Goal: Complete application form: Complete application form

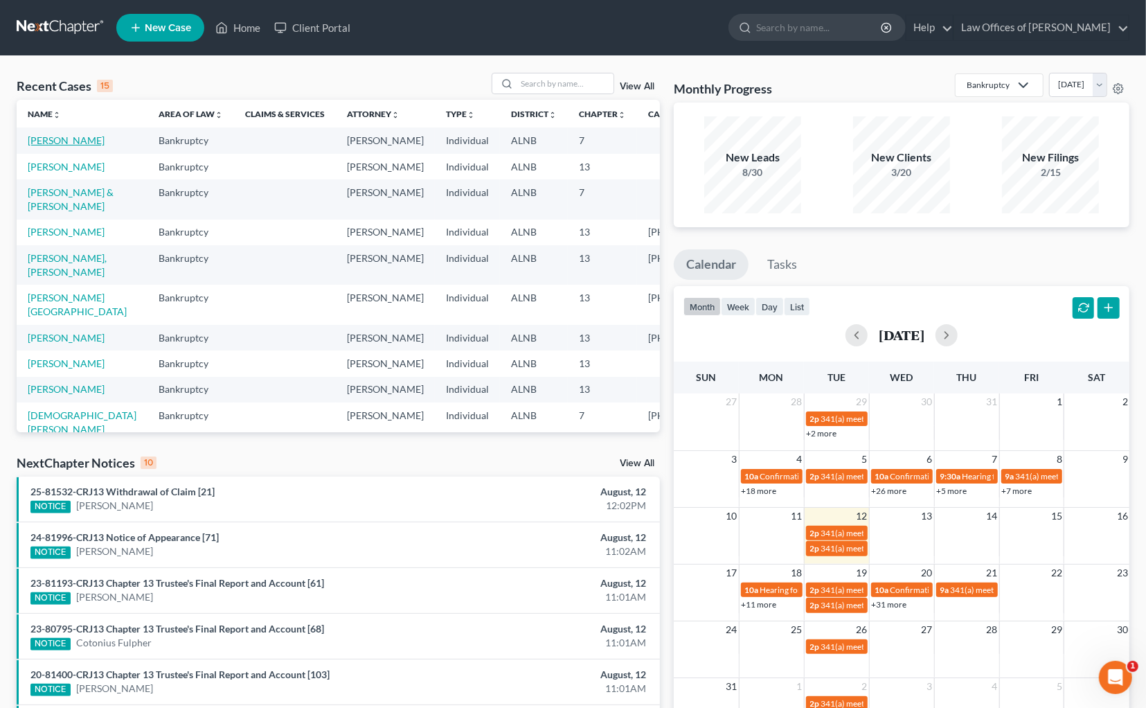
click at [60, 136] on link "[PERSON_NAME]" at bounding box center [66, 140] width 77 height 12
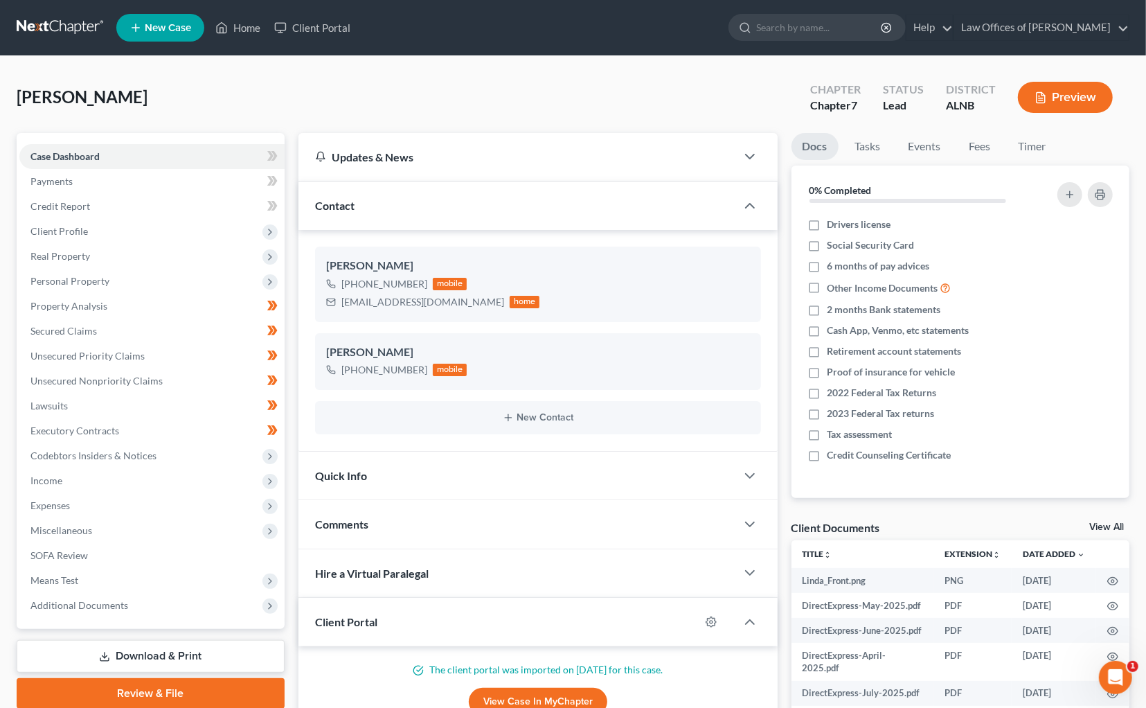
scroll to position [5, 0]
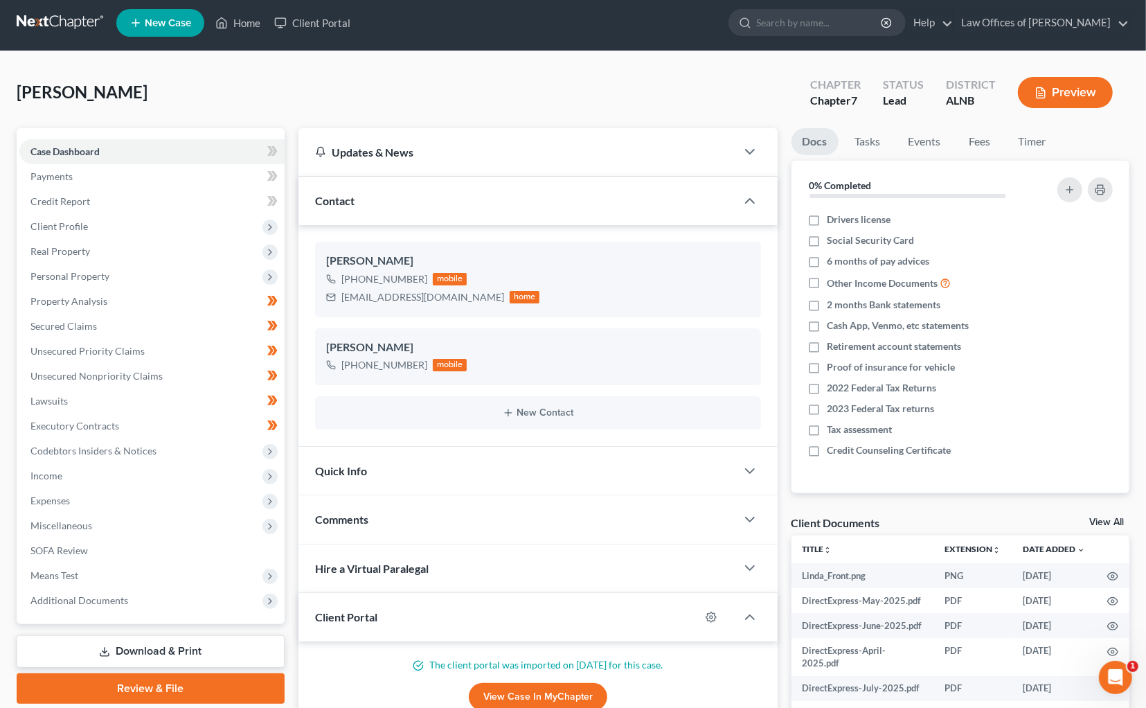
click at [1102, 523] on link "View All" at bounding box center [1106, 522] width 35 height 10
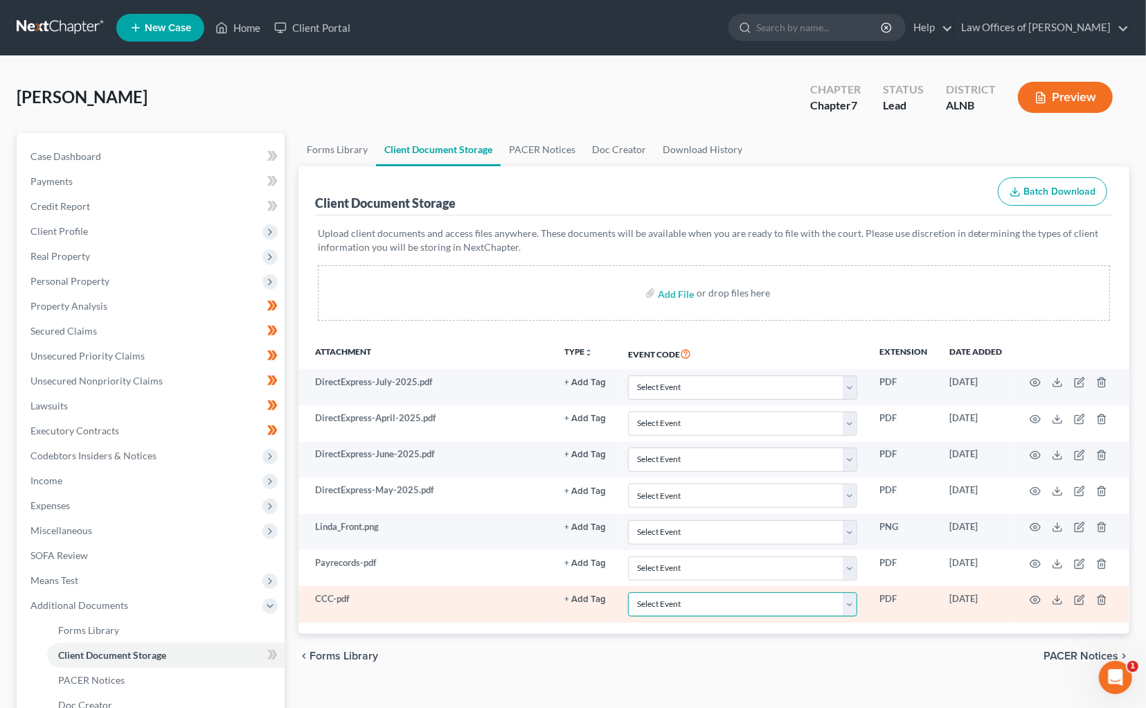
select select "5"
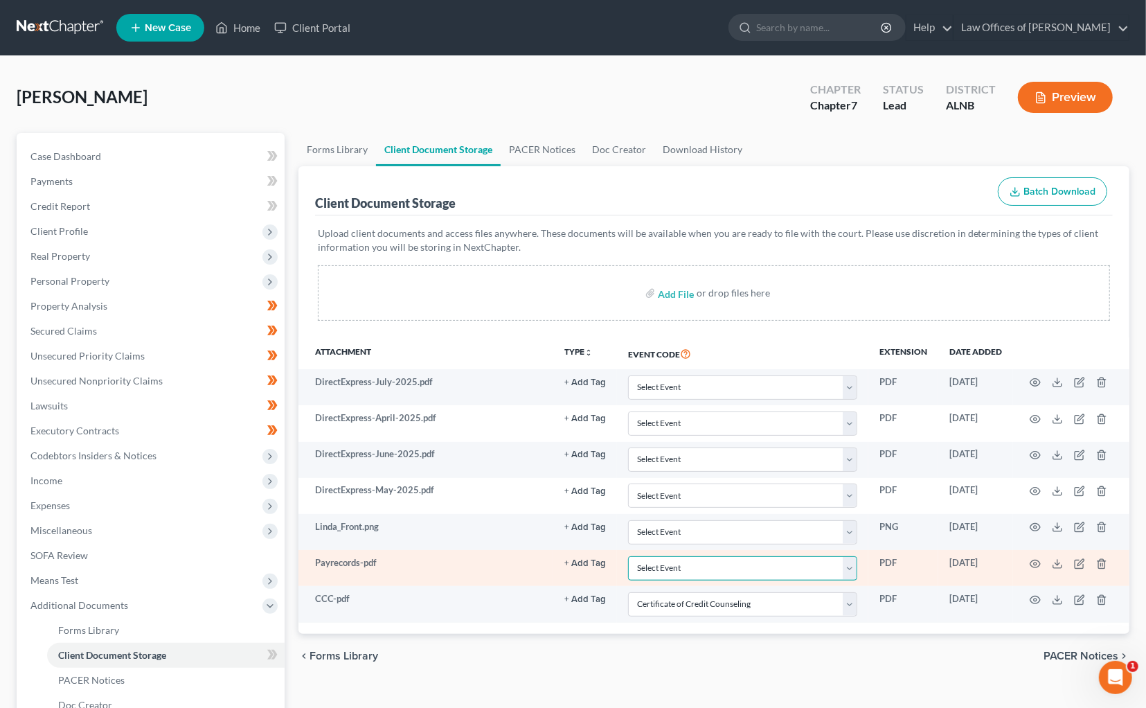
select select "19"
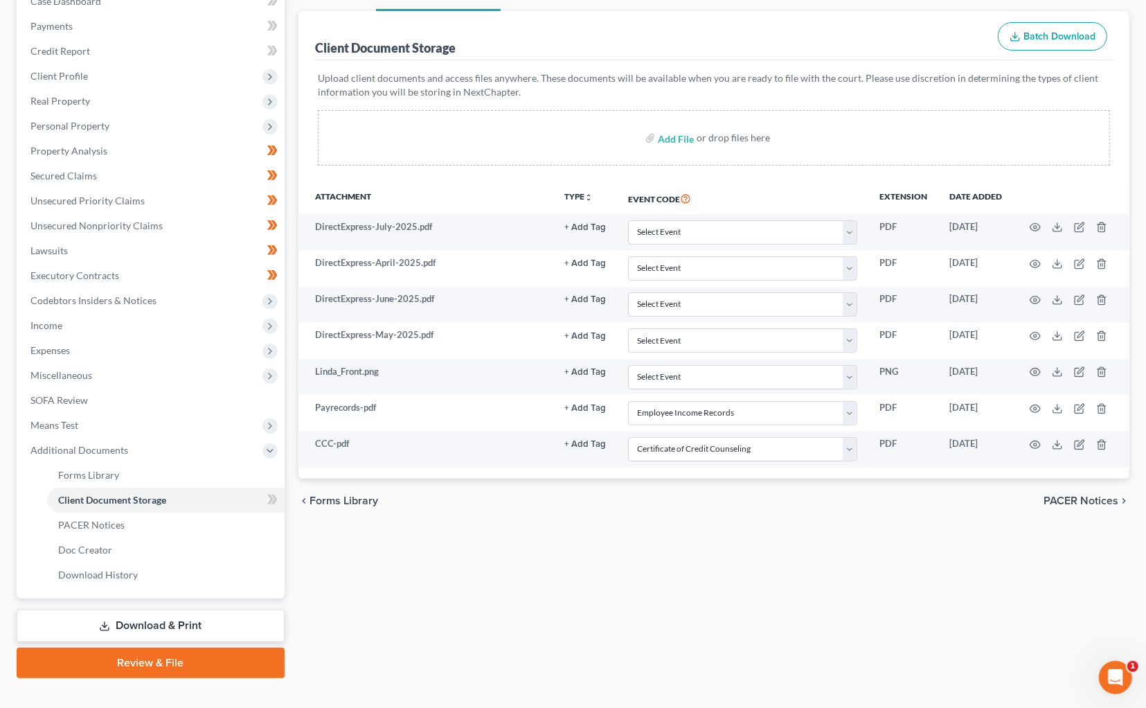
click at [210, 609] on link "Download & Print" at bounding box center [151, 625] width 268 height 33
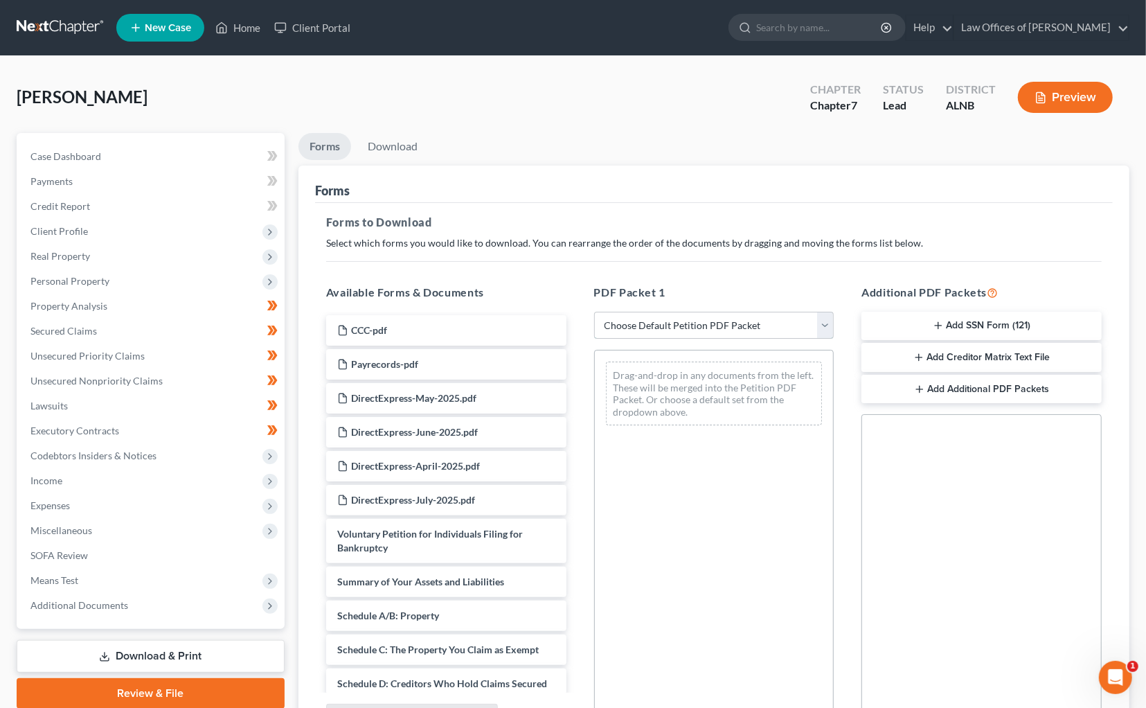
select select "0"
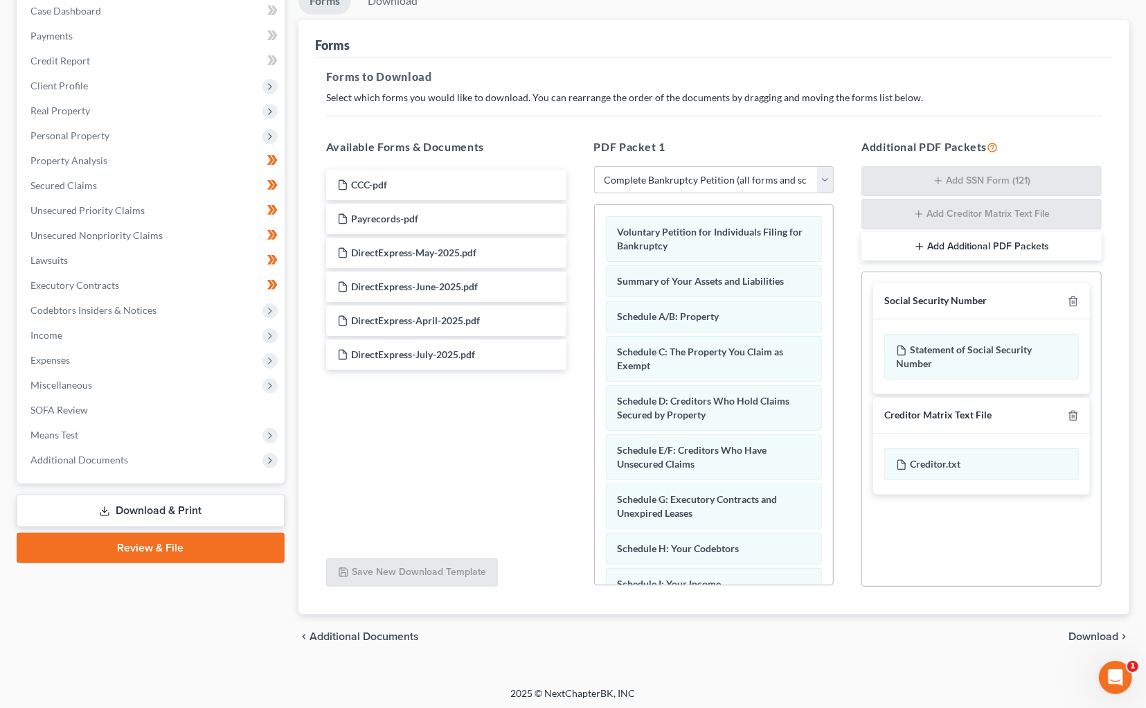
scroll to position [145, 0]
click at [154, 533] on link "Review & File" at bounding box center [151, 548] width 268 height 30
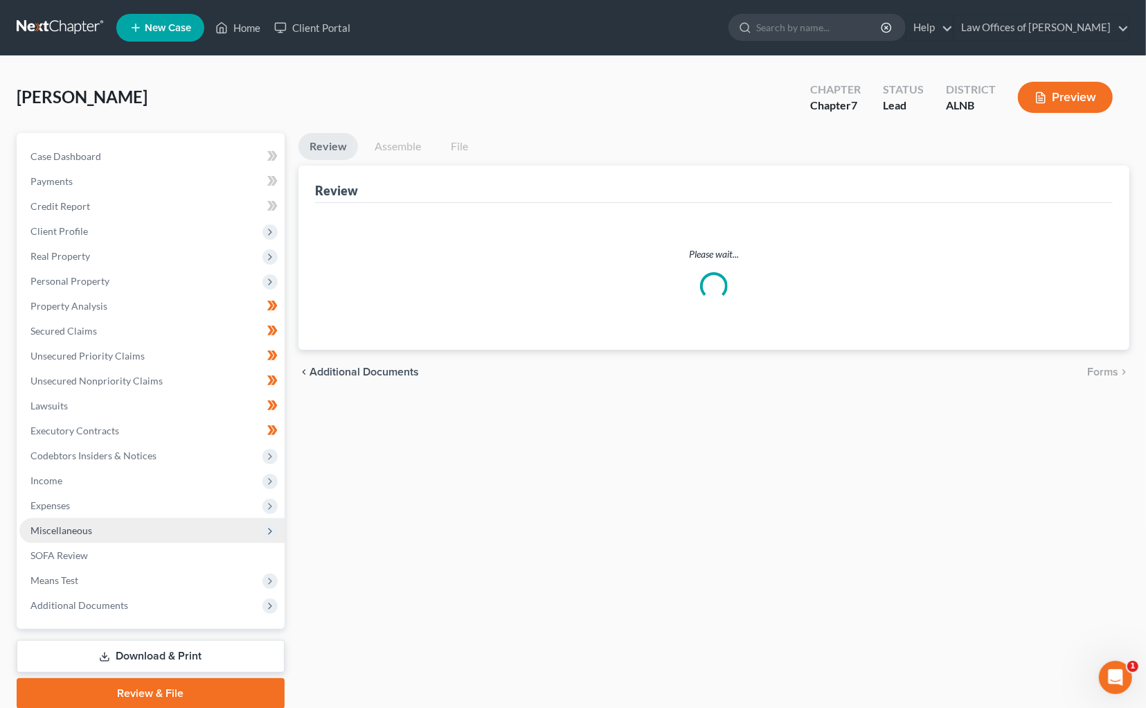
scroll to position [3, 0]
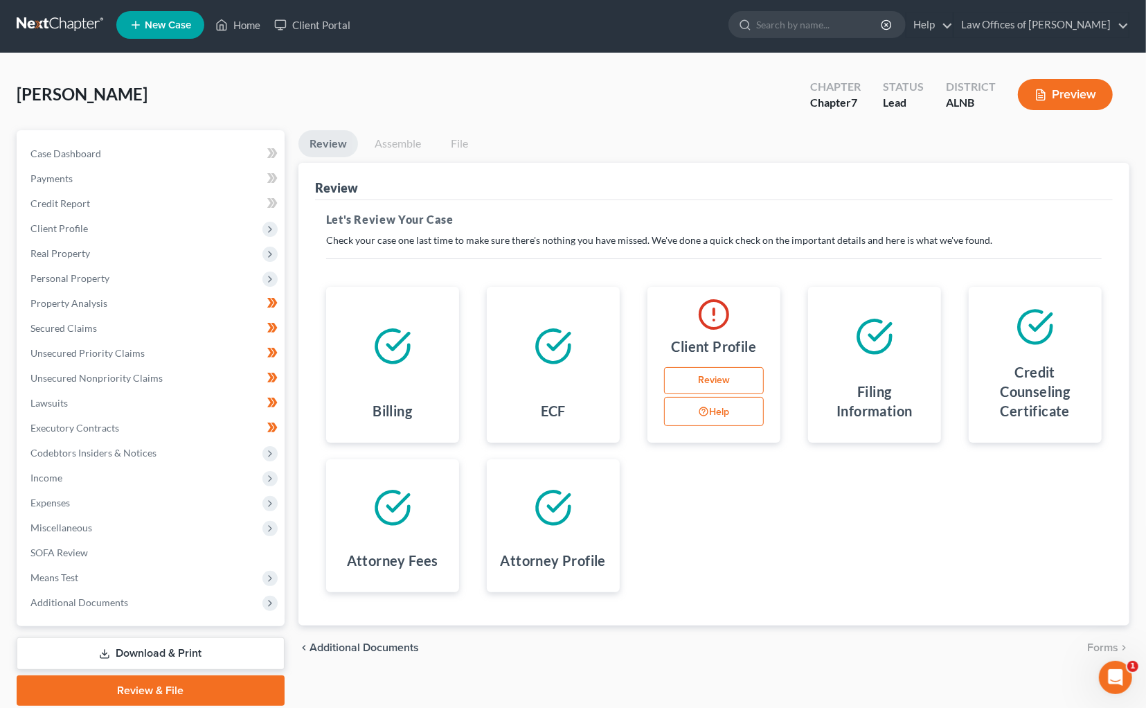
click at [738, 375] on link "Review" at bounding box center [714, 381] width 100 height 28
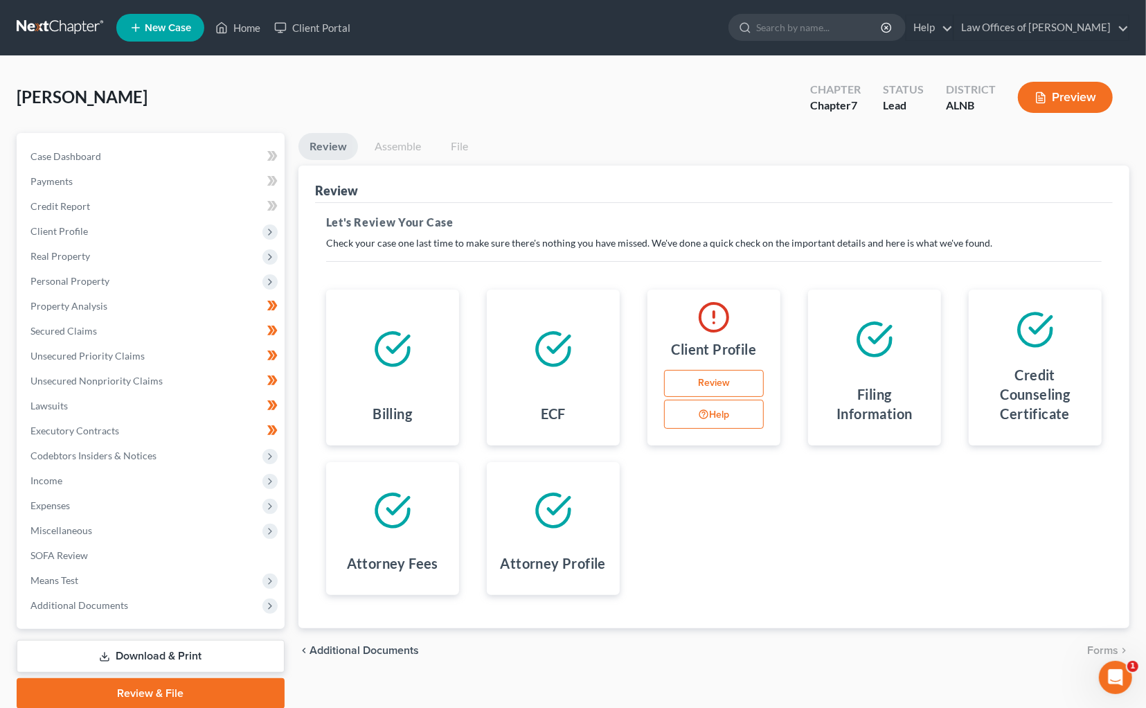
select select "2"
select select "0"
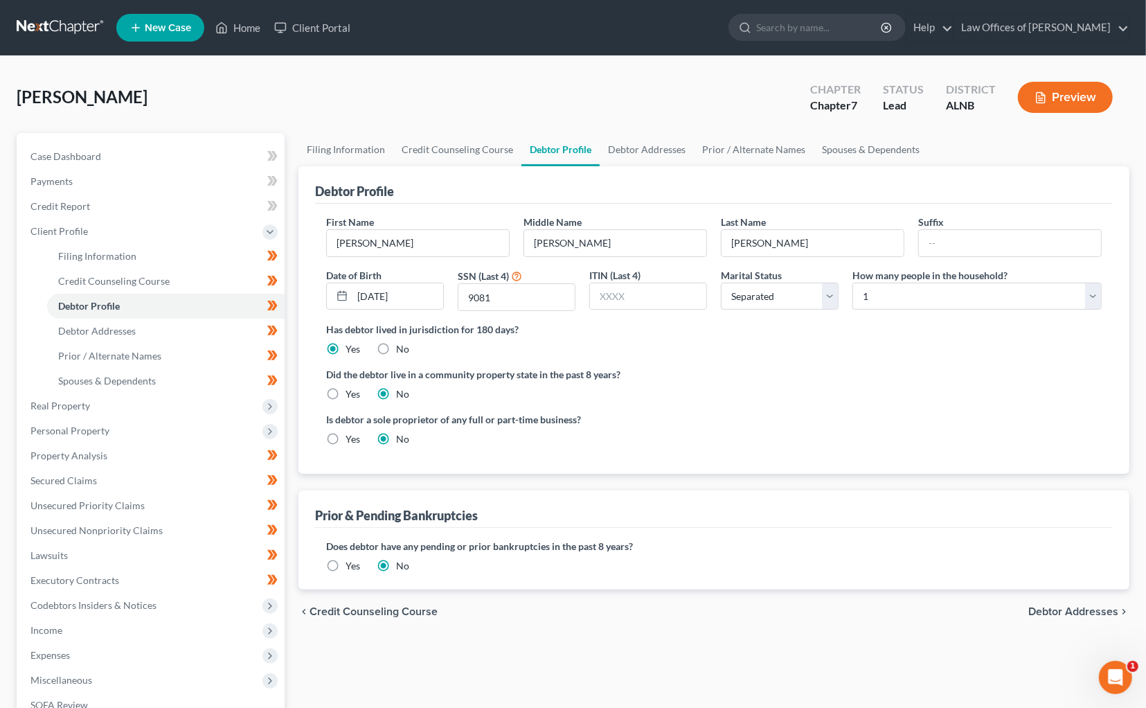
scroll to position [180, 0]
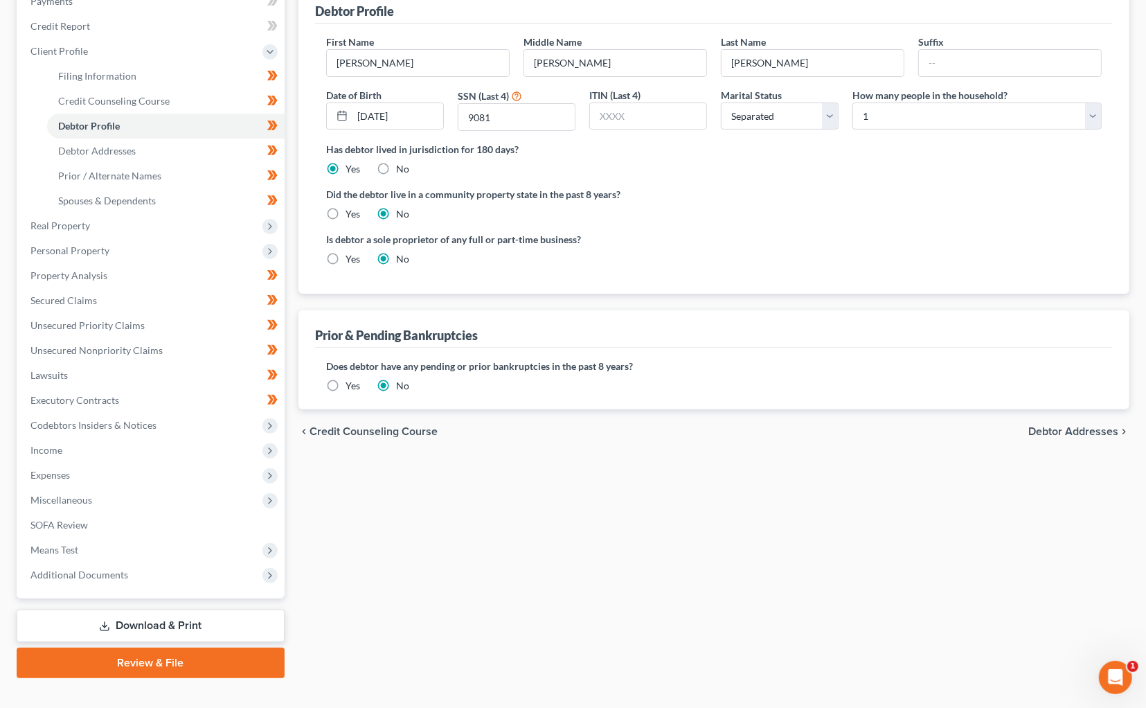
click at [132, 661] on div "Petition Navigation Case Dashboard Payments Invoices Payments Payments Credit R…" at bounding box center [573, 321] width 1113 height 736
click at [145, 648] on link "Review & File" at bounding box center [151, 663] width 268 height 30
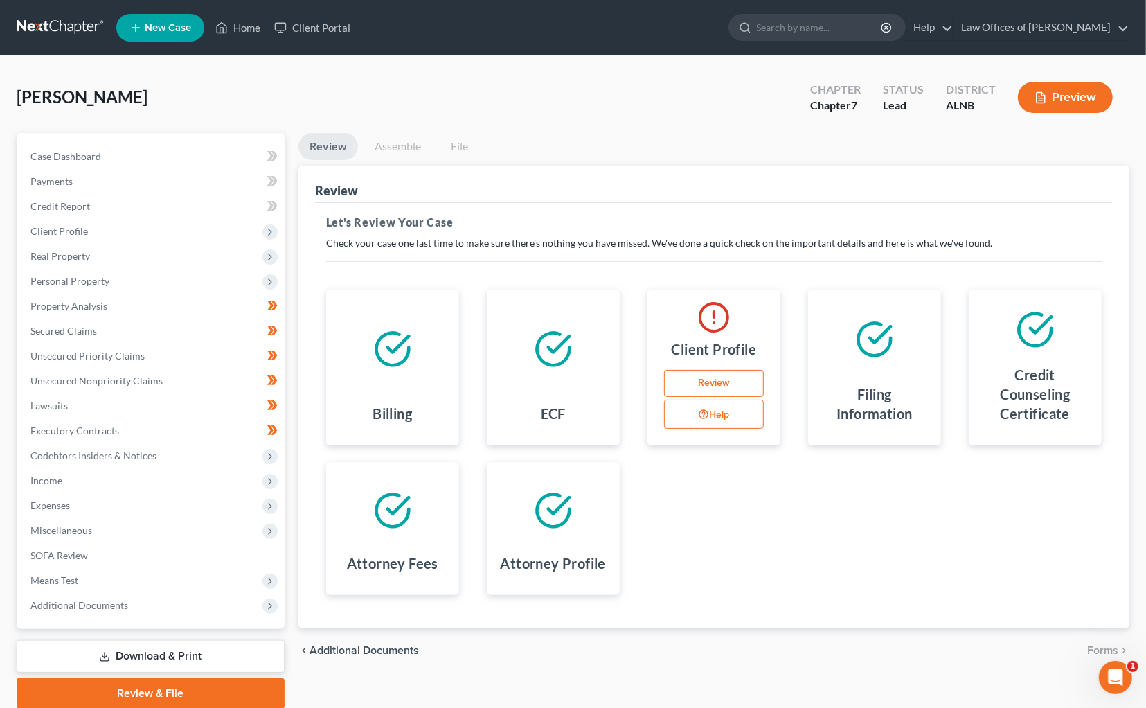
click at [704, 376] on link "Review" at bounding box center [714, 384] width 100 height 28
select select "2"
select select "0"
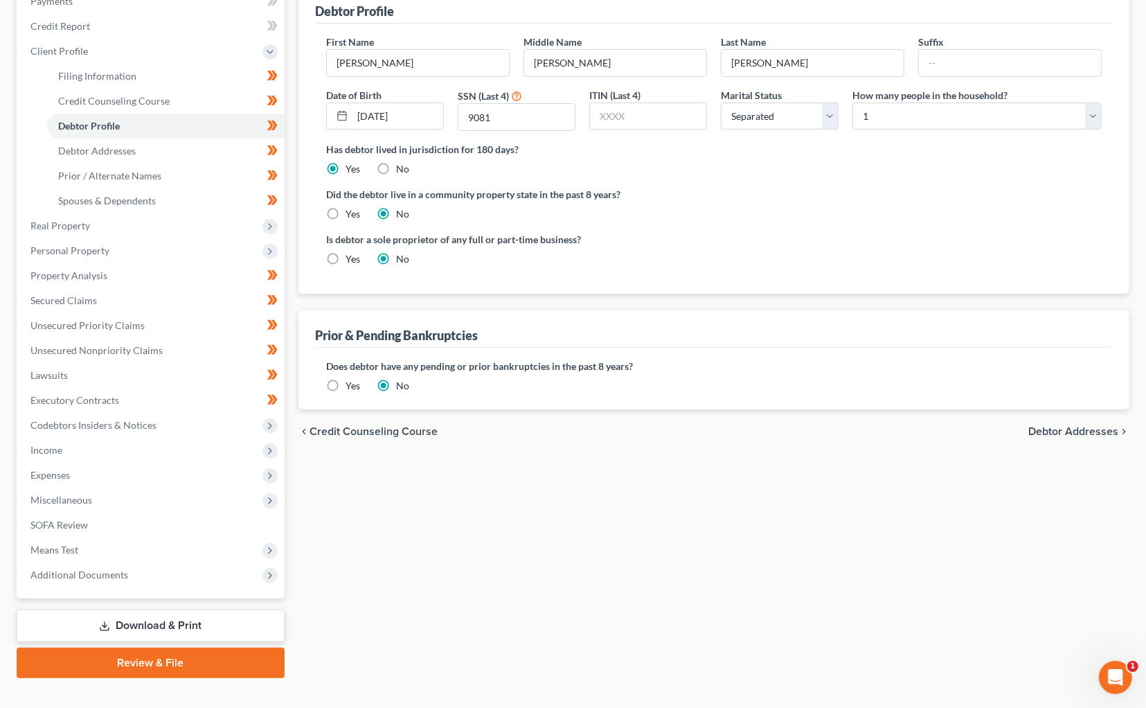
click at [165, 648] on link "Review & File" at bounding box center [151, 663] width 268 height 30
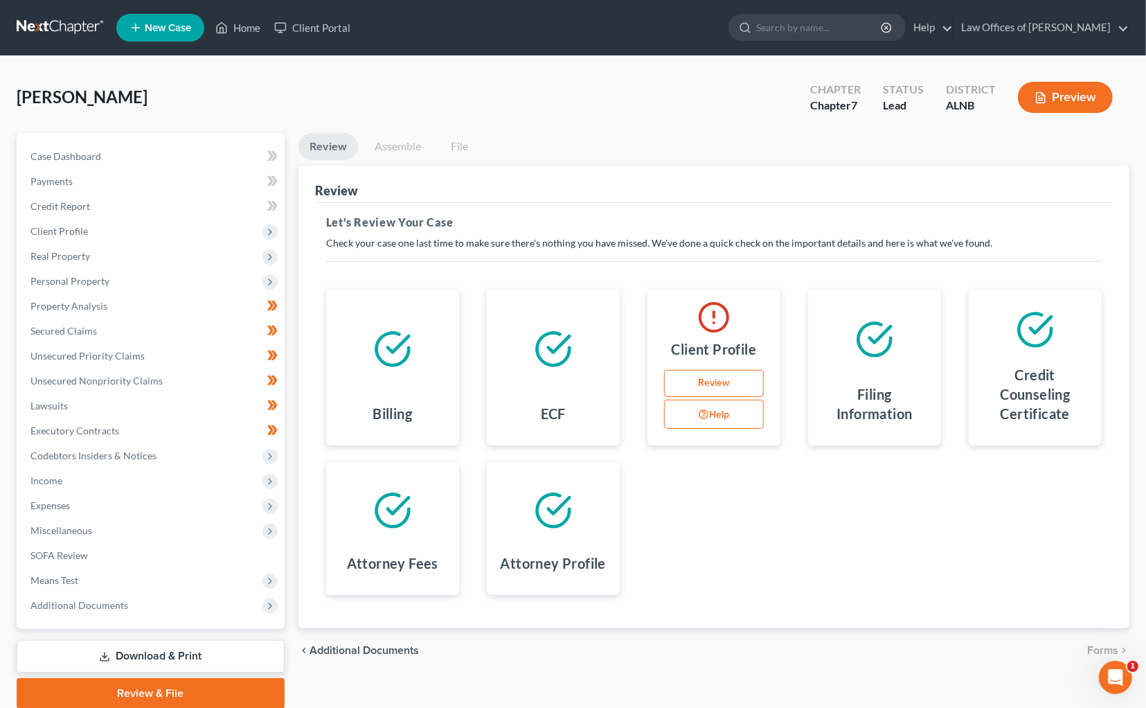
click at [717, 405] on button "Help" at bounding box center [714, 414] width 100 height 29
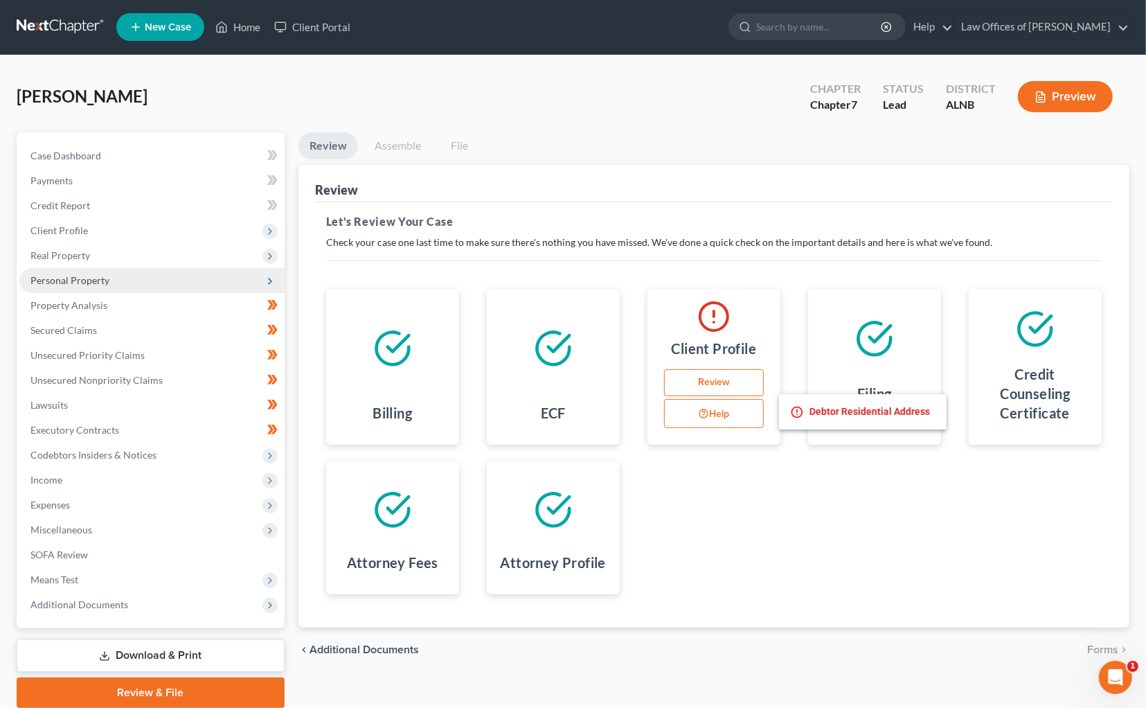
click at [77, 280] on span "Personal Property" at bounding box center [151, 280] width 265 height 25
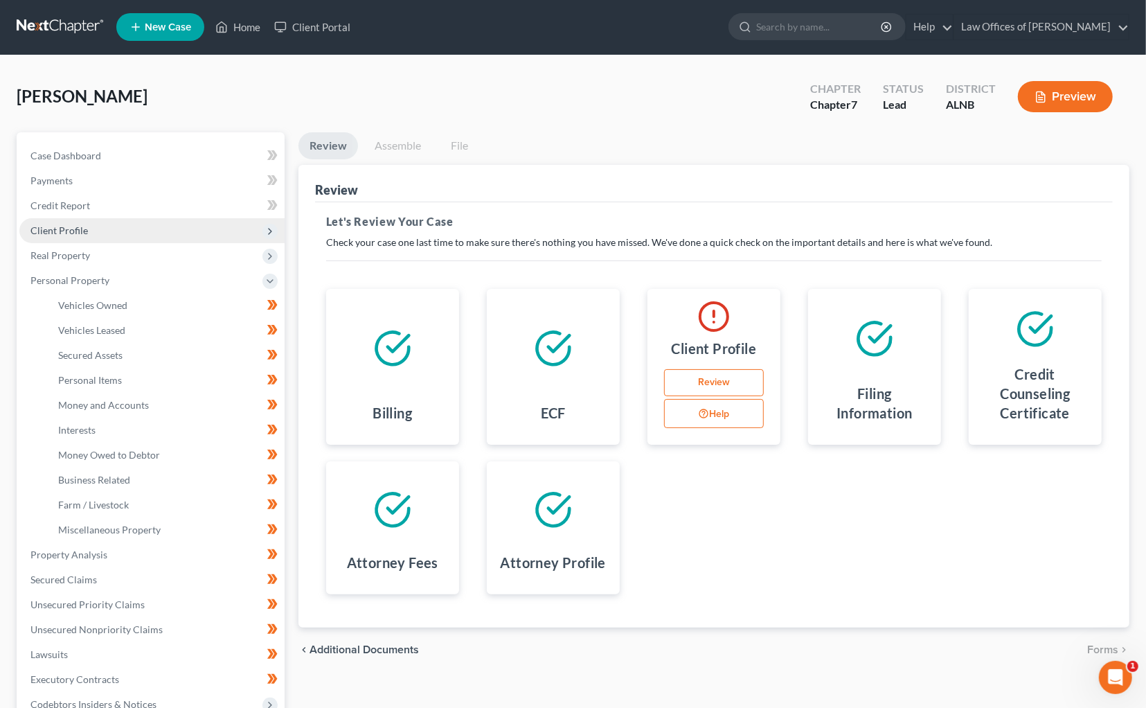
click at [105, 223] on span "Client Profile" at bounding box center [151, 230] width 265 height 25
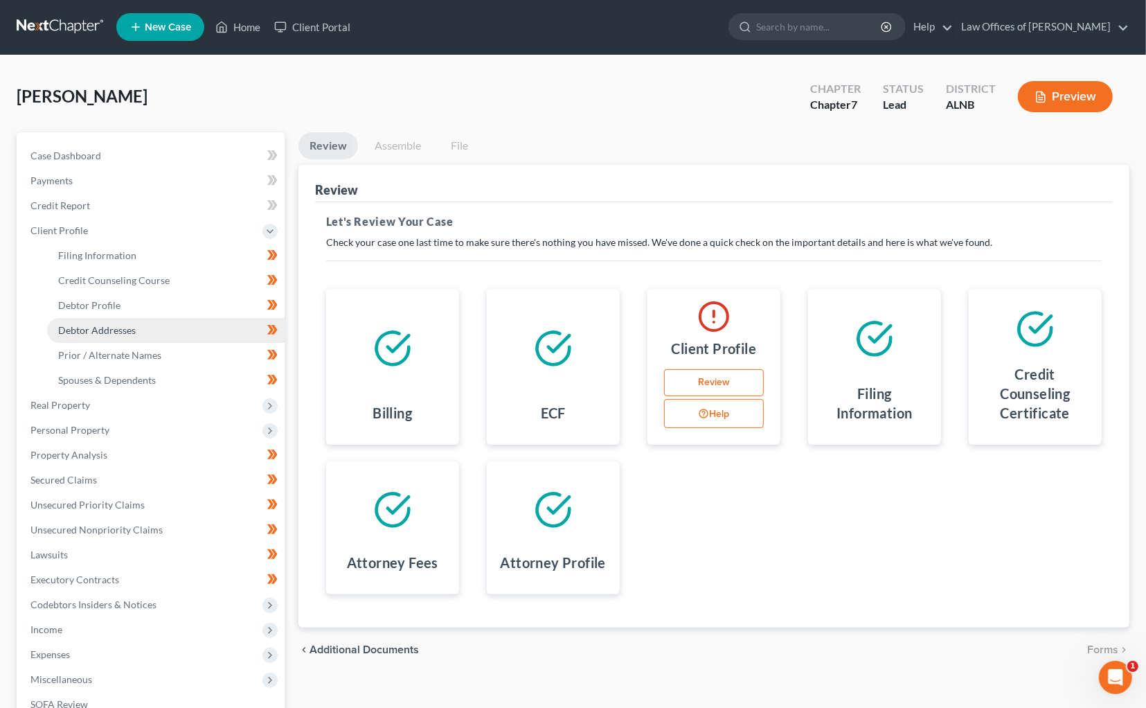
click at [90, 324] on span "Debtor Addresses" at bounding box center [97, 330] width 78 height 12
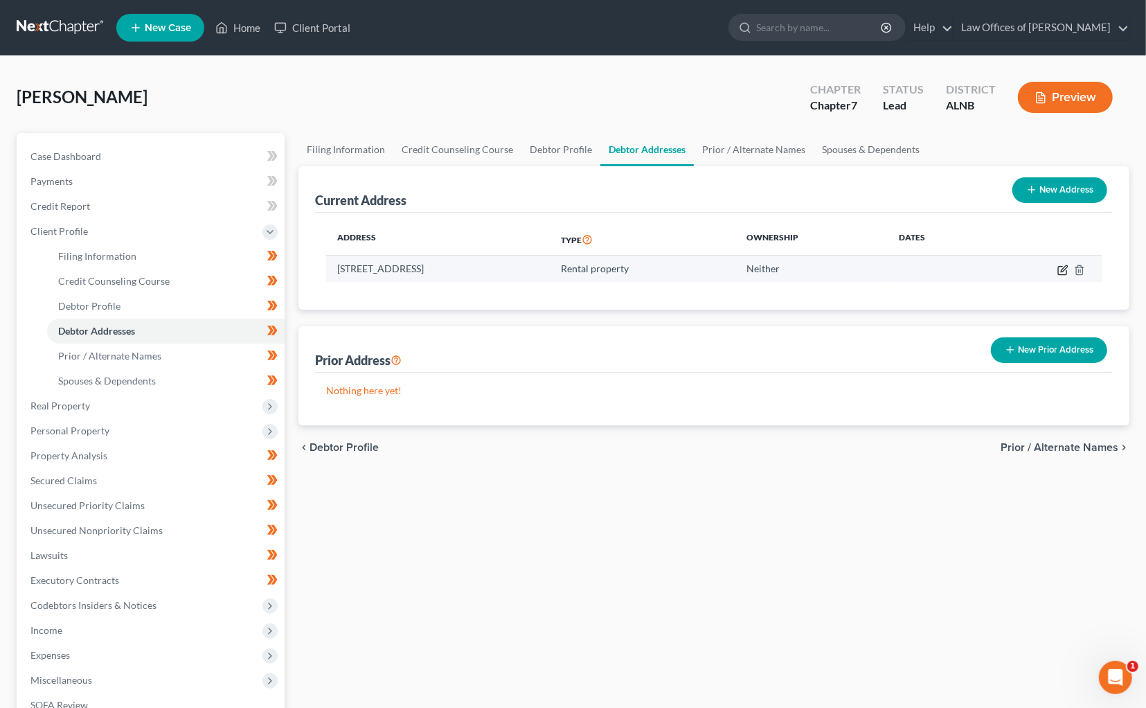
click at [1059, 266] on icon "button" at bounding box center [1062, 270] width 11 height 11
select select "0"
select select "44"
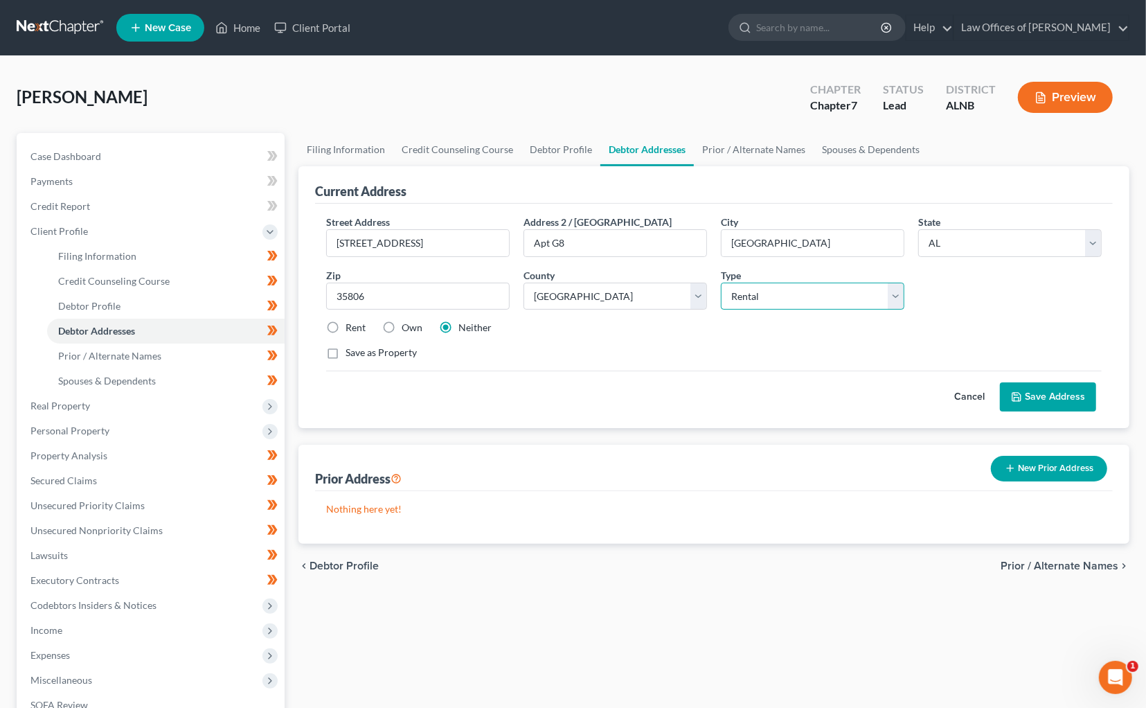
select select "0"
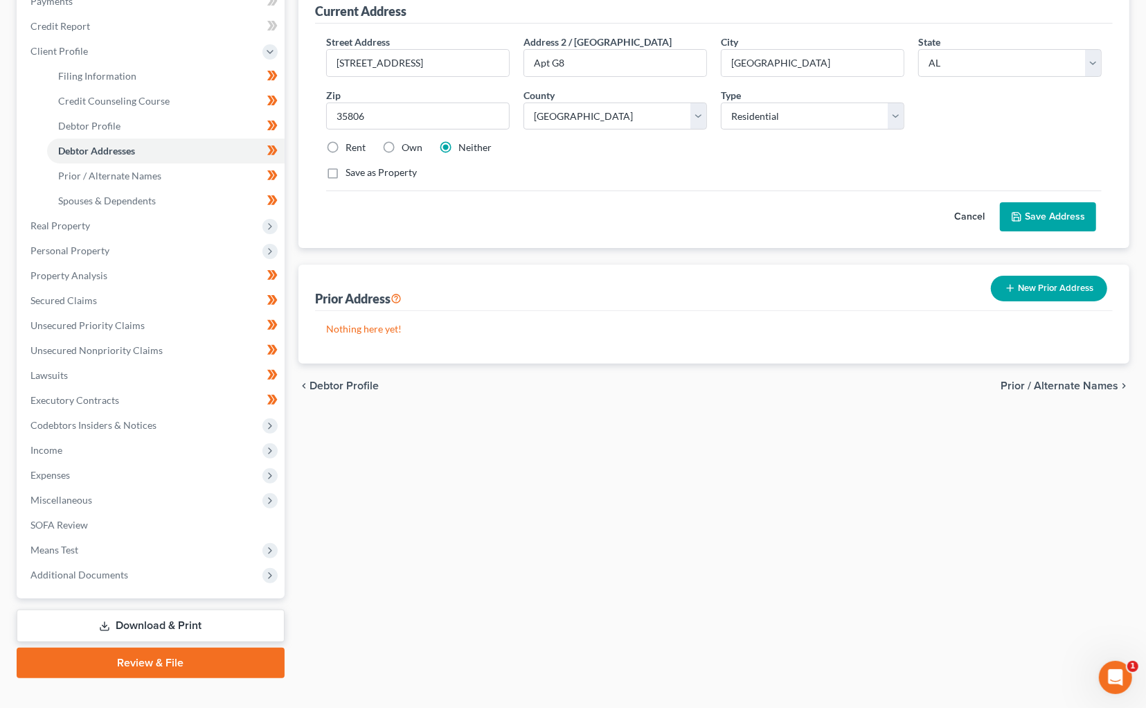
click at [133, 648] on link "Review & File" at bounding box center [151, 663] width 268 height 30
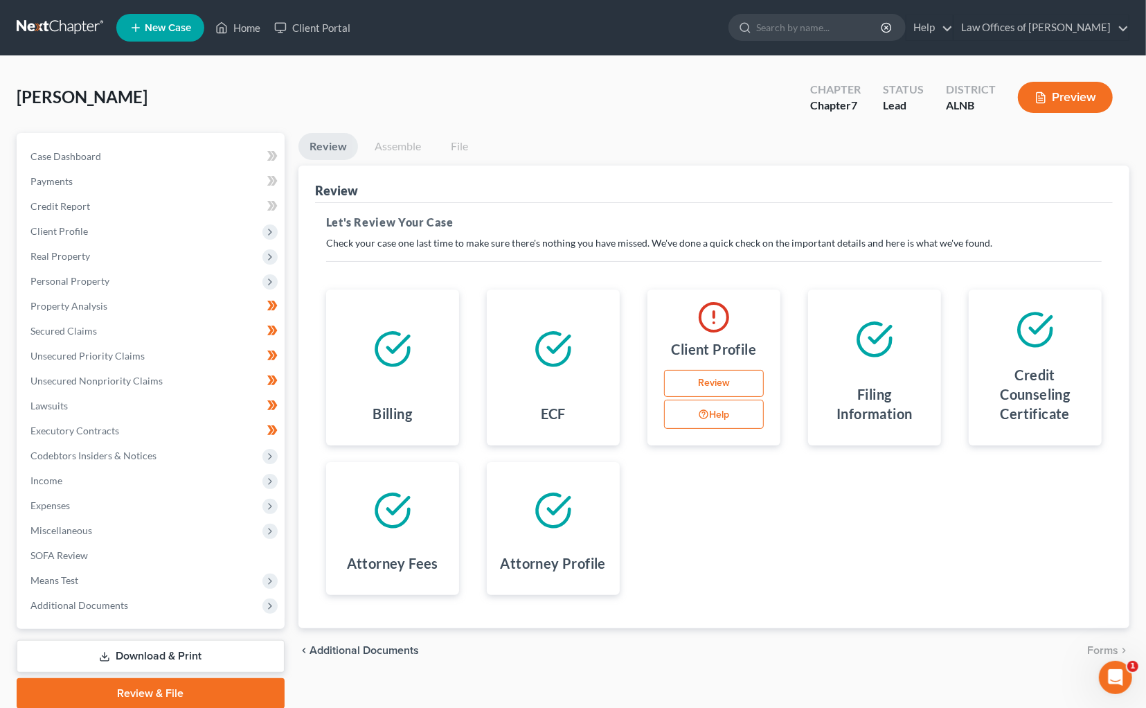
click at [721, 377] on link "Review" at bounding box center [714, 384] width 100 height 28
select select "2"
select select "0"
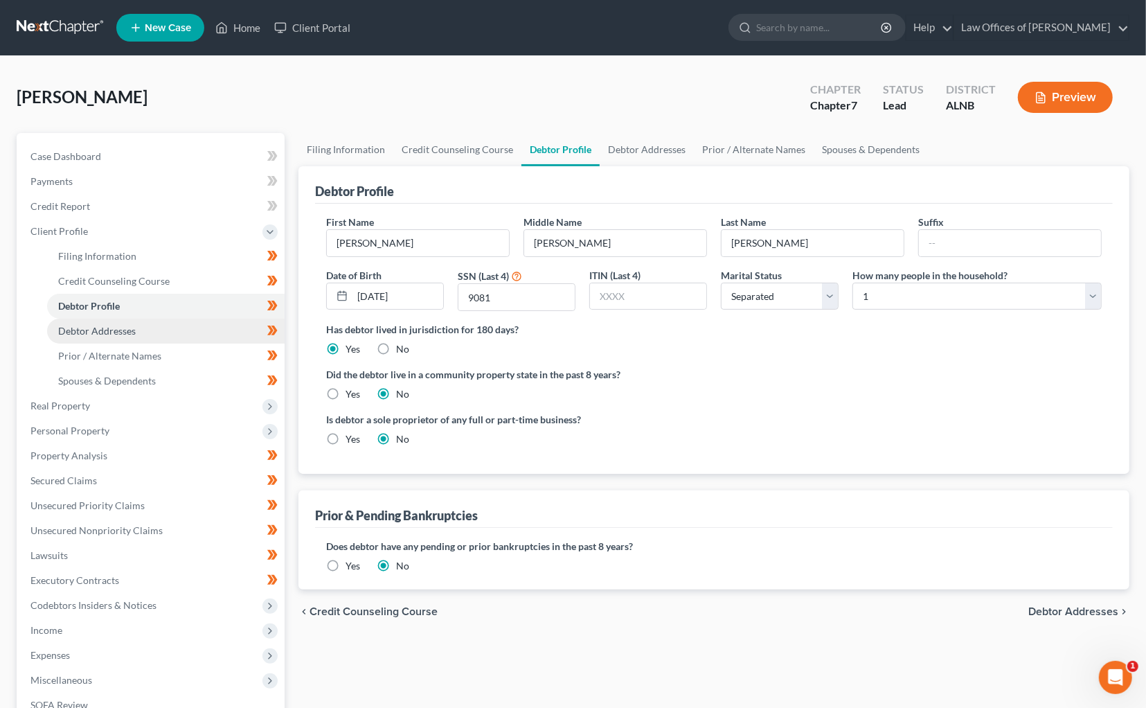
click at [113, 325] on span "Debtor Addresses" at bounding box center [97, 331] width 78 height 12
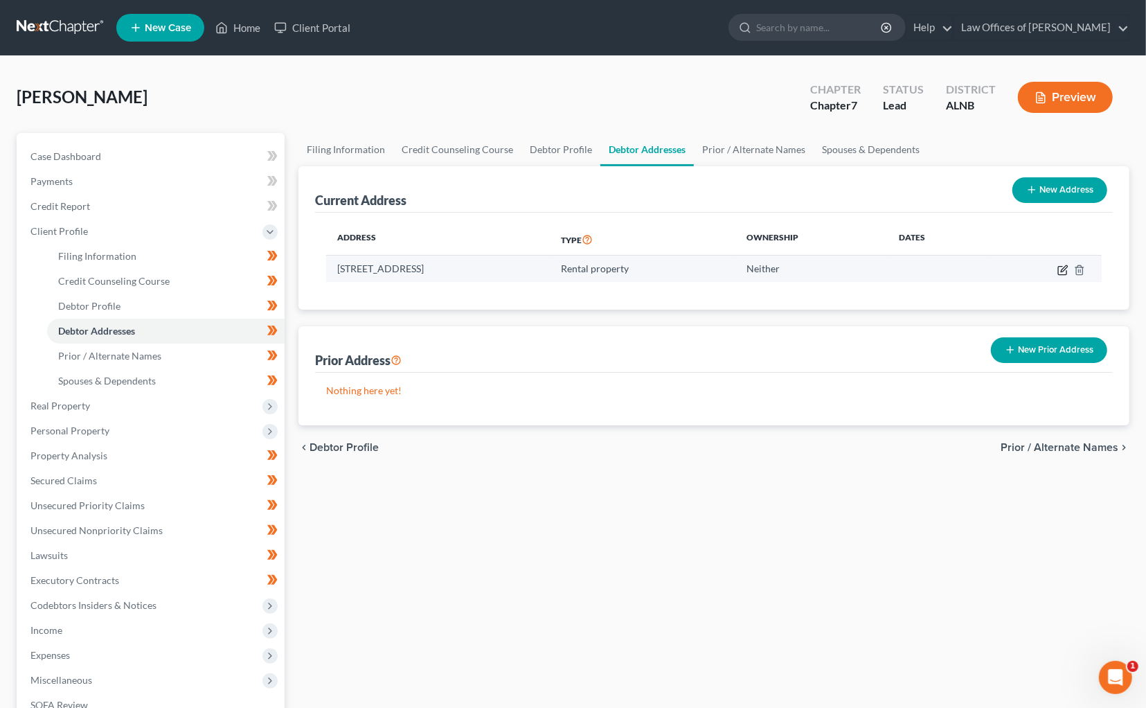
click at [1061, 269] on icon "button" at bounding box center [1062, 270] width 11 height 11
select select "0"
select select "44"
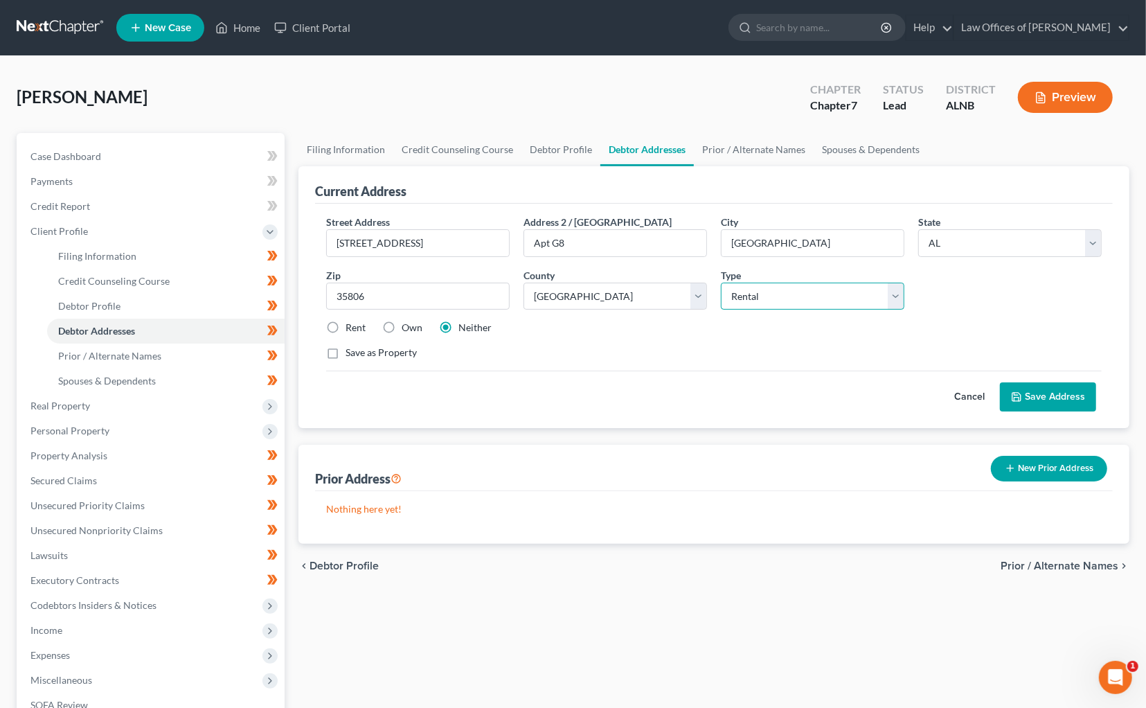
select select "0"
click at [355, 328] on label "Rent" at bounding box center [356, 328] width 20 height 14
click at [355, 328] on input "Rent" at bounding box center [355, 325] width 9 height 9
radio input "true"
click at [1051, 389] on button "Save Address" at bounding box center [1048, 396] width 96 height 29
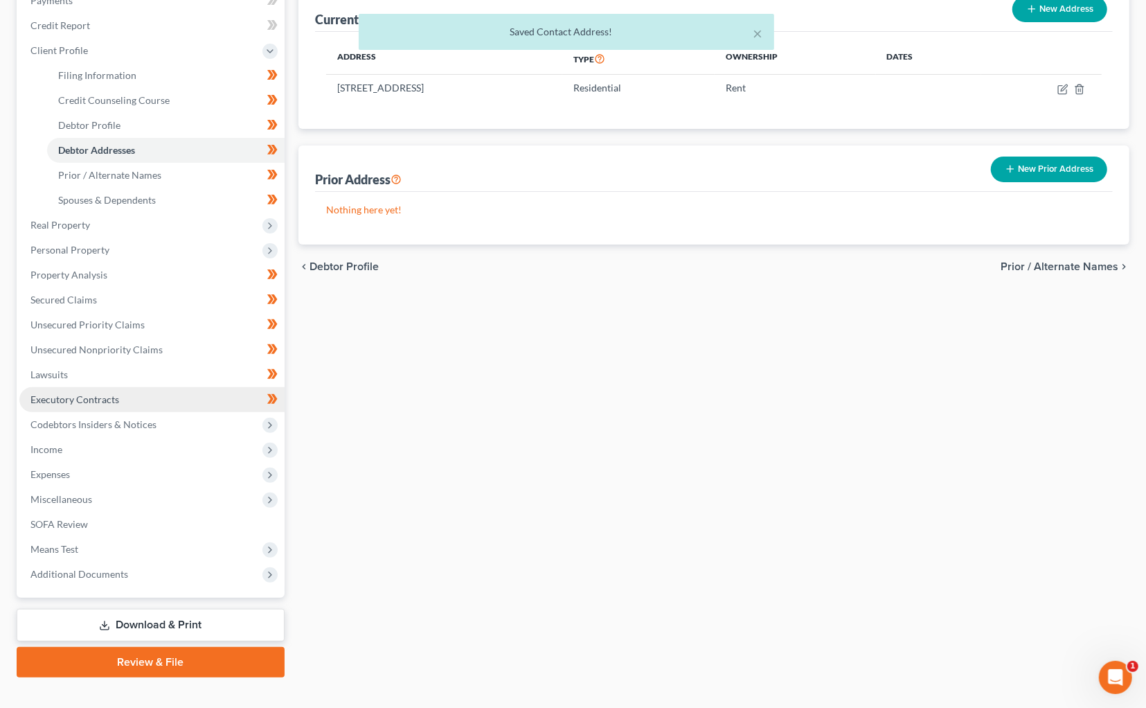
scroll to position [180, 0]
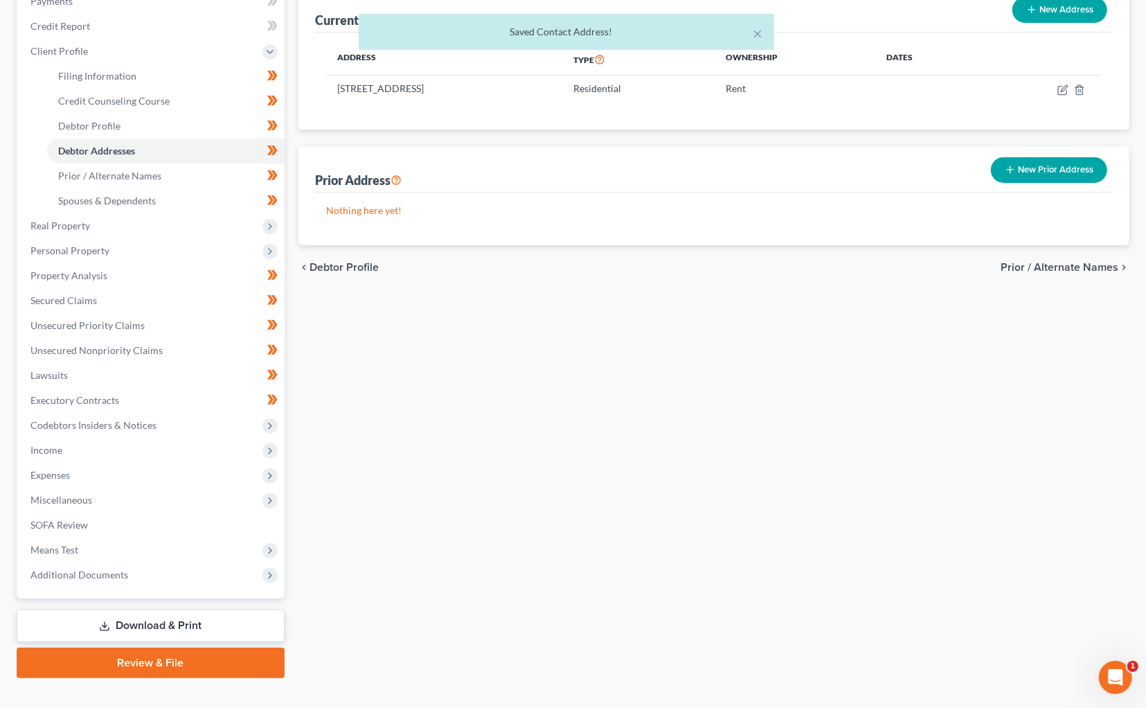
click at [170, 648] on link "Review & File" at bounding box center [151, 663] width 268 height 30
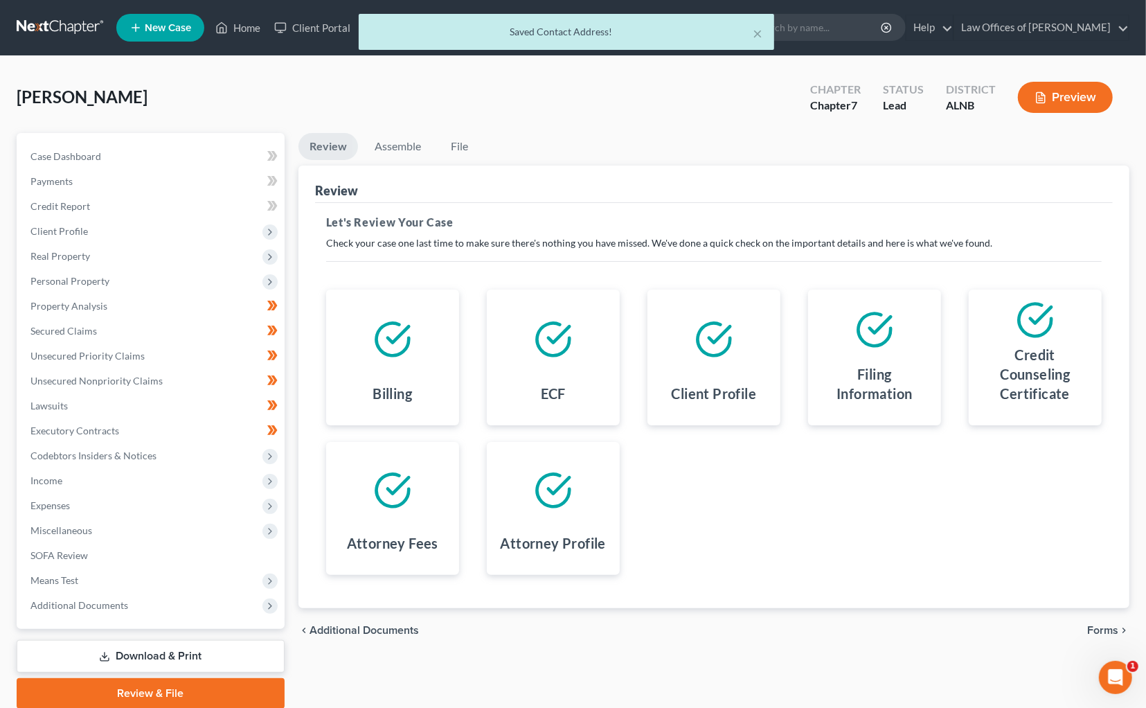
click at [1103, 626] on span "Forms" at bounding box center [1102, 630] width 31 height 11
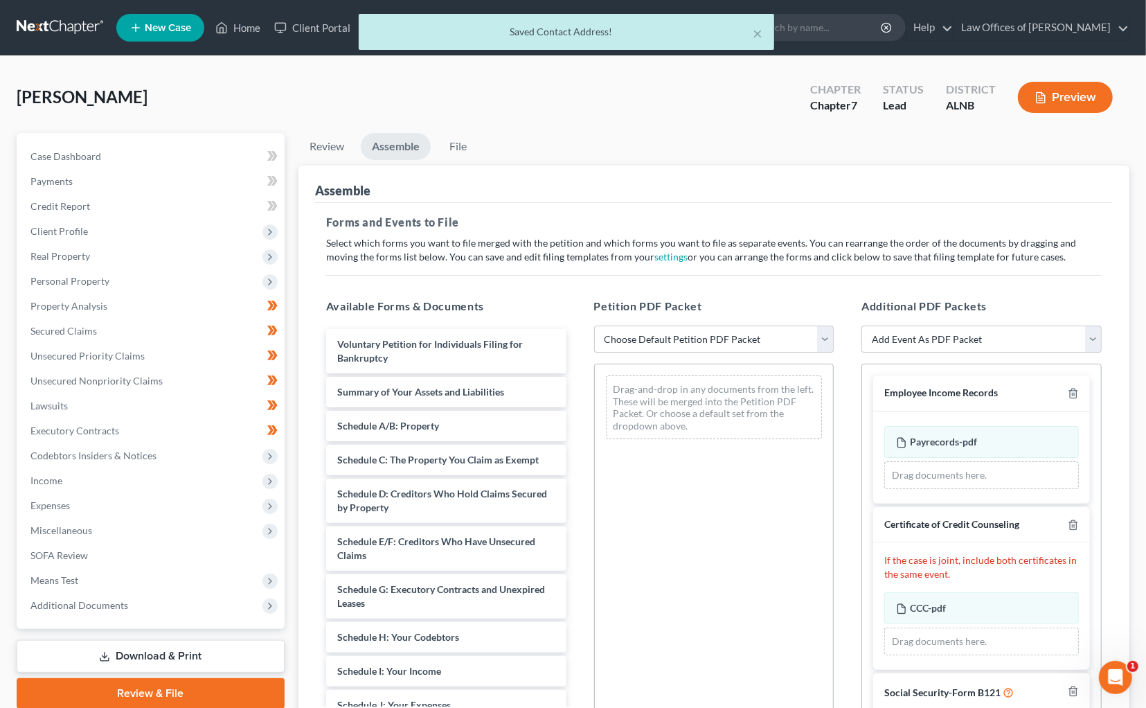
scroll to position [1, 0]
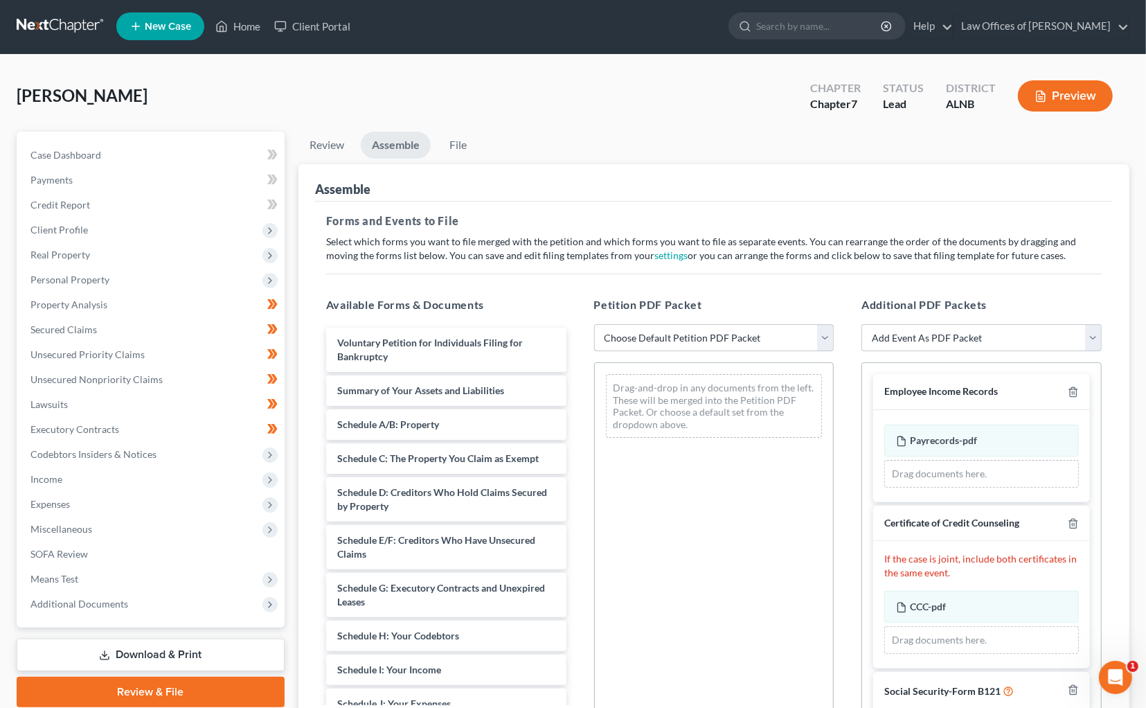
select select "0"
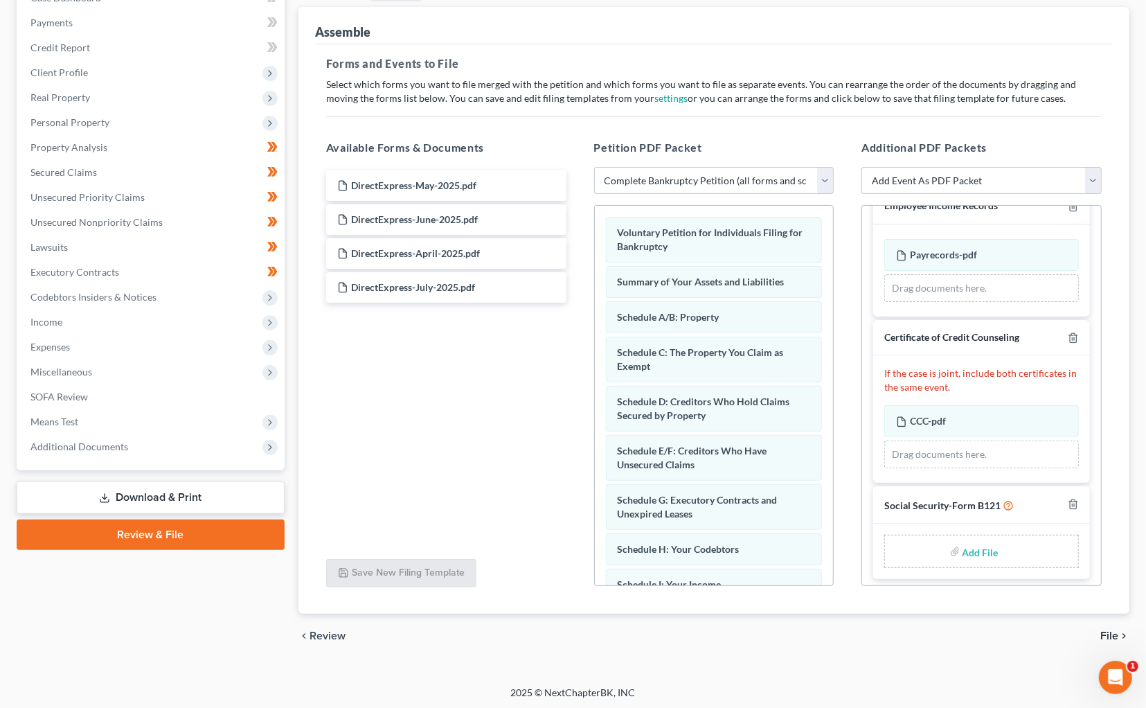
scroll to position [157, 0]
click at [967, 548] on input "file" at bounding box center [979, 552] width 33 height 25
type input "C:\fakepath\SIGNED SSN.pdf"
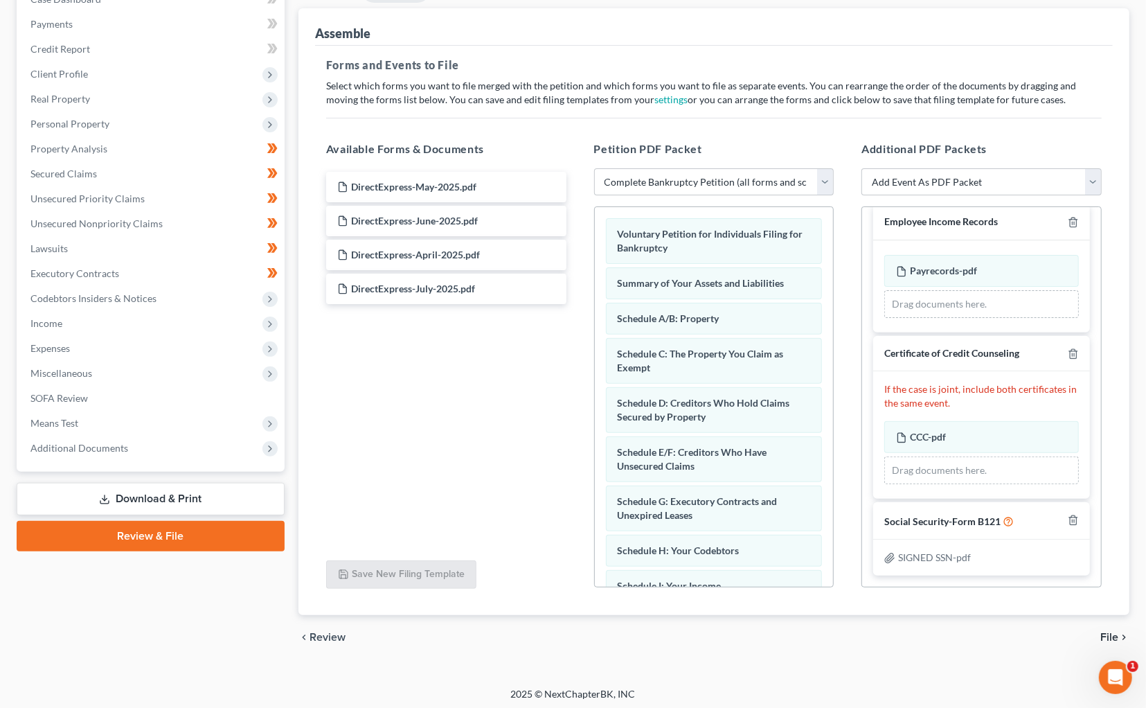
scroll to position [8, 0]
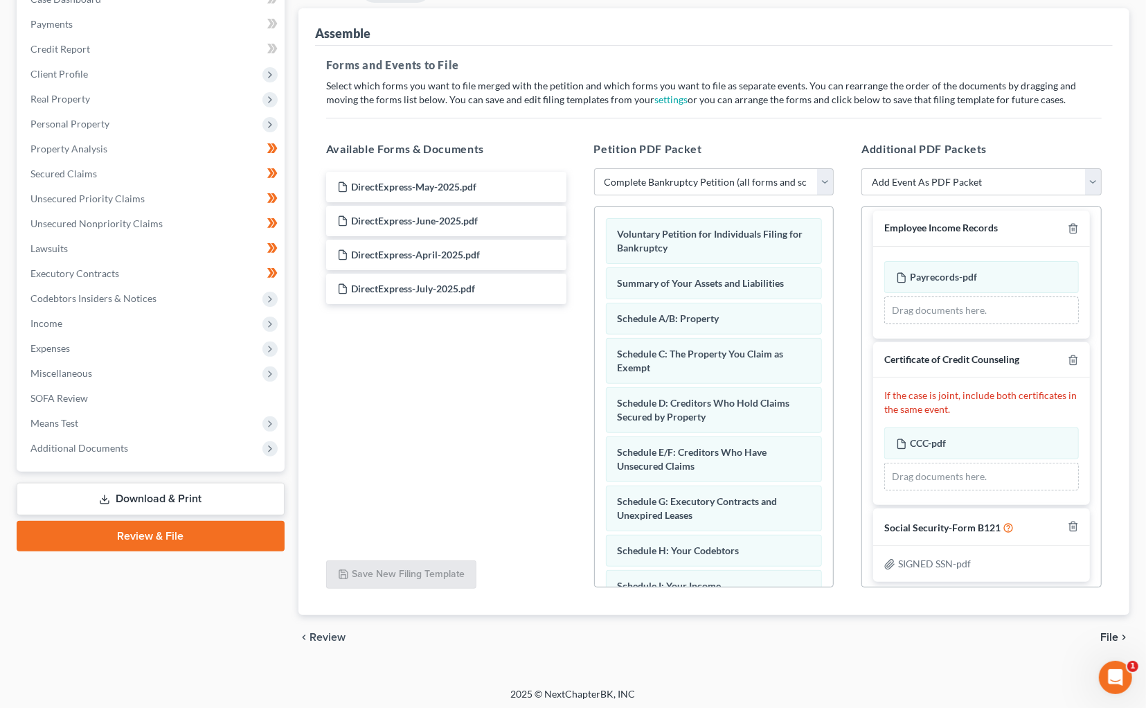
click at [1112, 632] on span "File" at bounding box center [1109, 637] width 18 height 11
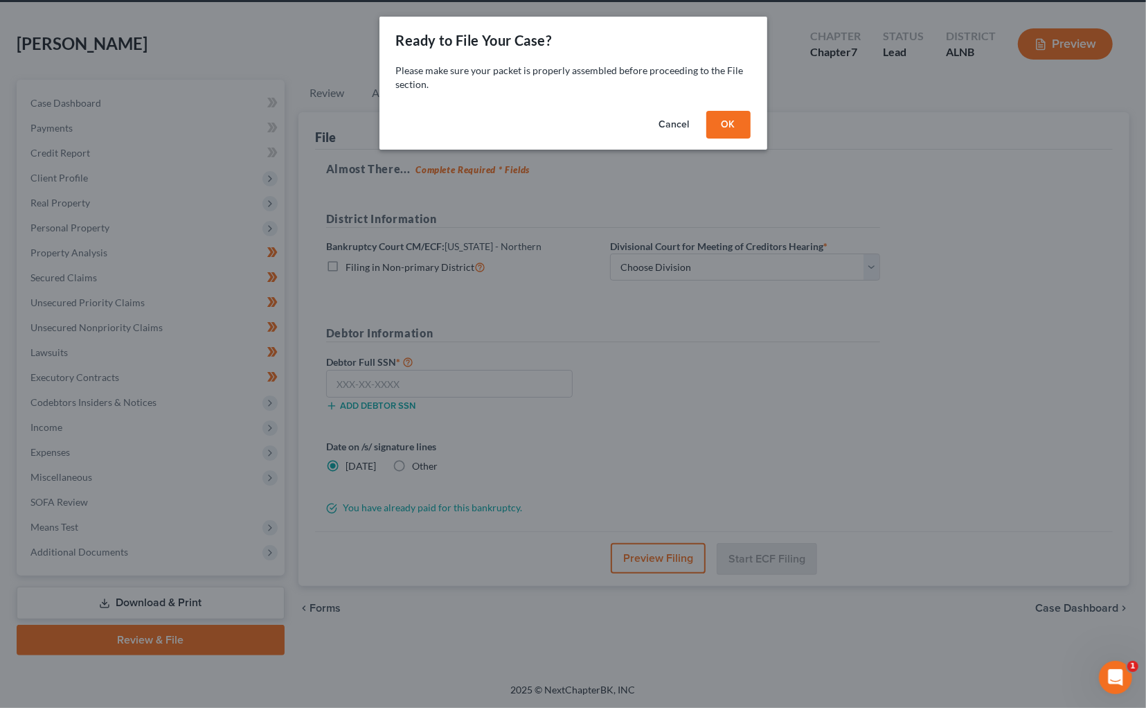
scroll to position [35, 0]
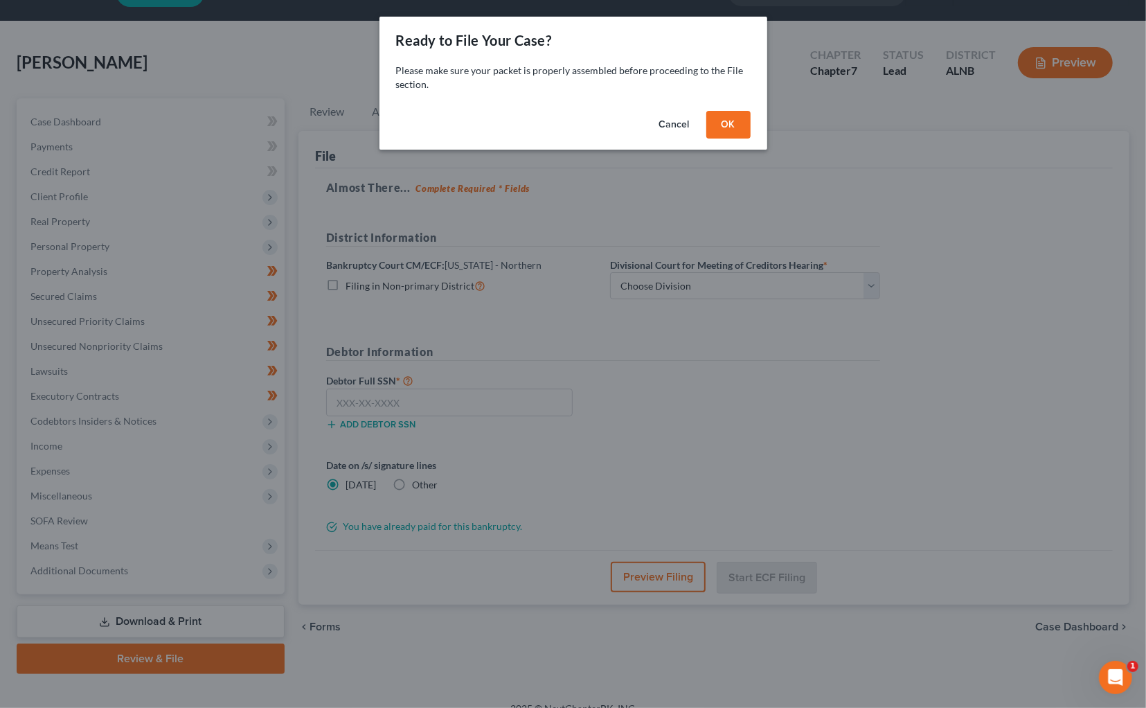
click at [731, 127] on button "OK" at bounding box center [728, 125] width 44 height 28
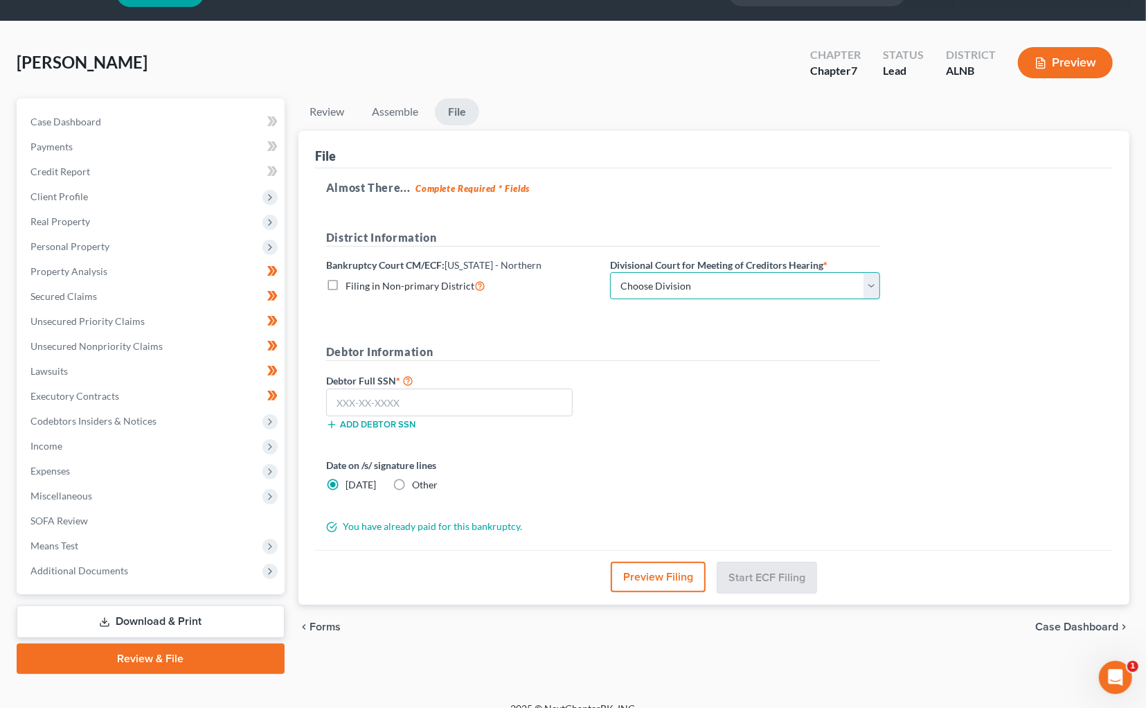
select select "2"
click at [506, 399] on input "text" at bounding box center [449, 403] width 247 height 28
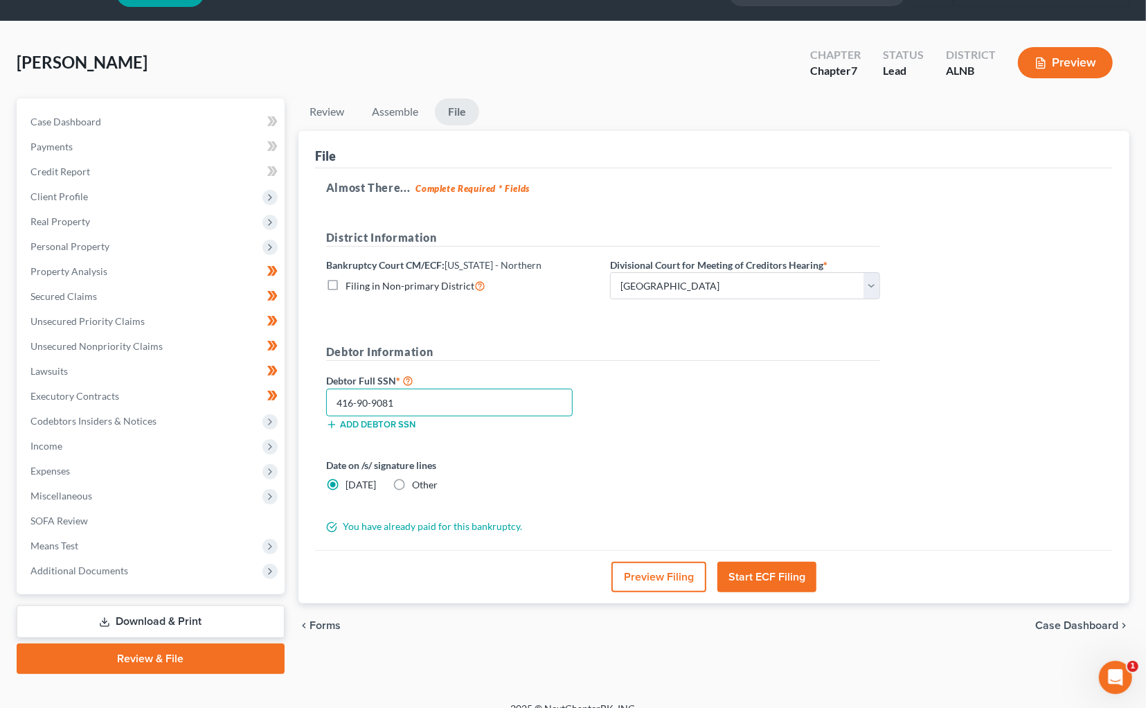
type input "416-90-9081"
click at [746, 564] on button "Start ECF Filing" at bounding box center [766, 577] width 99 height 30
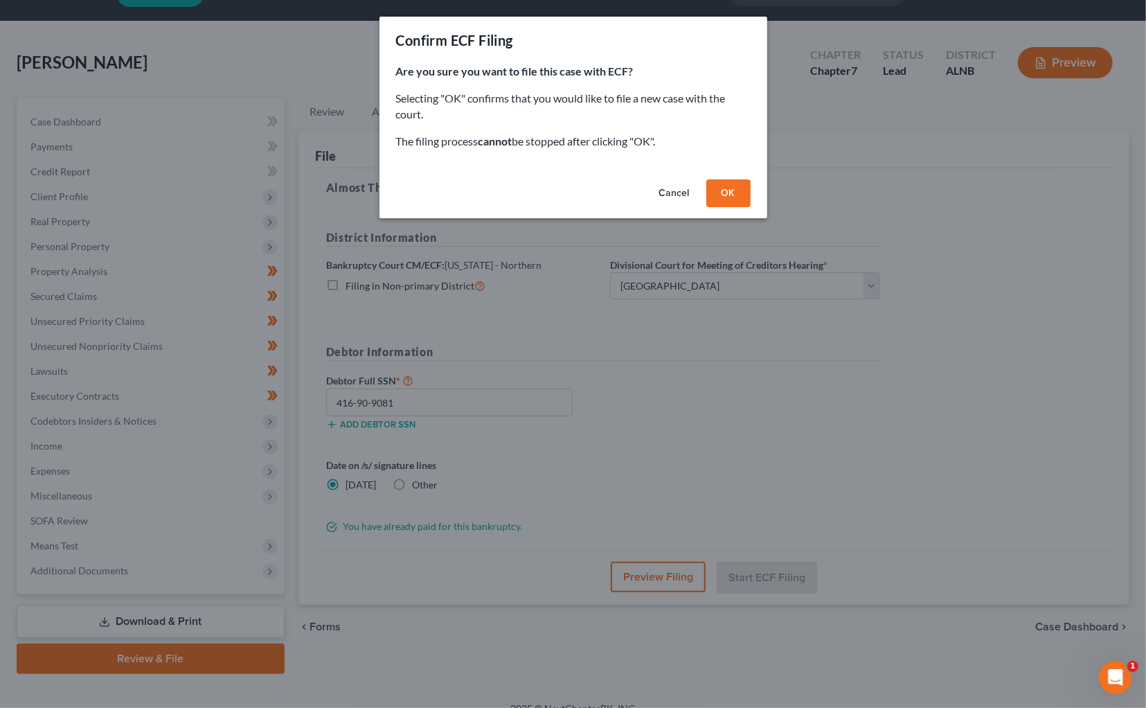
click at [722, 197] on button "OK" at bounding box center [728, 193] width 44 height 28
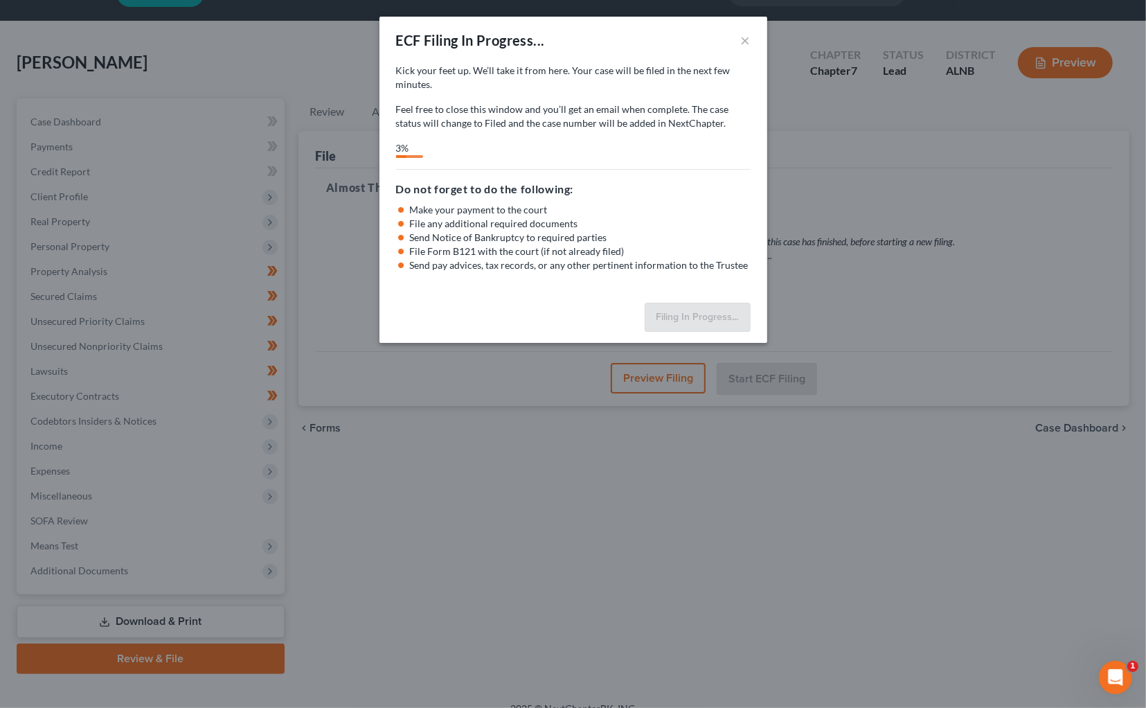
select select "2"
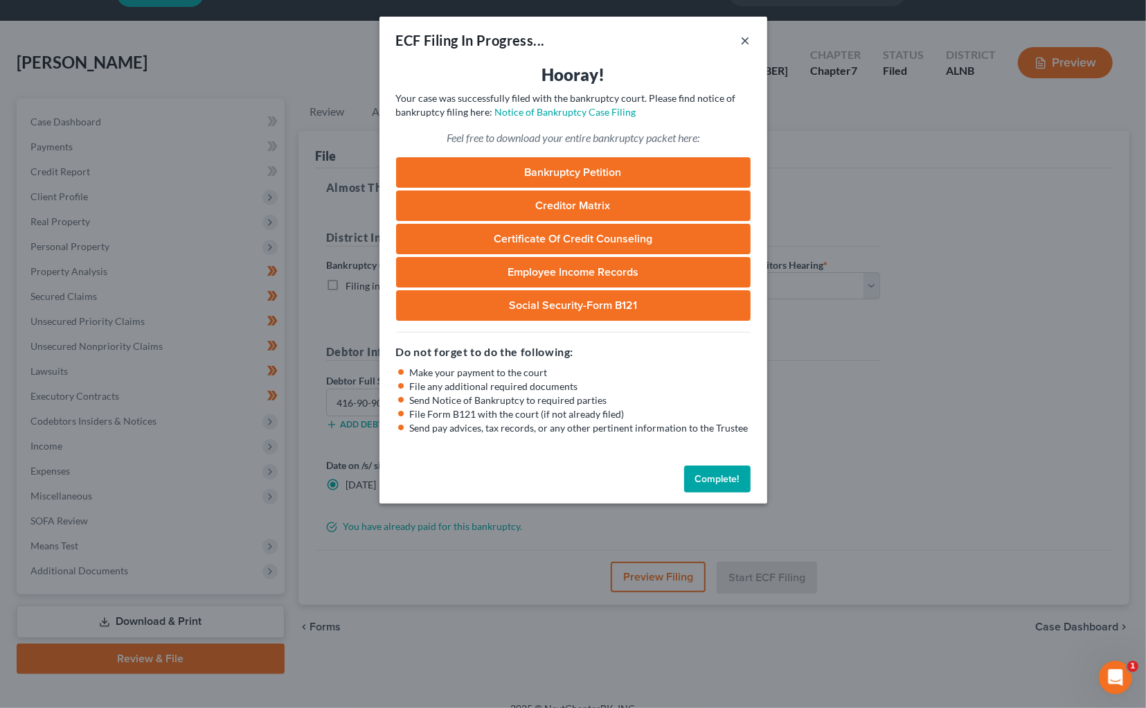
click at [747, 39] on button "×" at bounding box center [746, 40] width 10 height 17
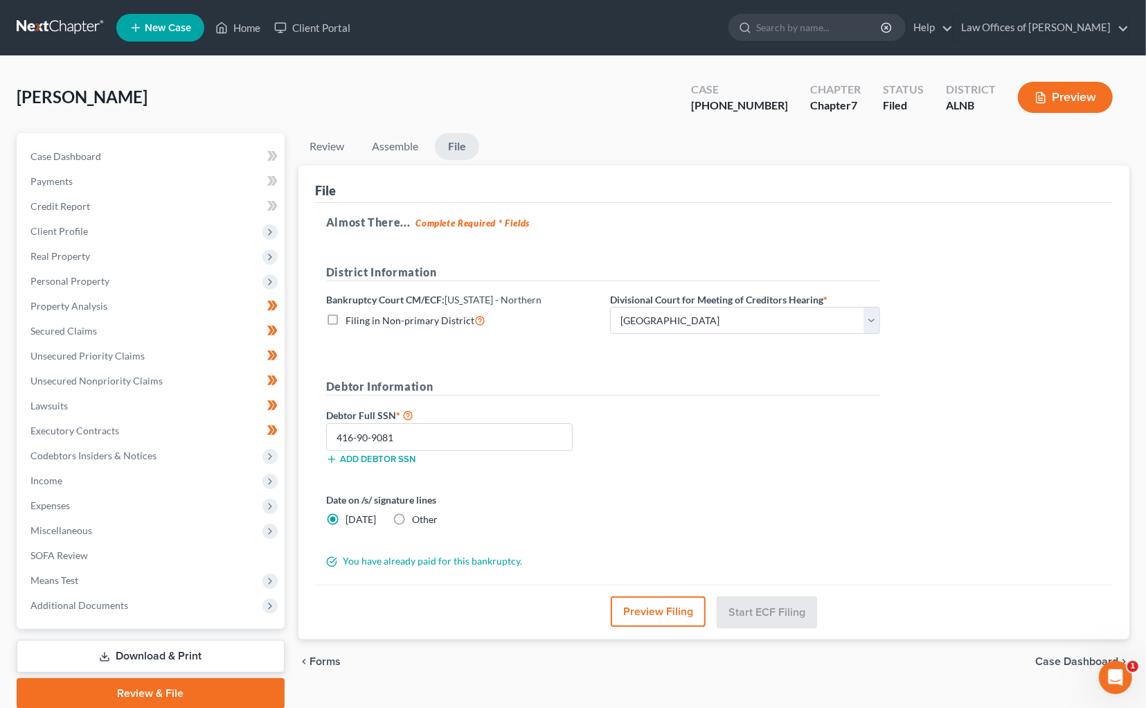
scroll to position [0, 0]
click at [56, 21] on link at bounding box center [61, 27] width 89 height 25
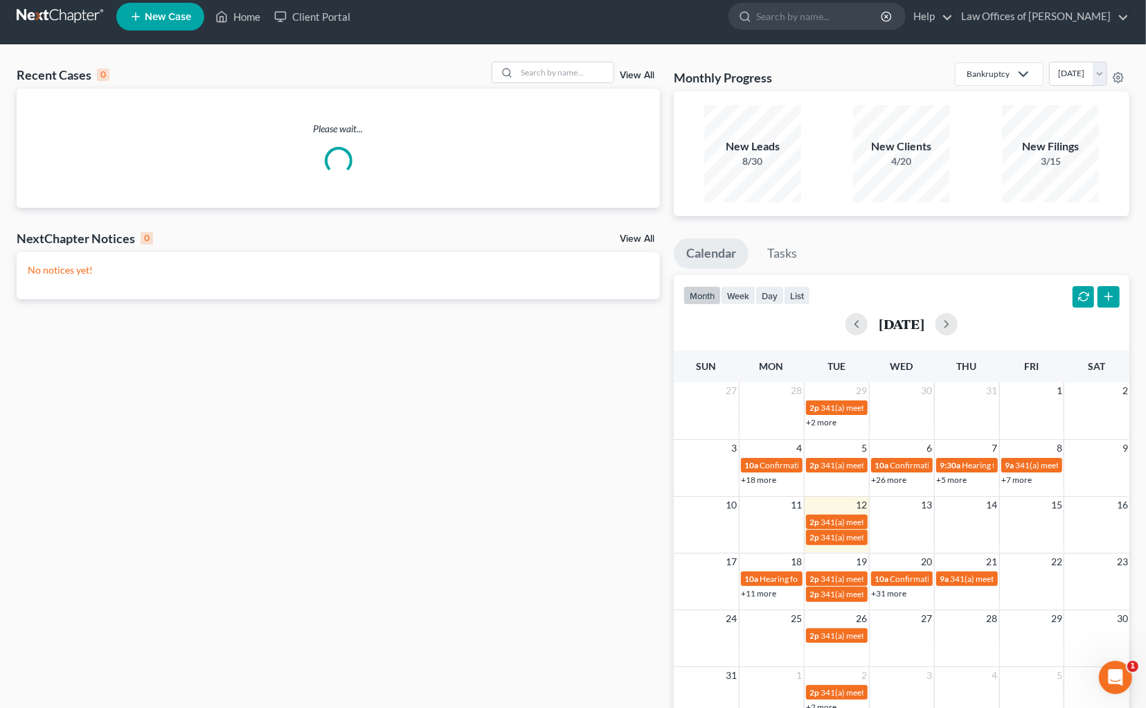
scroll to position [14, 0]
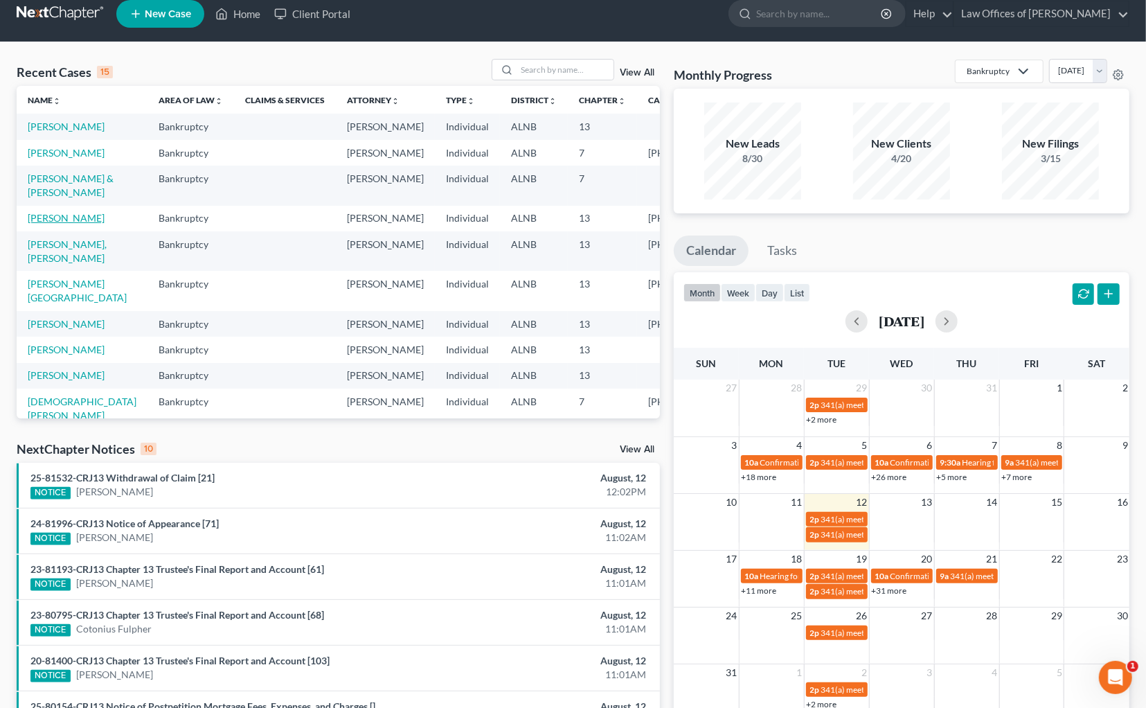
click at [74, 224] on link "[PERSON_NAME]" at bounding box center [66, 218] width 77 height 12
select select "1"
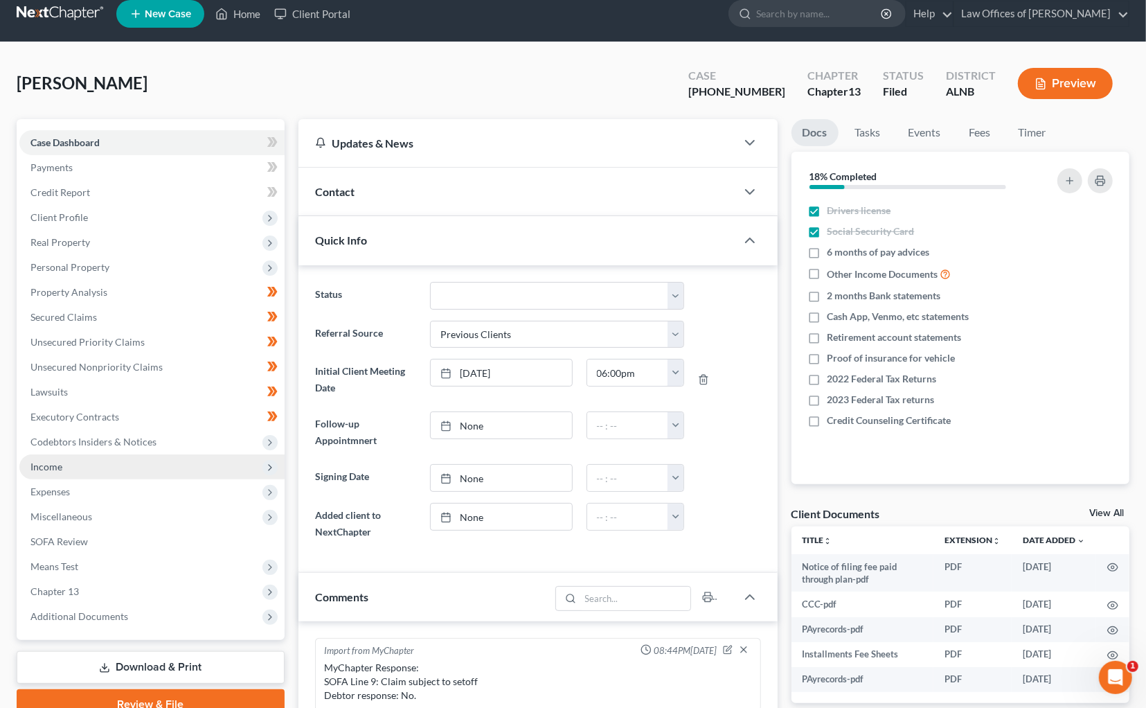
scroll to position [233, 0]
click at [78, 461] on span "Income" at bounding box center [151, 466] width 265 height 25
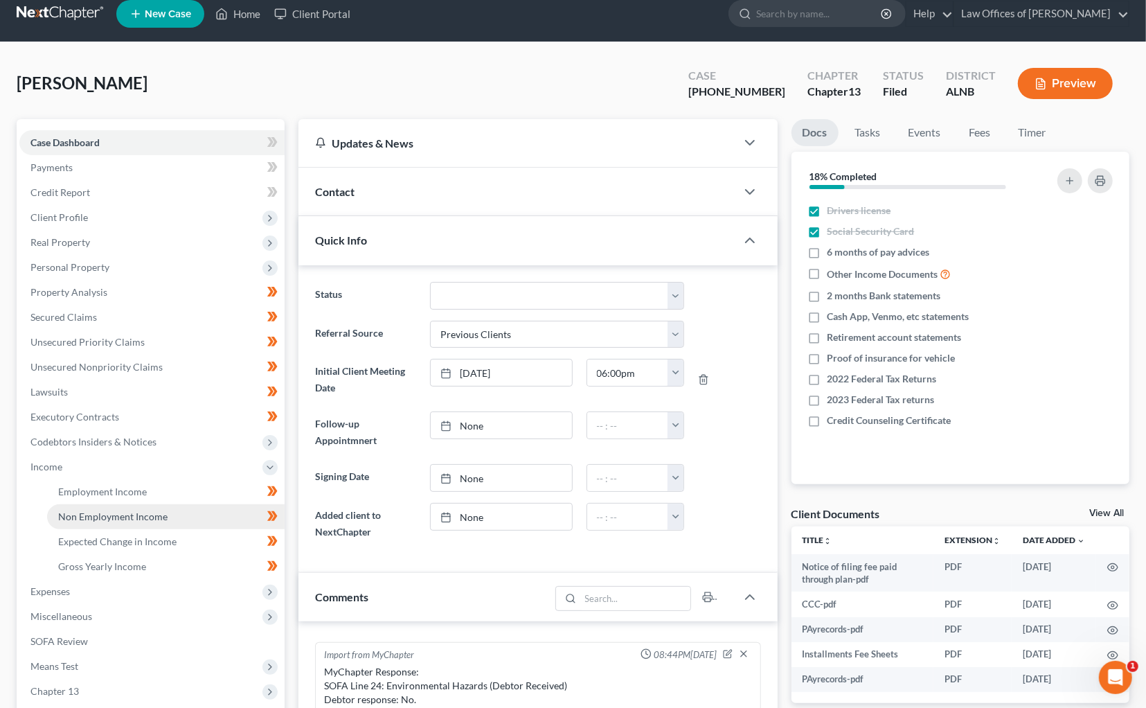
click at [136, 514] on link "Non Employment Income" at bounding box center [166, 516] width 238 height 25
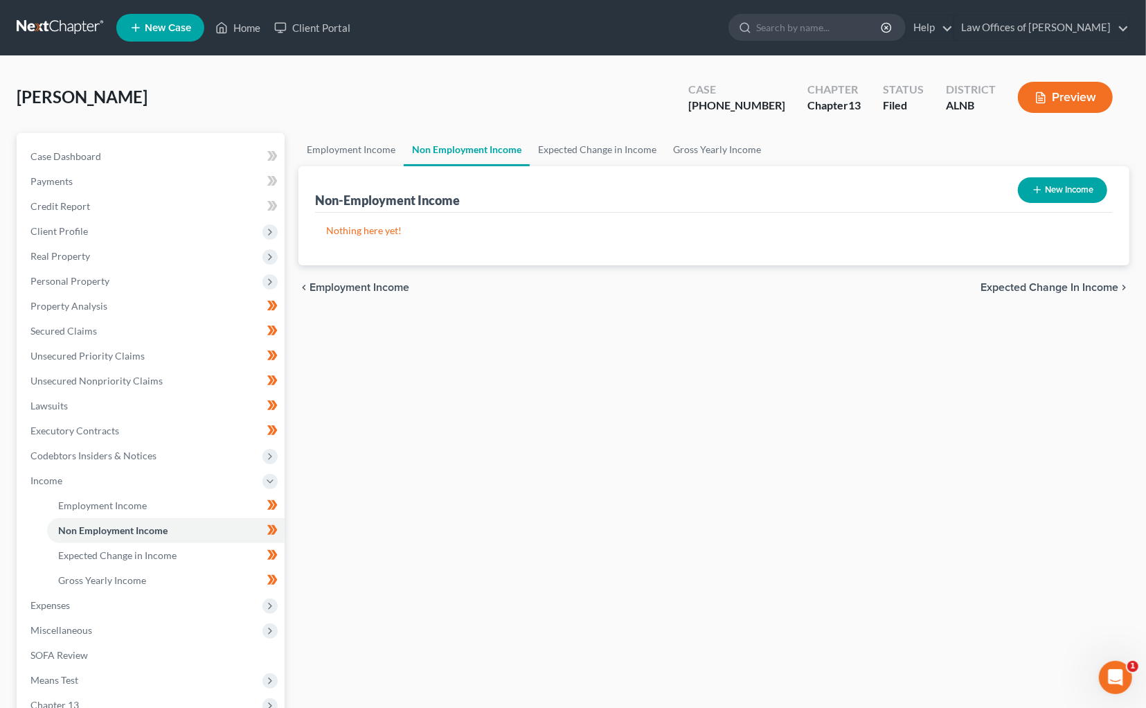
click at [1074, 187] on button "New Income" at bounding box center [1062, 190] width 89 height 26
select select "0"
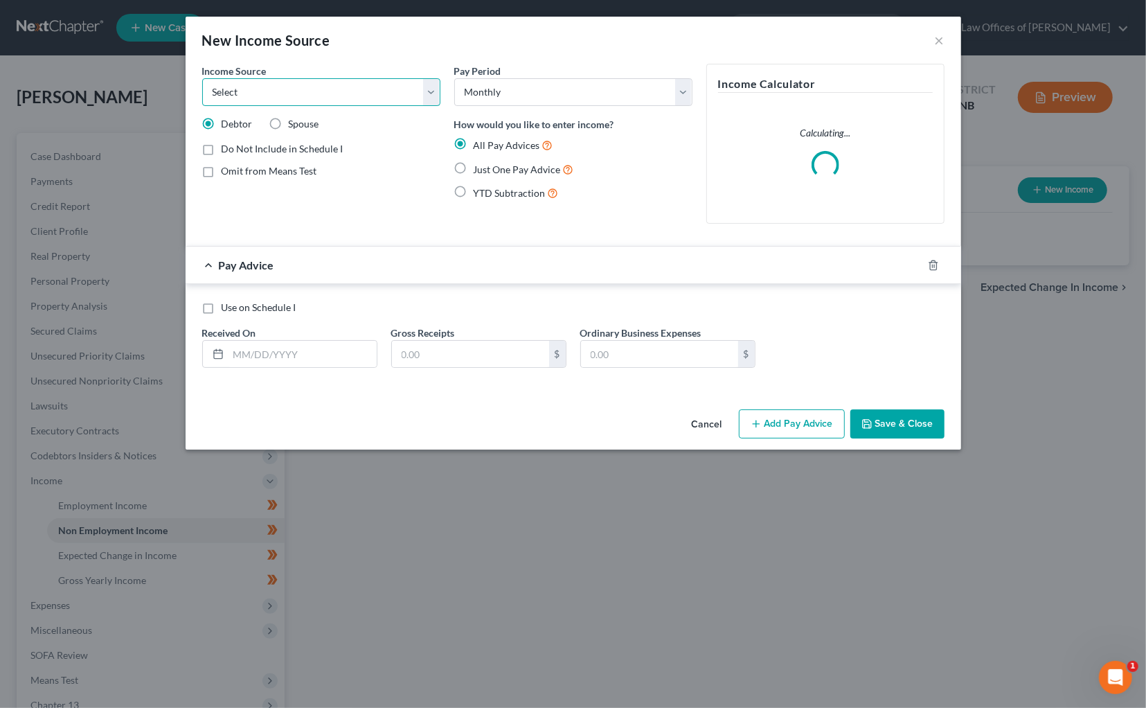
select select "13"
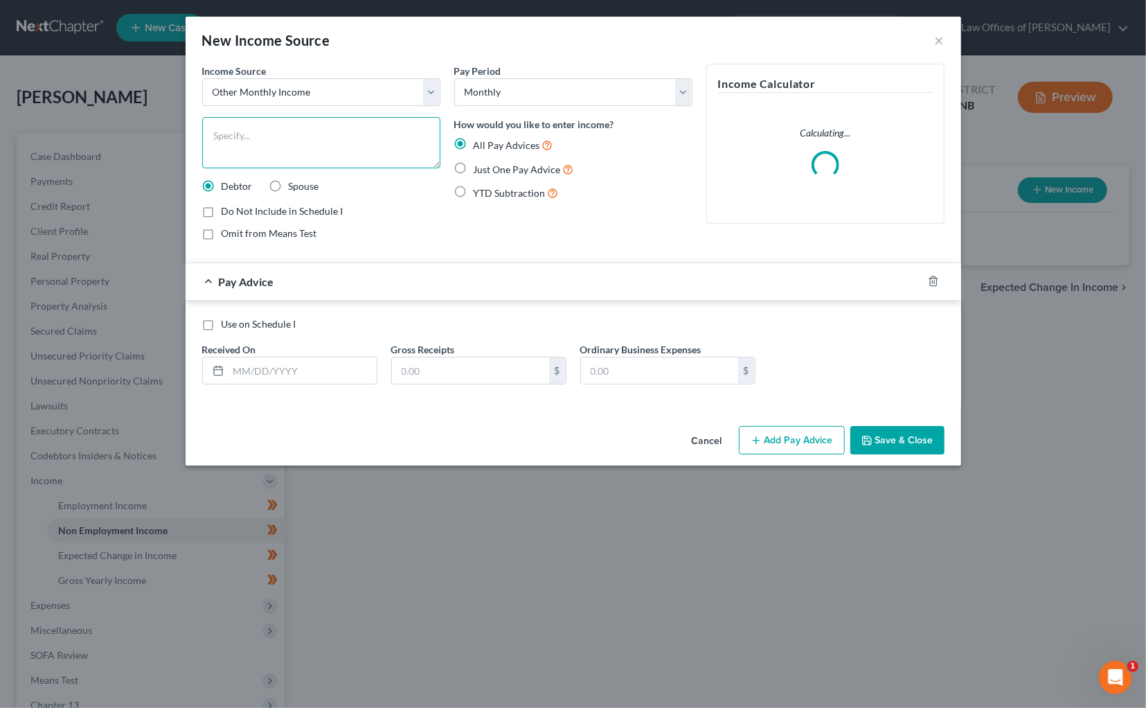
click at [278, 143] on textarea at bounding box center [321, 142] width 238 height 51
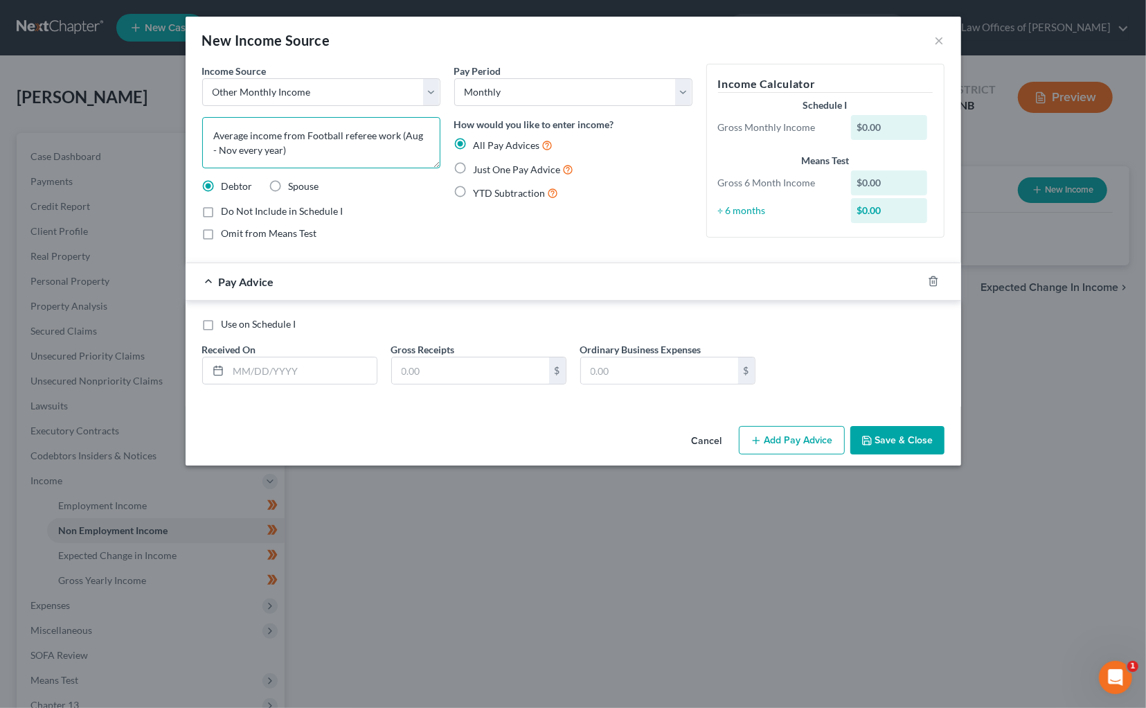
drag, startPoint x: 308, startPoint y: 136, endPoint x: 118, endPoint y: 107, distance: 192.6
click at [118, 107] on div "New Income Source × Income Source * Select Unemployment Disability (from employ…" at bounding box center [573, 354] width 1146 height 708
type textarea "Football referee work (Aug - Nov every year)"
click at [285, 359] on input "text" at bounding box center [303, 370] width 148 height 26
type input "8/30"
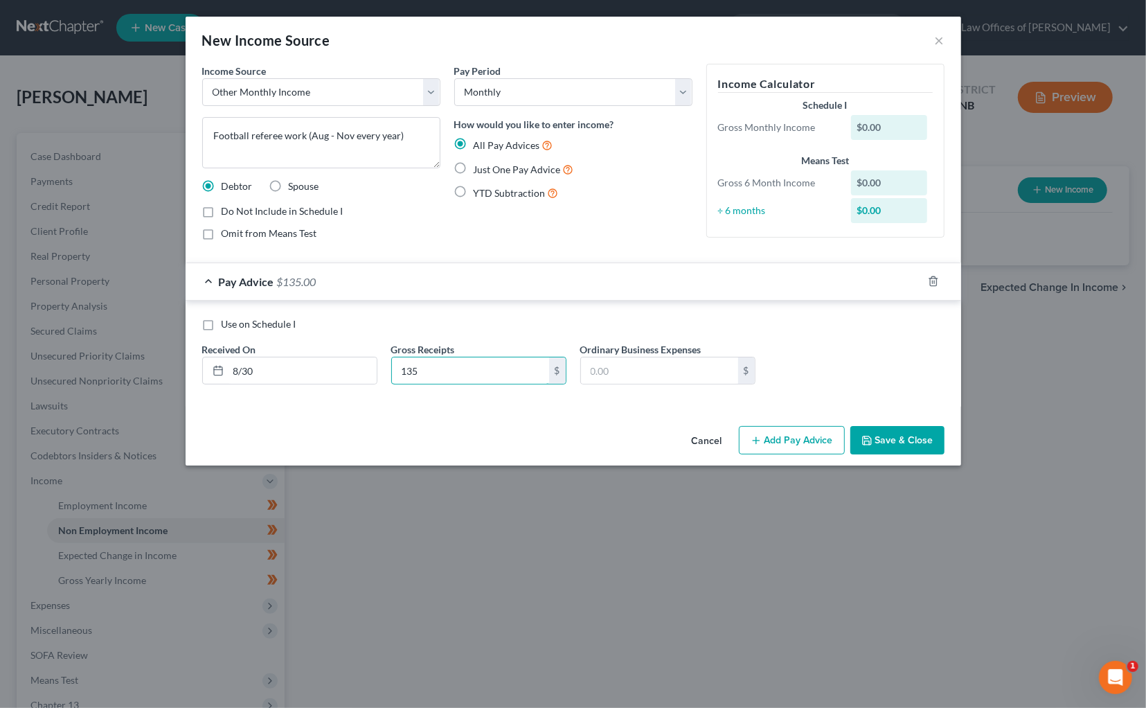
type input "135"
click at [892, 430] on button "Save & Close" at bounding box center [897, 440] width 94 height 29
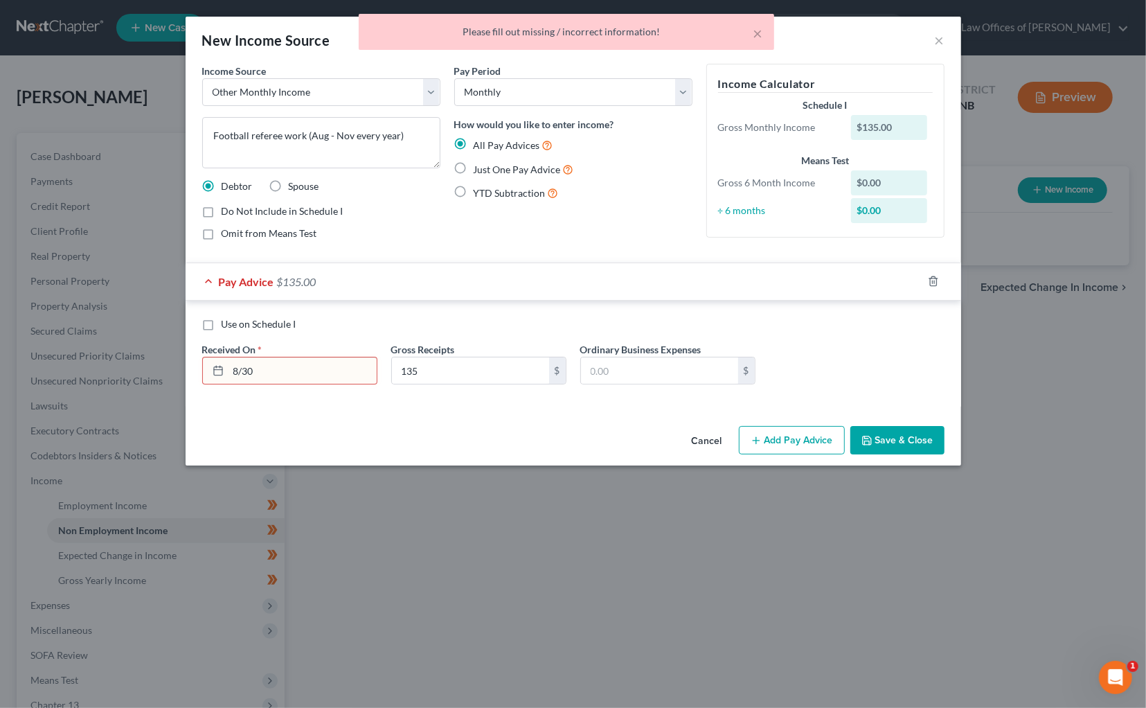
click at [269, 375] on input "8/30" at bounding box center [303, 370] width 148 height 26
type input "8/30/25"
click at [900, 431] on button "Save & Close" at bounding box center [897, 440] width 94 height 29
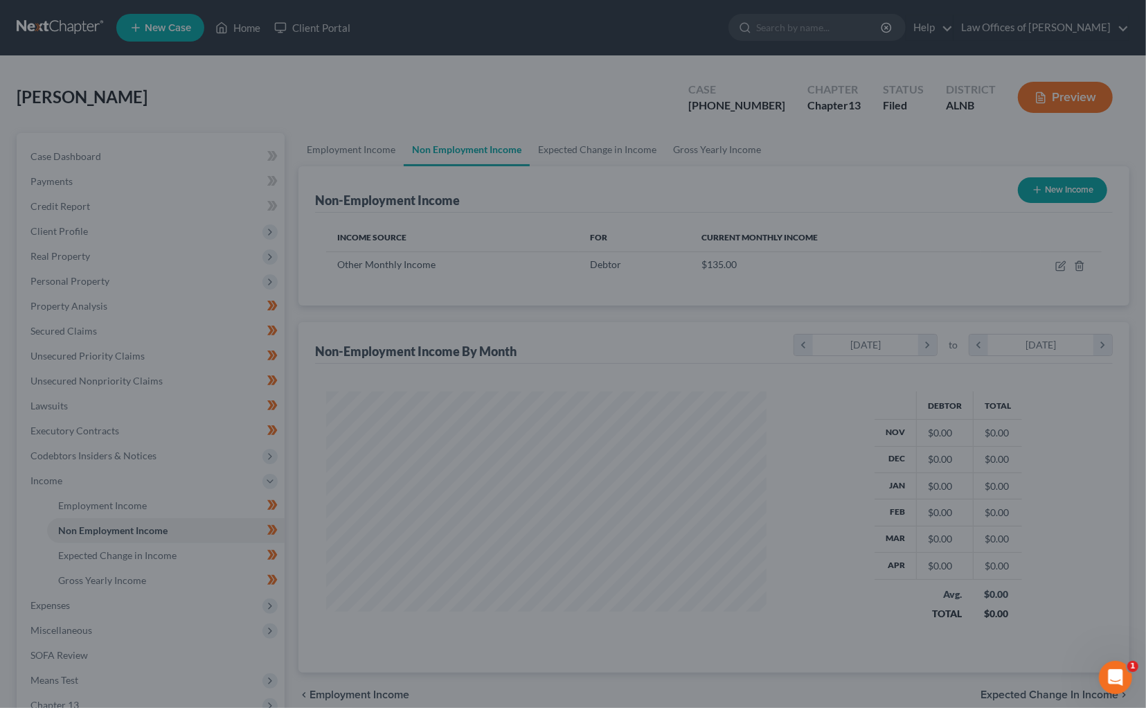
scroll to position [242, 469]
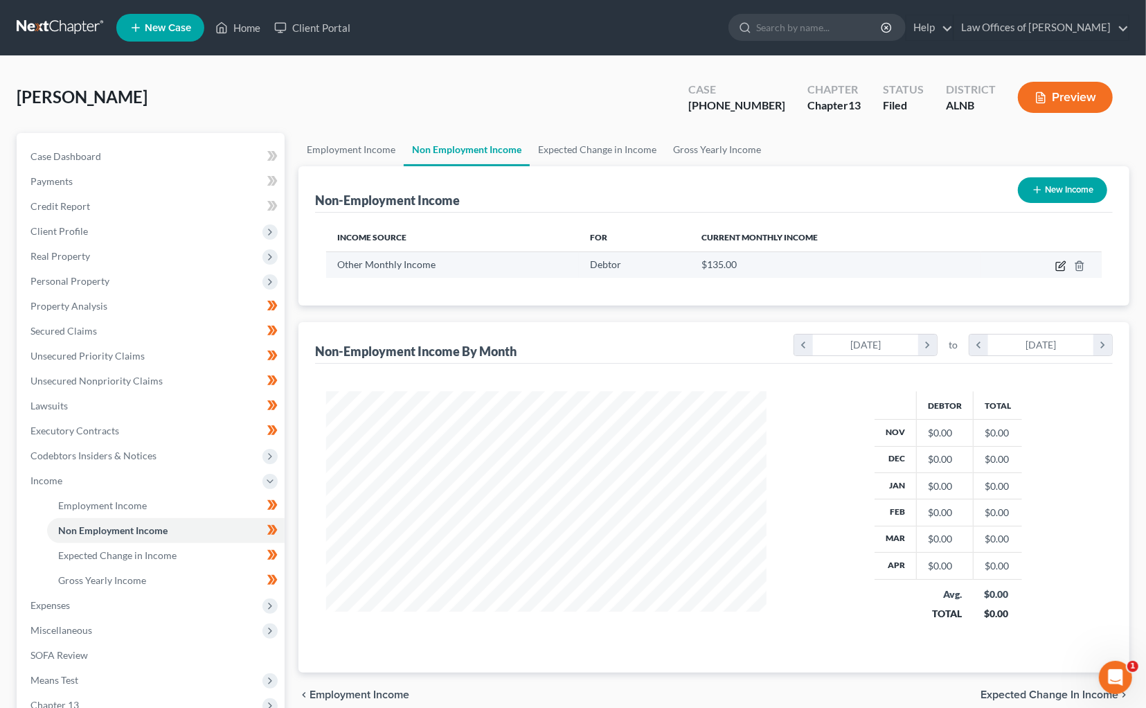
click at [1058, 261] on icon "button" at bounding box center [1060, 265] width 11 height 11
select select "13"
select select "0"
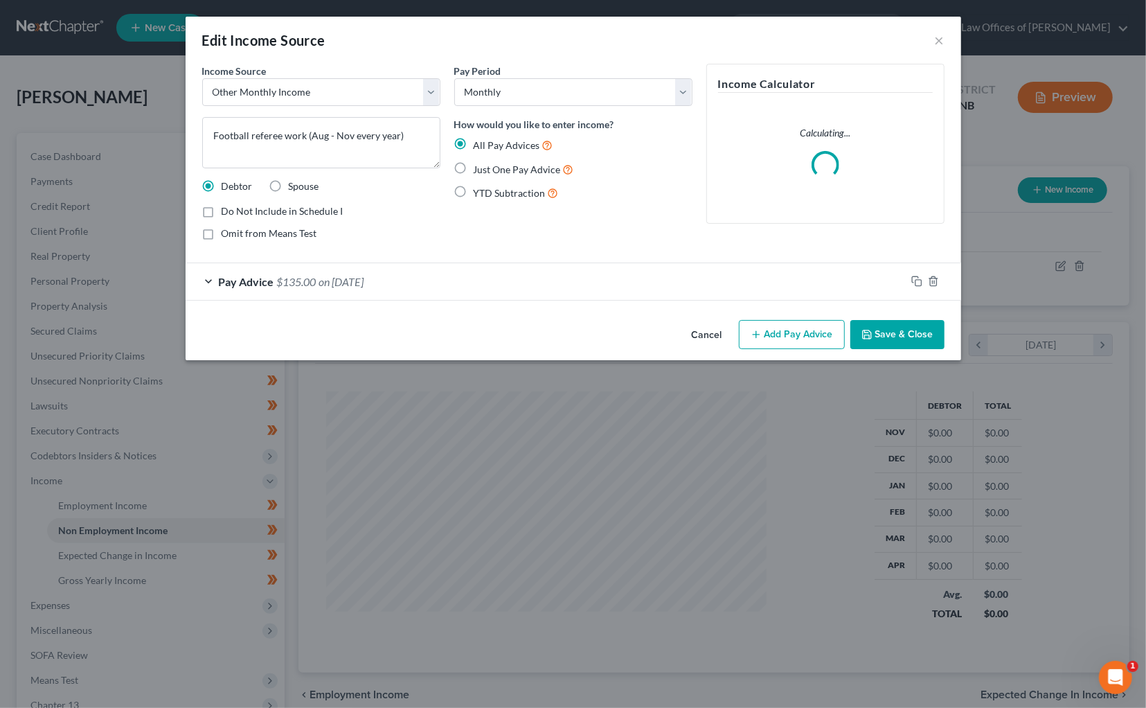
click at [241, 282] on span "Pay Advice" at bounding box center [246, 281] width 55 height 13
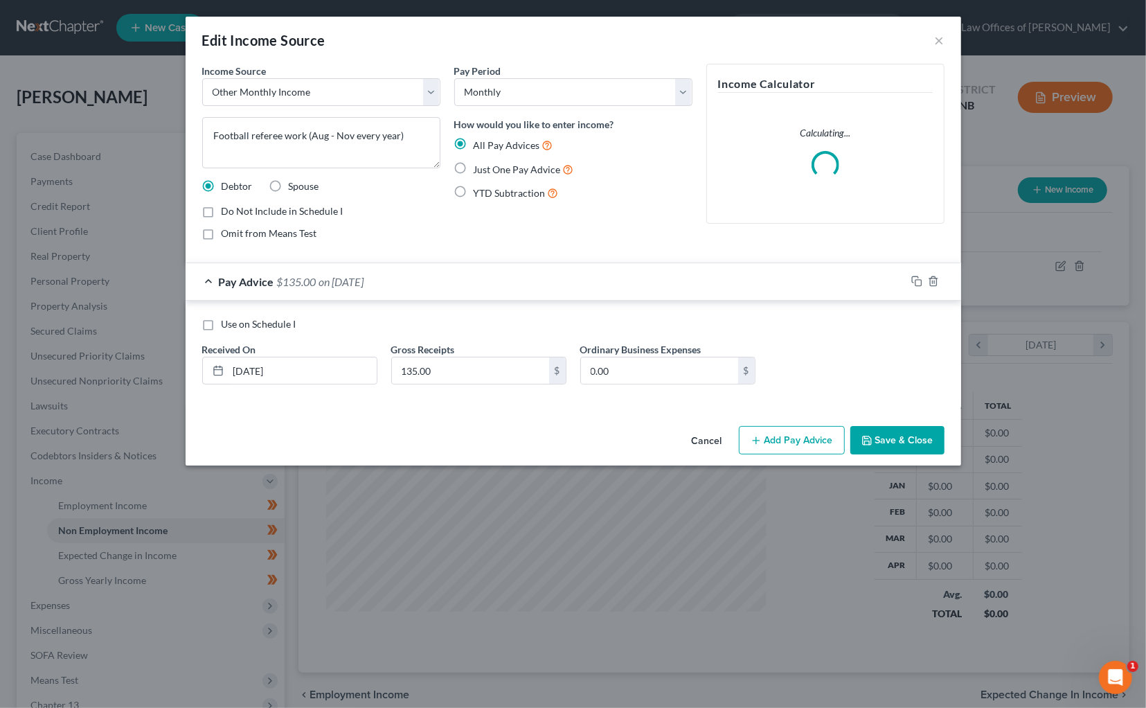
drag, startPoint x: 250, startPoint y: 324, endPoint x: 261, endPoint y: 327, distance: 11.4
click at [250, 324] on span "Use on Schedule I" at bounding box center [259, 324] width 75 height 12
click at [236, 324] on input "Use on Schedule I" at bounding box center [231, 321] width 9 height 9
checkbox input "true"
click at [941, 454] on div "Cancel Add Pay Advice Save & Close" at bounding box center [574, 443] width 776 height 46
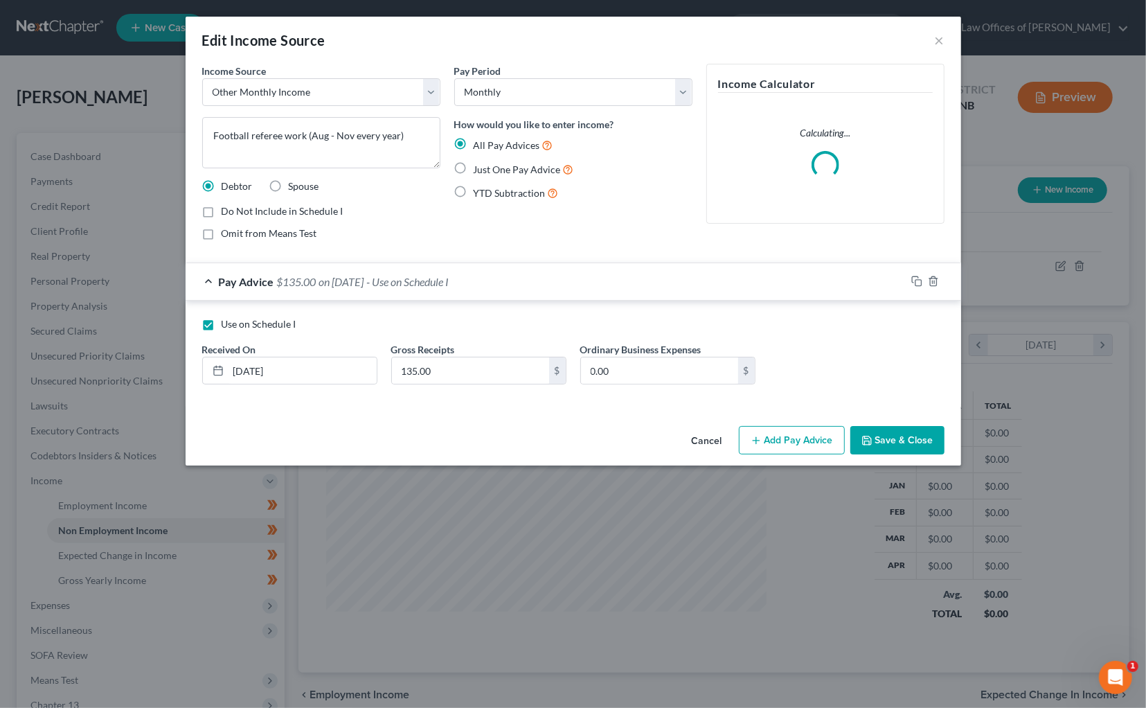
click at [925, 447] on button "Save & Close" at bounding box center [897, 440] width 94 height 29
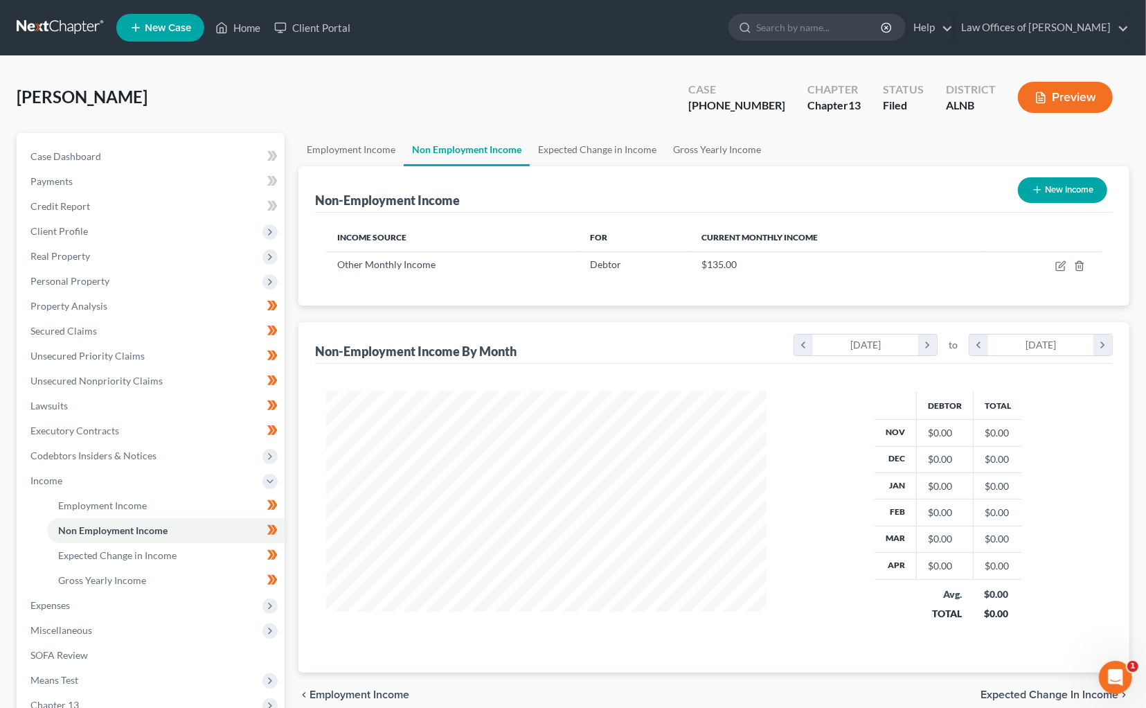
click at [1078, 192] on button "New Income" at bounding box center [1062, 190] width 89 height 26
select select "0"
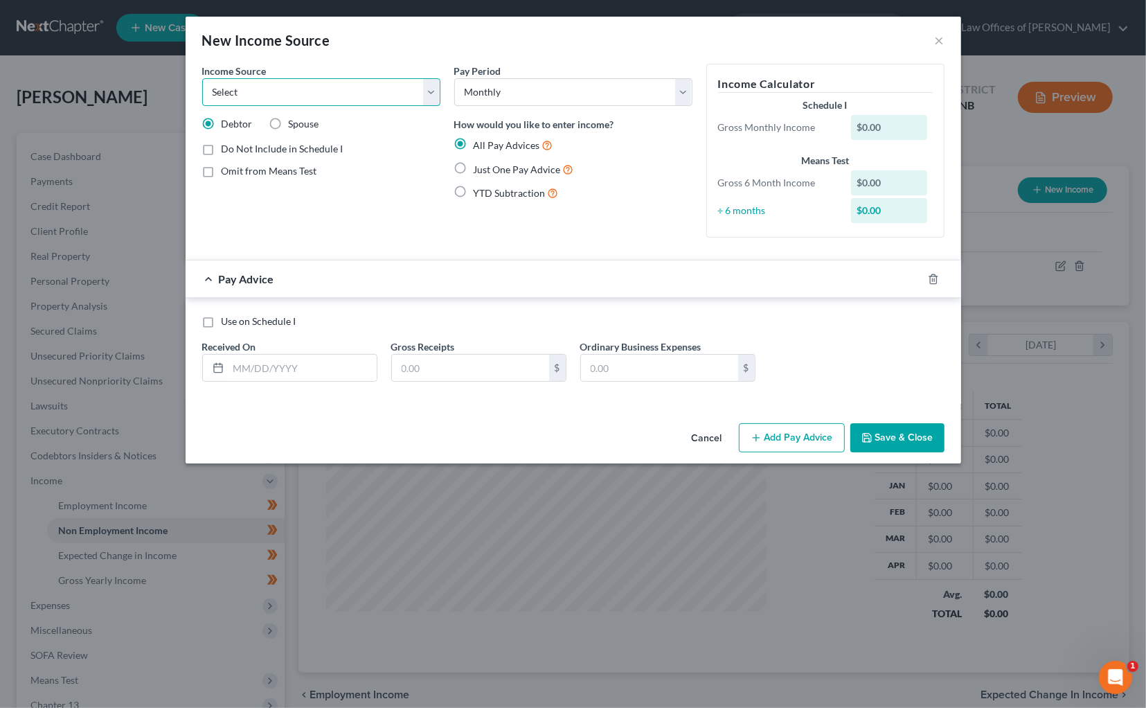
select select "13"
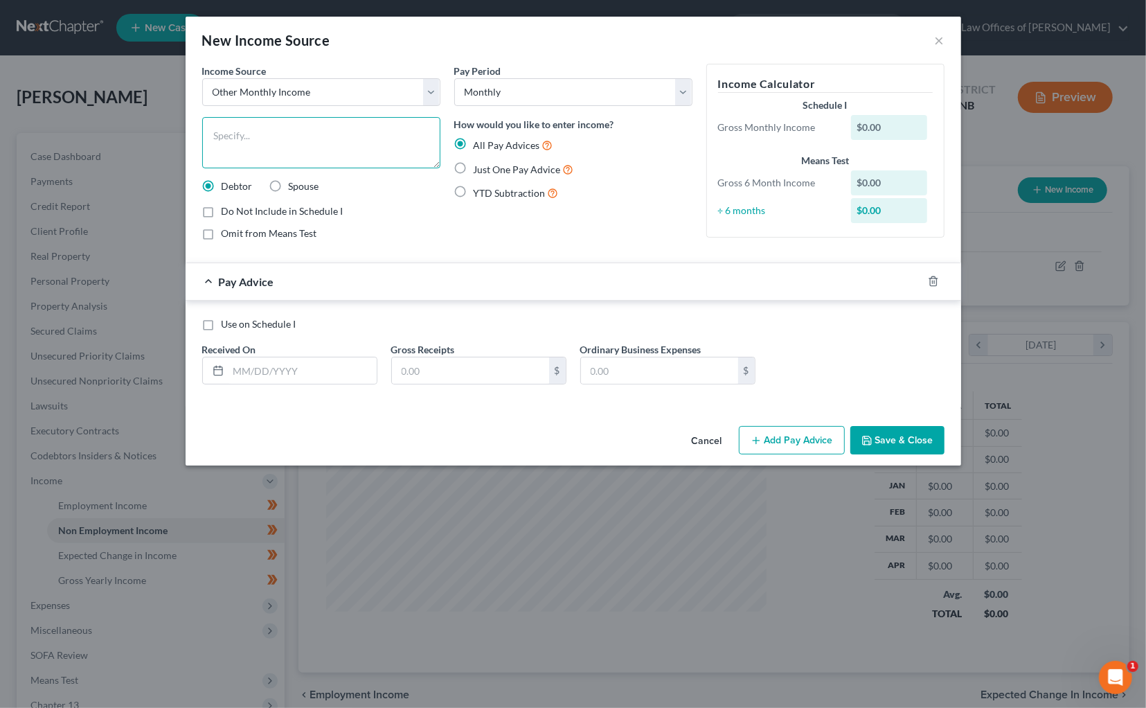
click at [303, 122] on textarea at bounding box center [321, 142] width 238 height 51
type textarea "Income from Huntsville Bible College"
click at [258, 365] on input "text" at bounding box center [303, 370] width 148 height 26
type input "2/5/25"
type input "450"
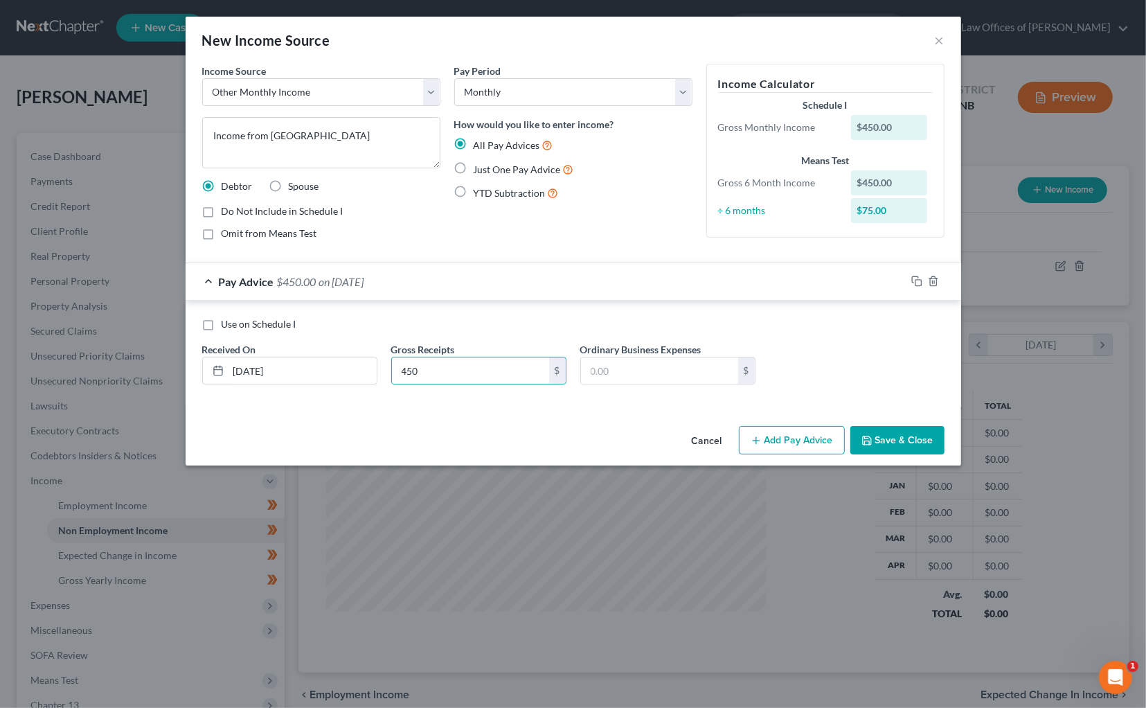
click at [787, 438] on button "Add Pay Advice" at bounding box center [792, 440] width 106 height 29
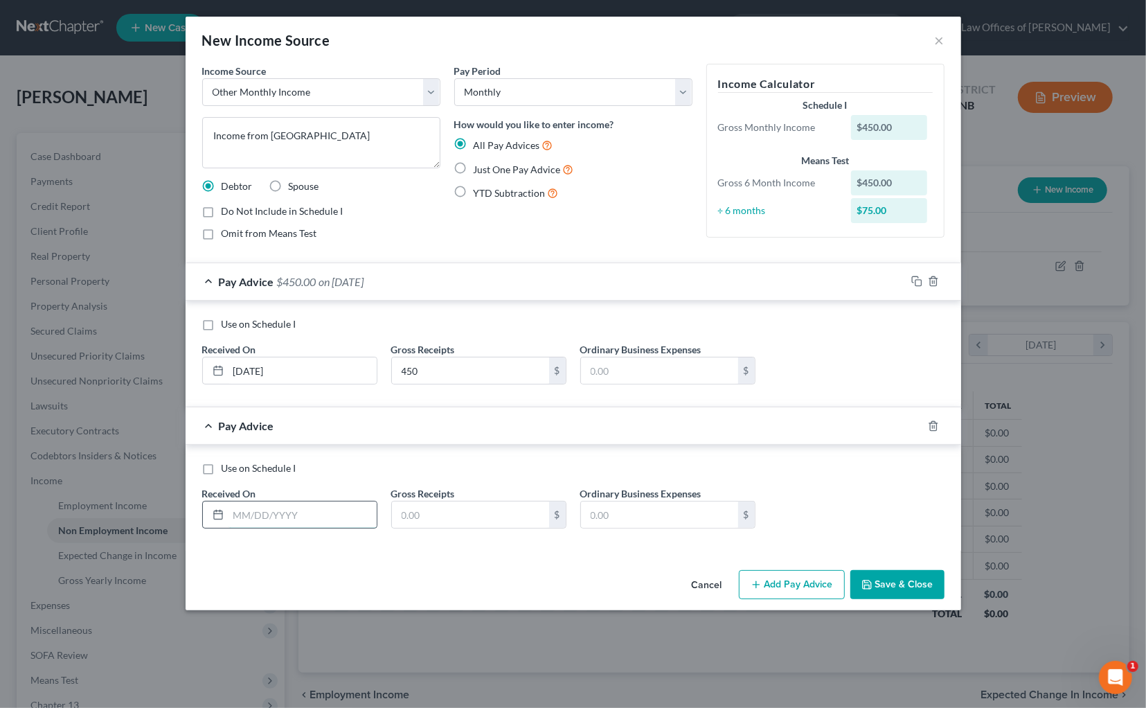
click at [252, 521] on input "text" at bounding box center [303, 514] width 148 height 26
type input "3/4/25"
type input "450"
click at [916, 422] on icon "button" at bounding box center [916, 425] width 11 height 11
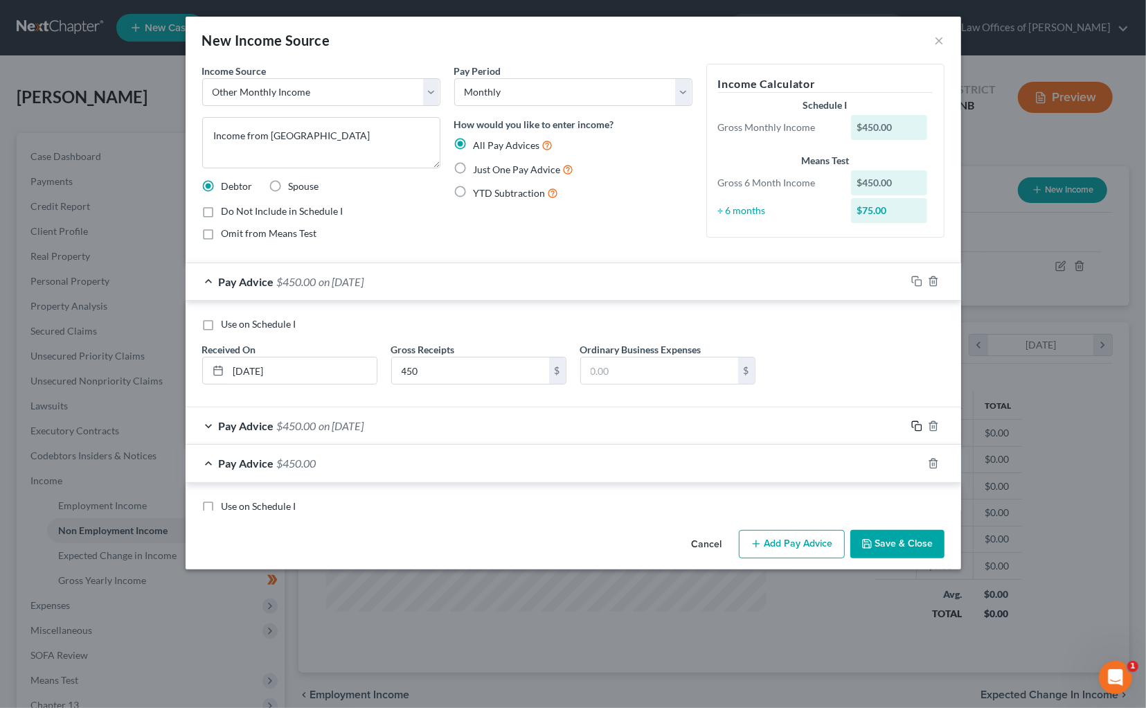
click at [916, 422] on icon "button" at bounding box center [916, 425] width 11 height 11
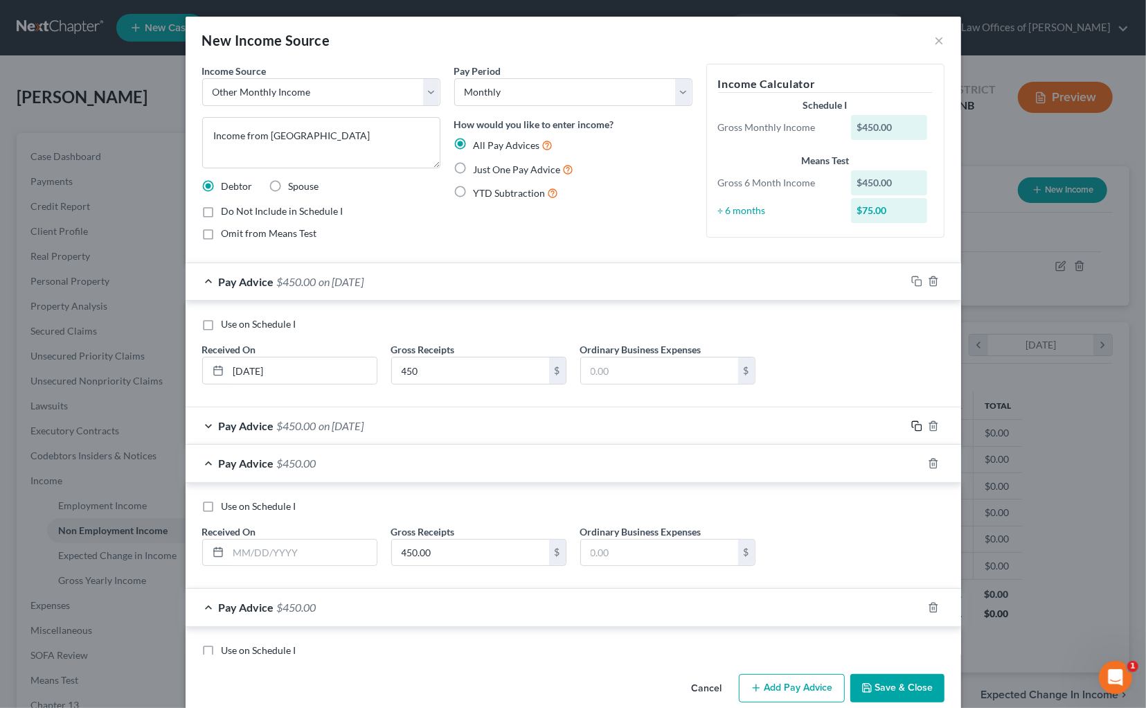
click at [916, 422] on icon "button" at bounding box center [916, 425] width 11 height 11
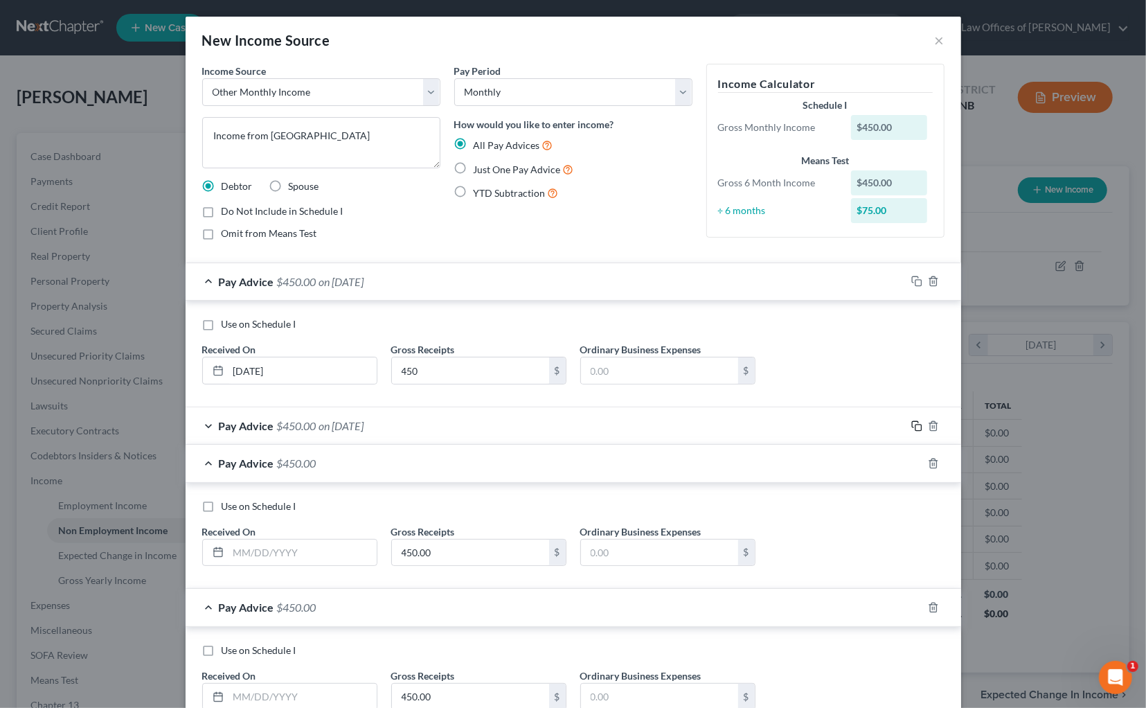
click at [916, 422] on icon "button" at bounding box center [916, 425] width 11 height 11
click at [292, 551] on input "text" at bounding box center [303, 552] width 148 height 26
type input "3/4/25"
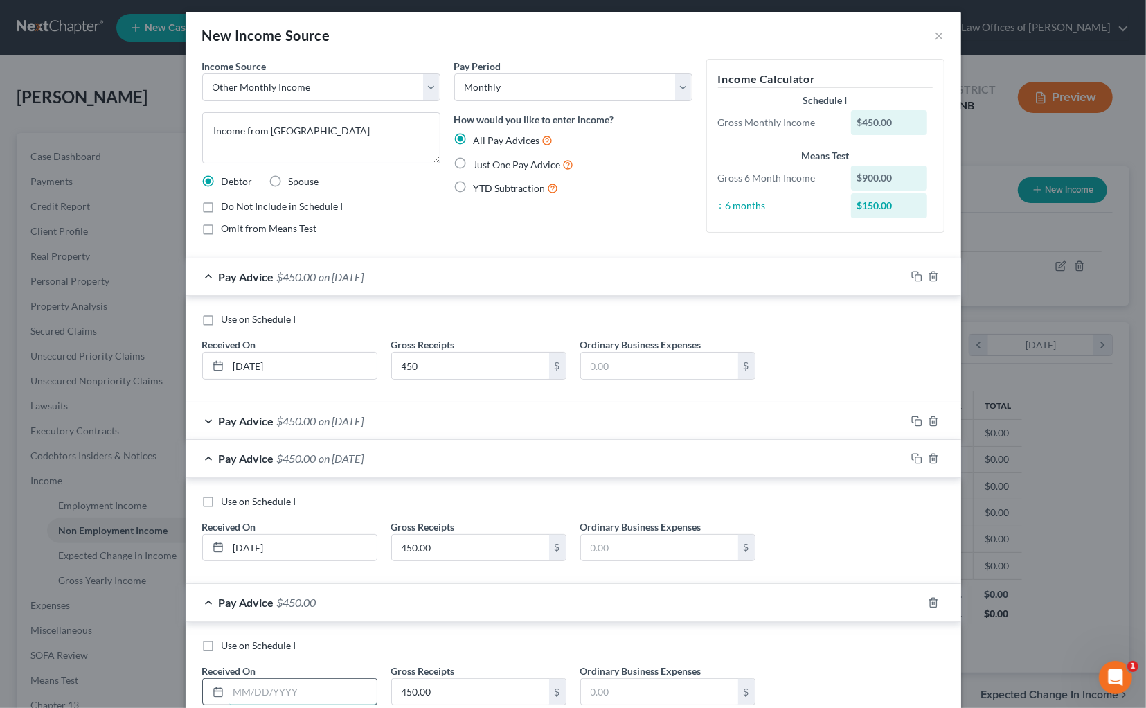
click at [274, 690] on input "text" at bounding box center [303, 692] width 148 height 26
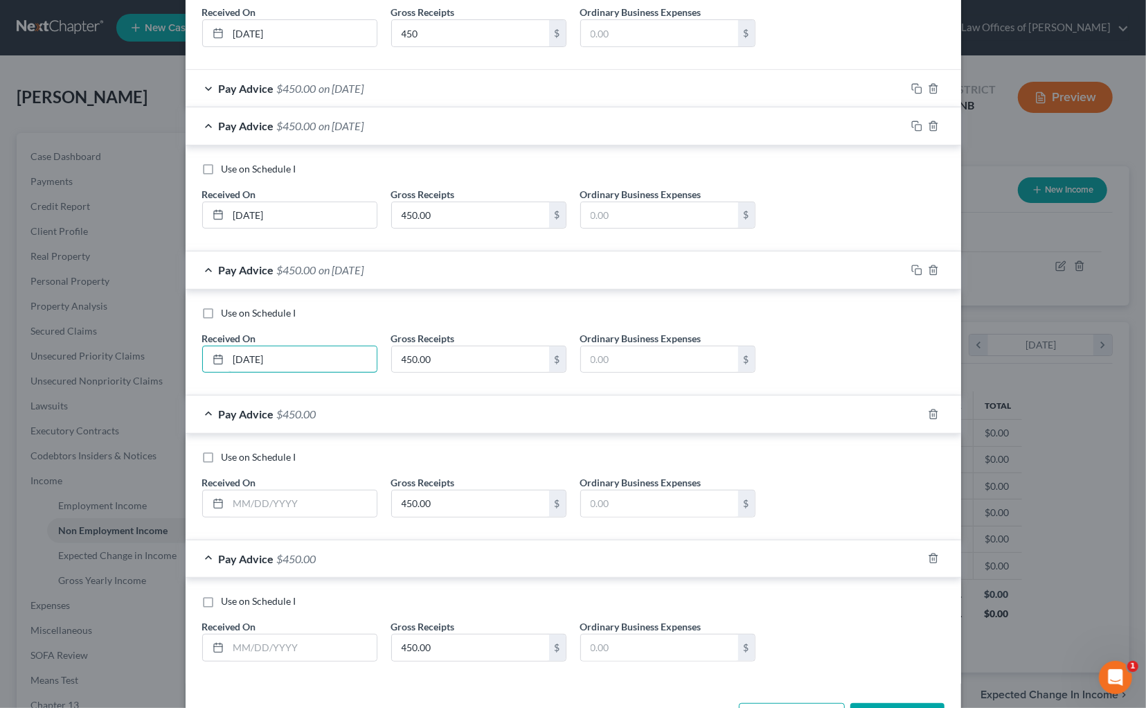
scroll to position [352, 0]
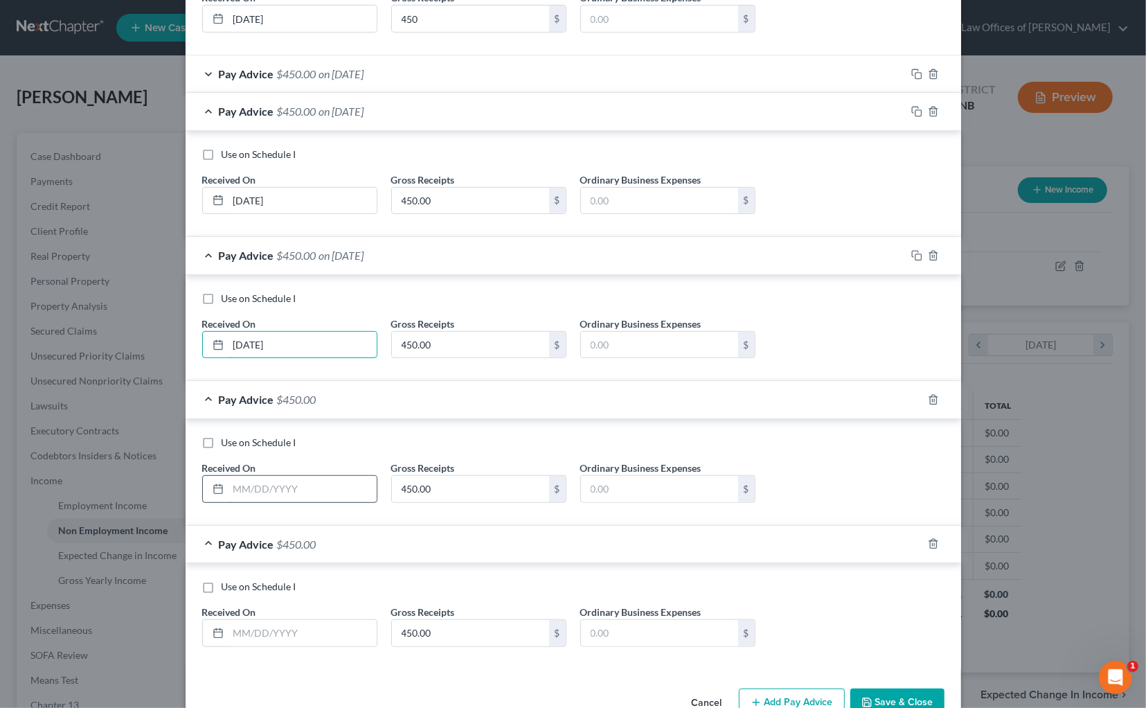
type input "3/24/25"
click at [325, 485] on input "text" at bounding box center [303, 489] width 148 height 26
type input "5/8/25"
click at [282, 625] on input "text" at bounding box center [303, 633] width 148 height 26
type input "6/26/25"
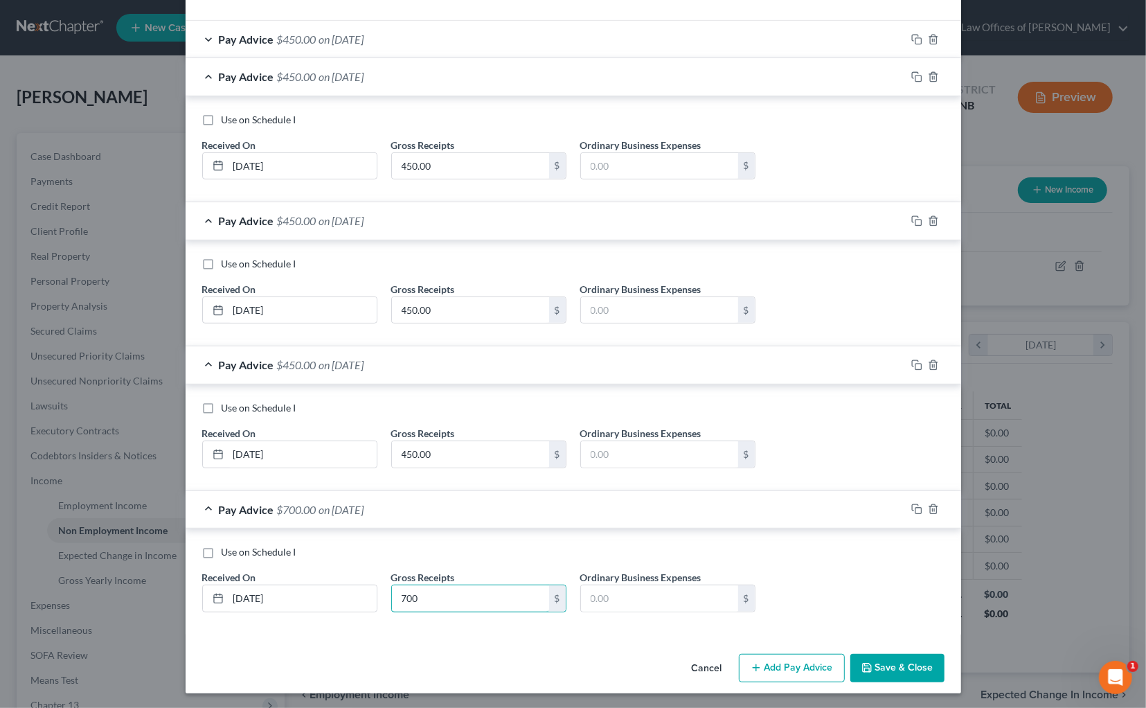
scroll to position [386, 0]
type input "700"
click at [883, 663] on button "Save & Close" at bounding box center [897, 668] width 94 height 29
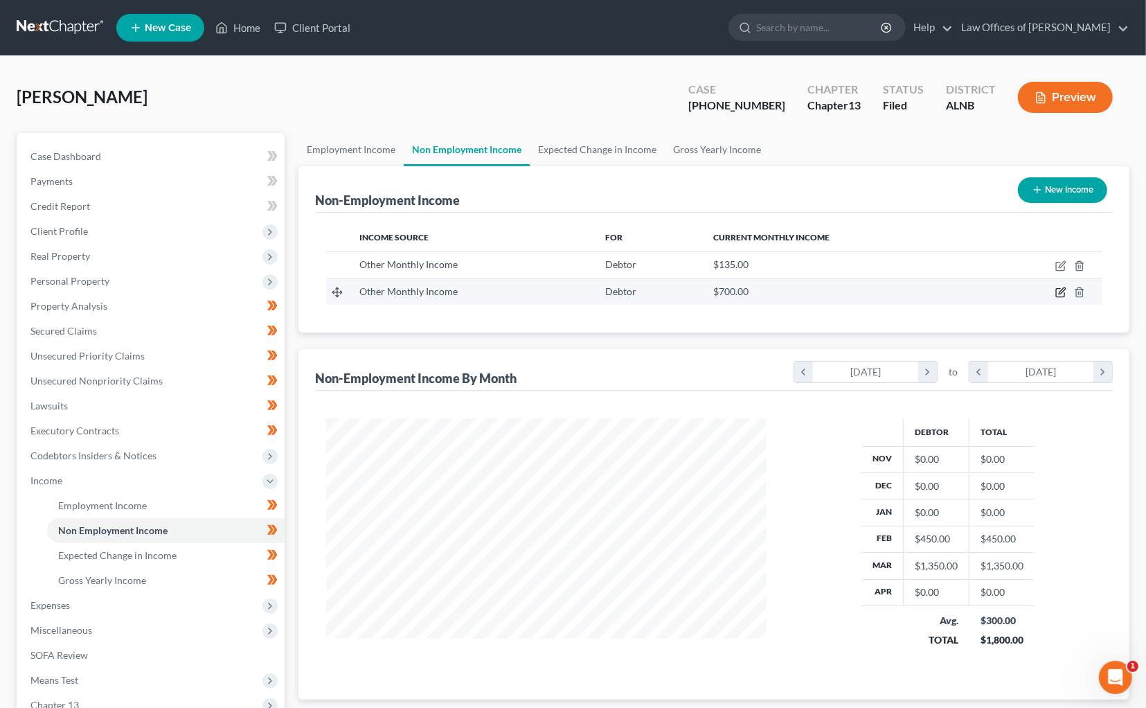
click at [1061, 287] on icon "button" at bounding box center [1060, 292] width 11 height 11
select select "13"
select select "0"
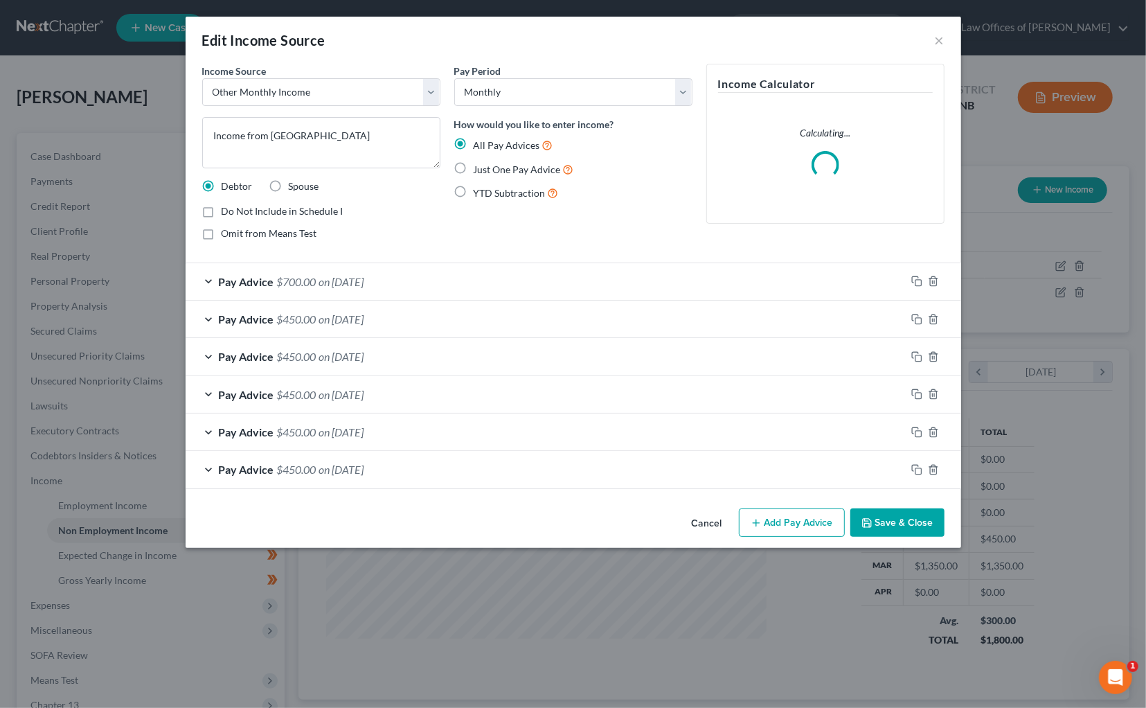
click at [800, 511] on button "Add Pay Advice" at bounding box center [792, 522] width 106 height 29
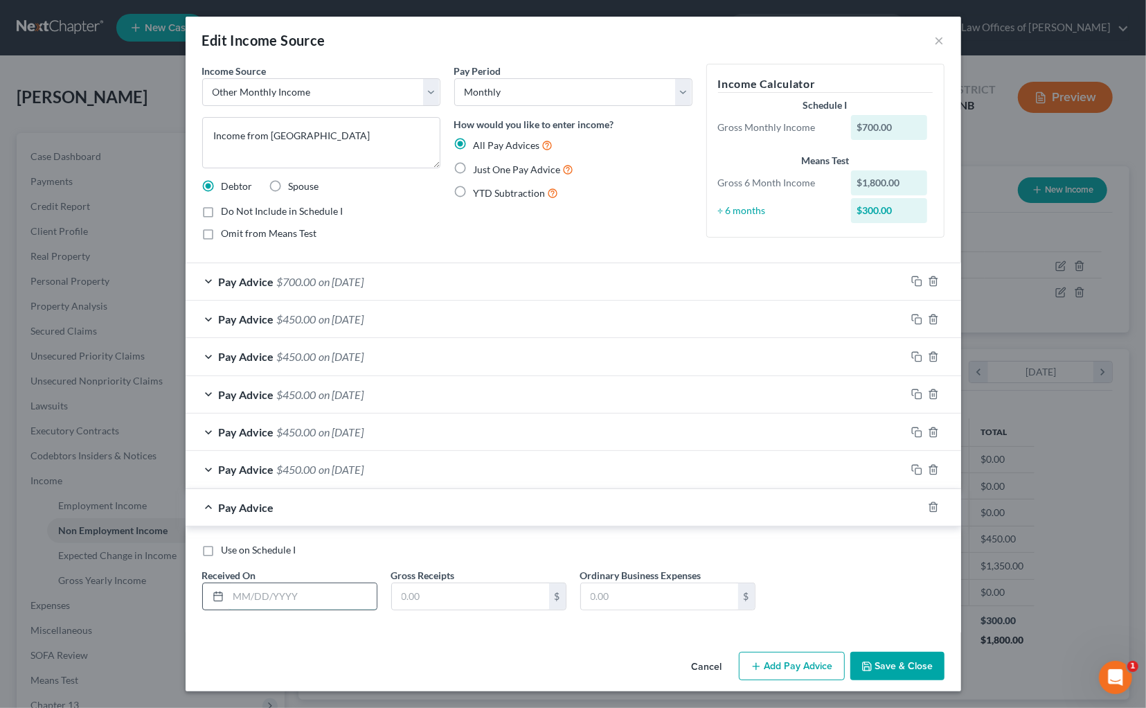
click at [310, 596] on input "text" at bounding box center [303, 596] width 148 height 26
type input "12/23/24"
type input "4"
type input "500"
click at [807, 662] on button "Add Pay Advice" at bounding box center [792, 666] width 106 height 29
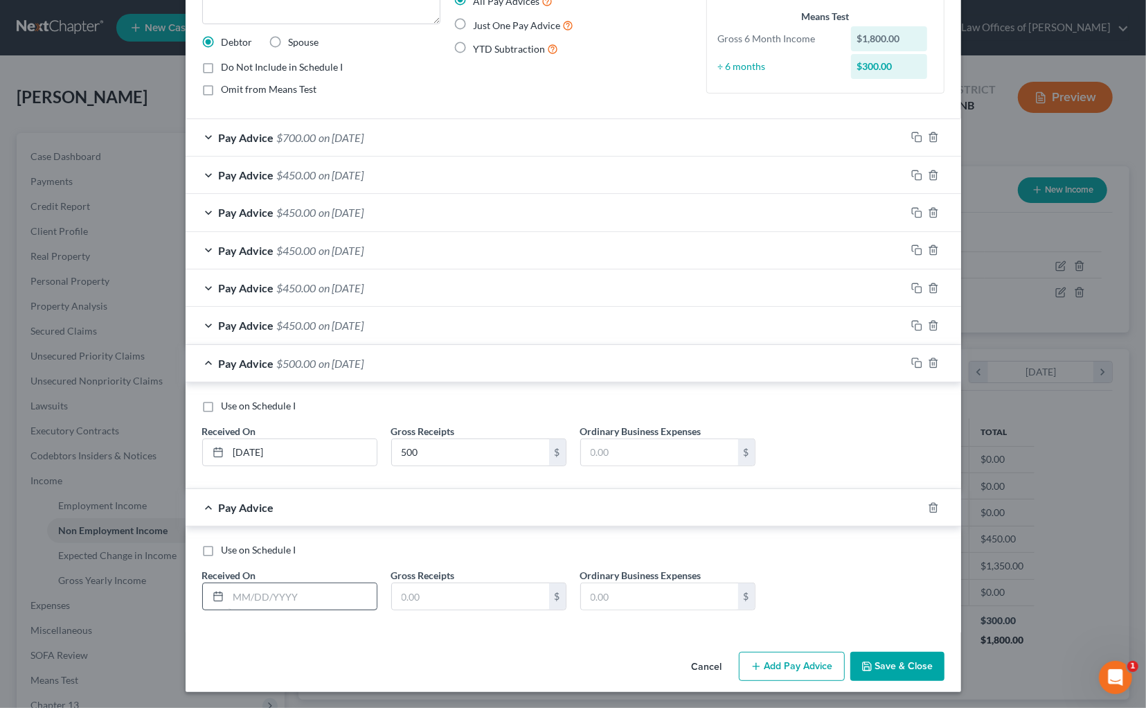
scroll to position [142, 0]
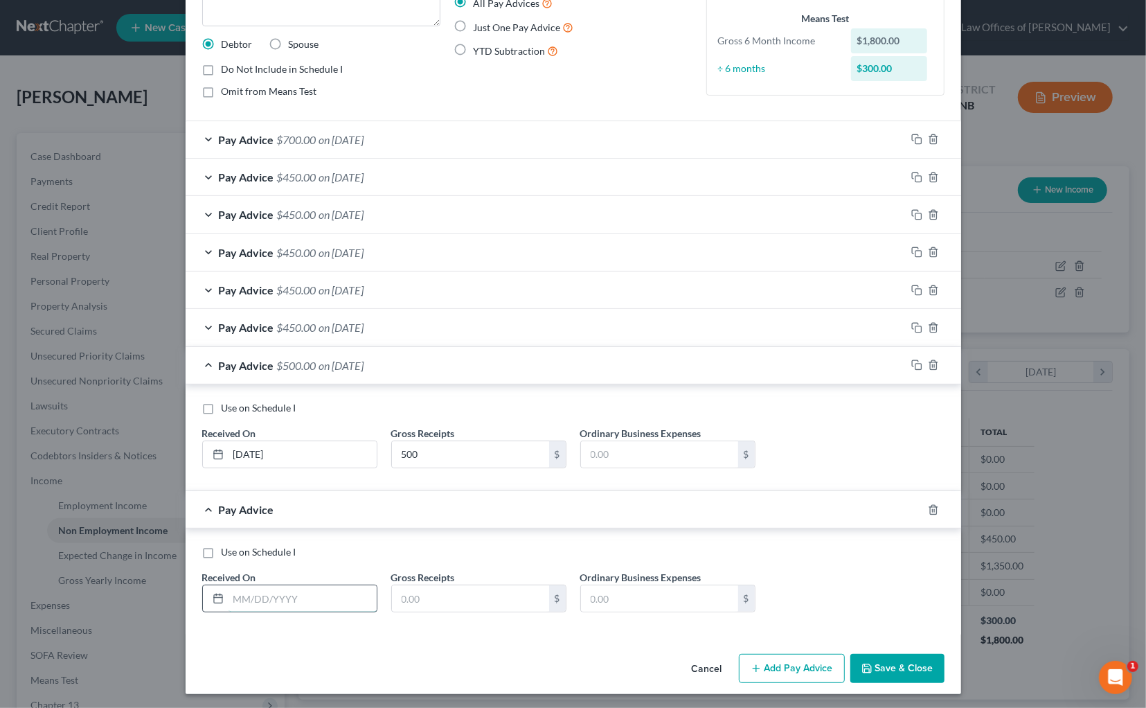
click at [308, 598] on input "text" at bounding box center [303, 598] width 148 height 26
type input "11/27/24"
type input "500"
click at [809, 661] on button "Add Pay Advice" at bounding box center [792, 668] width 106 height 29
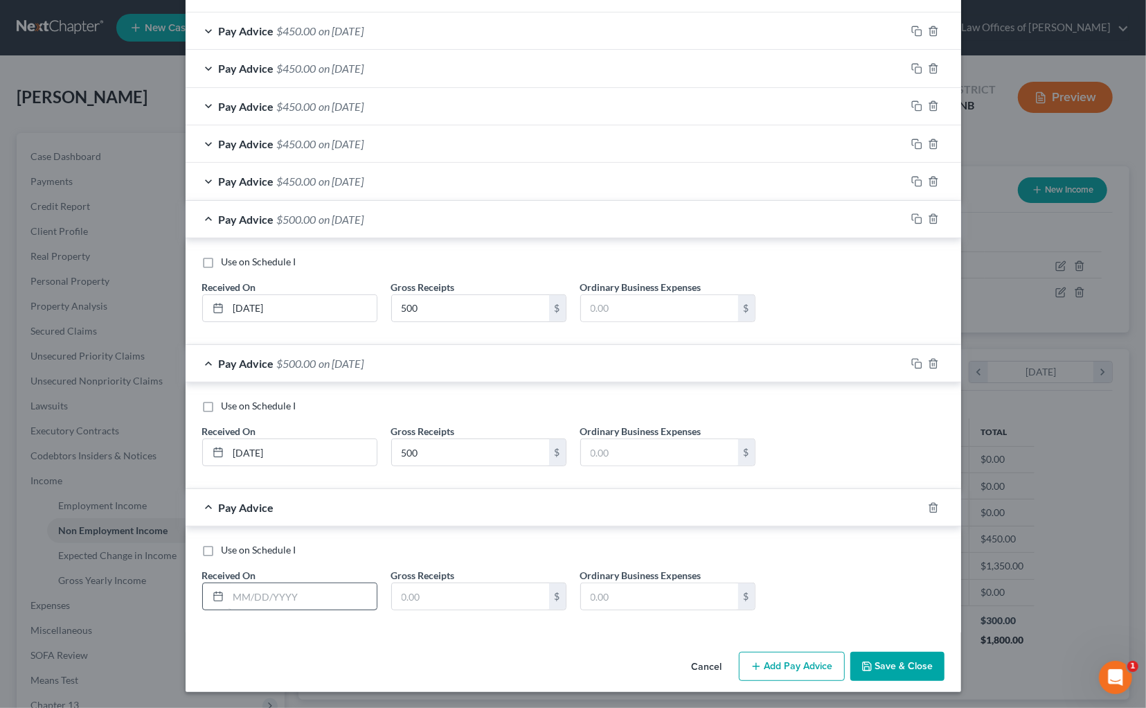
scroll to position [287, 0]
click at [348, 601] on input "text" at bounding box center [303, 597] width 148 height 26
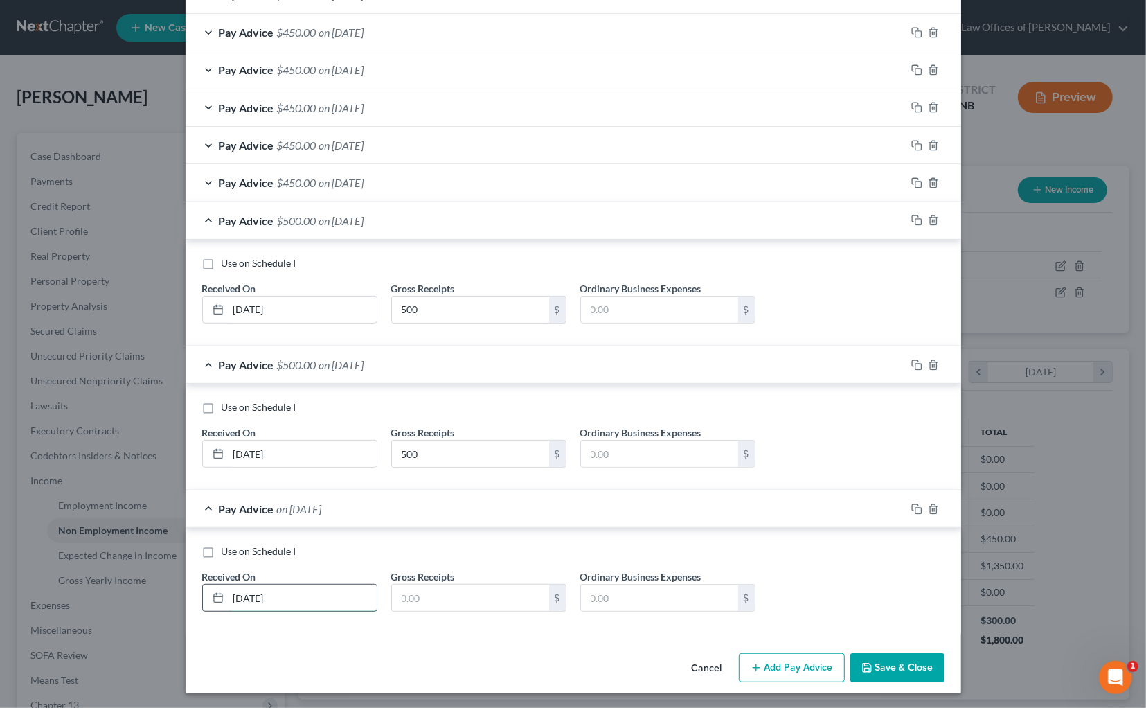
type input "10/24/2024"
type input "500"
click at [889, 663] on button "Save & Close" at bounding box center [897, 667] width 94 height 29
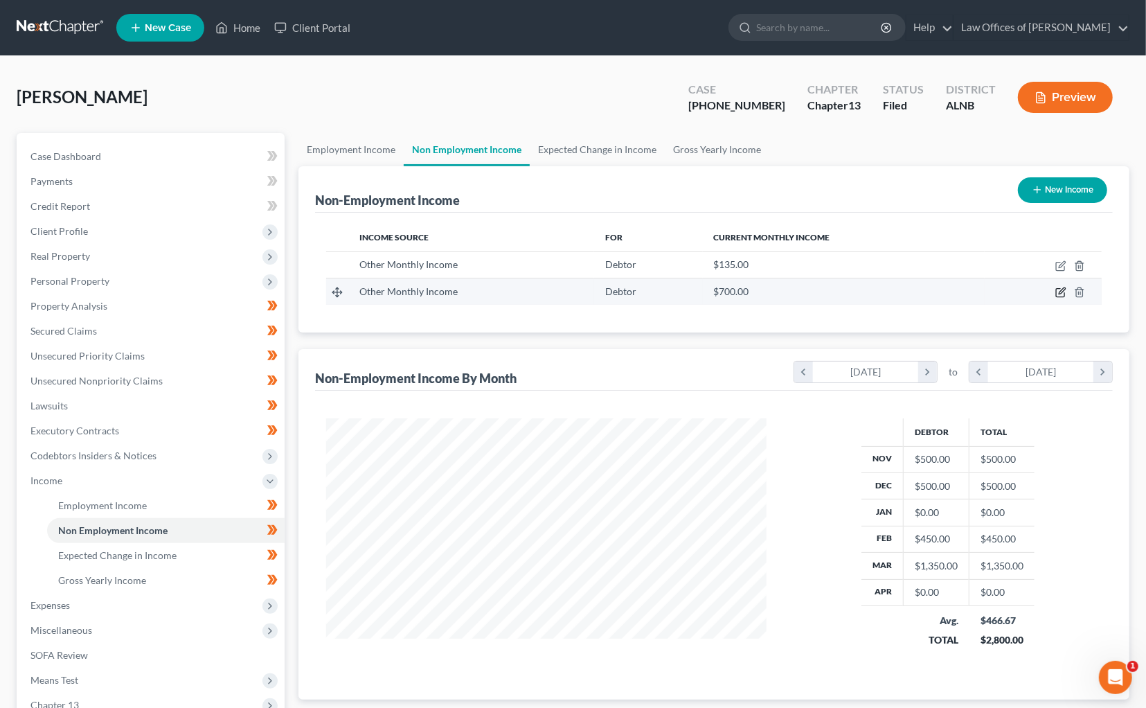
click at [1064, 288] on icon "button" at bounding box center [1062, 291] width 6 height 6
select select "13"
select select "0"
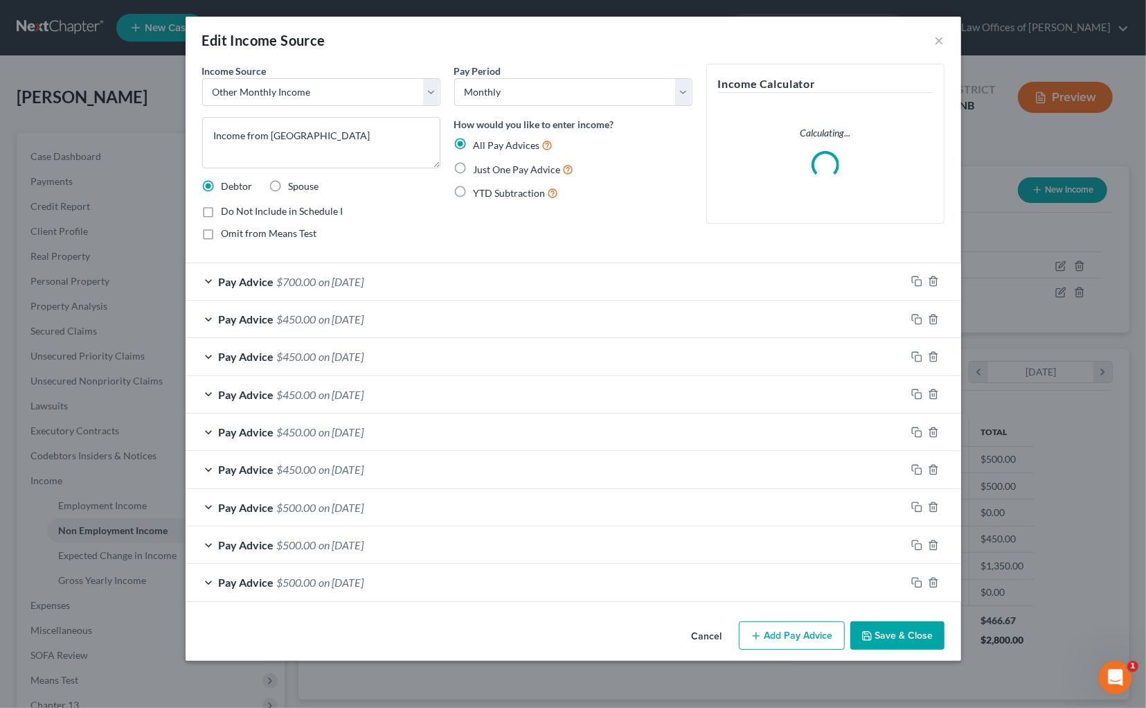
click at [280, 316] on span "$450.00" at bounding box center [296, 318] width 39 height 13
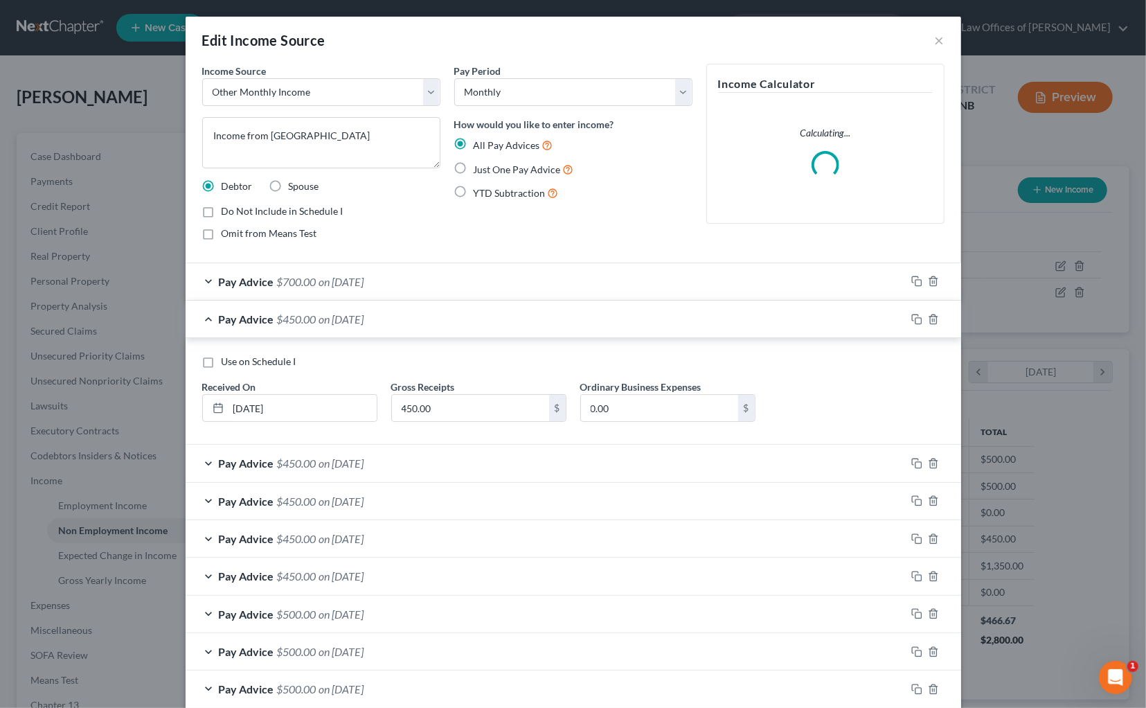
drag, startPoint x: 255, startPoint y: 357, endPoint x: 315, endPoint y: 363, distance: 60.5
click at [258, 357] on span "Use on Schedule I" at bounding box center [259, 361] width 75 height 12
click at [236, 357] on input "Use on Schedule I" at bounding box center [231, 359] width 9 height 9
checkbox input "true"
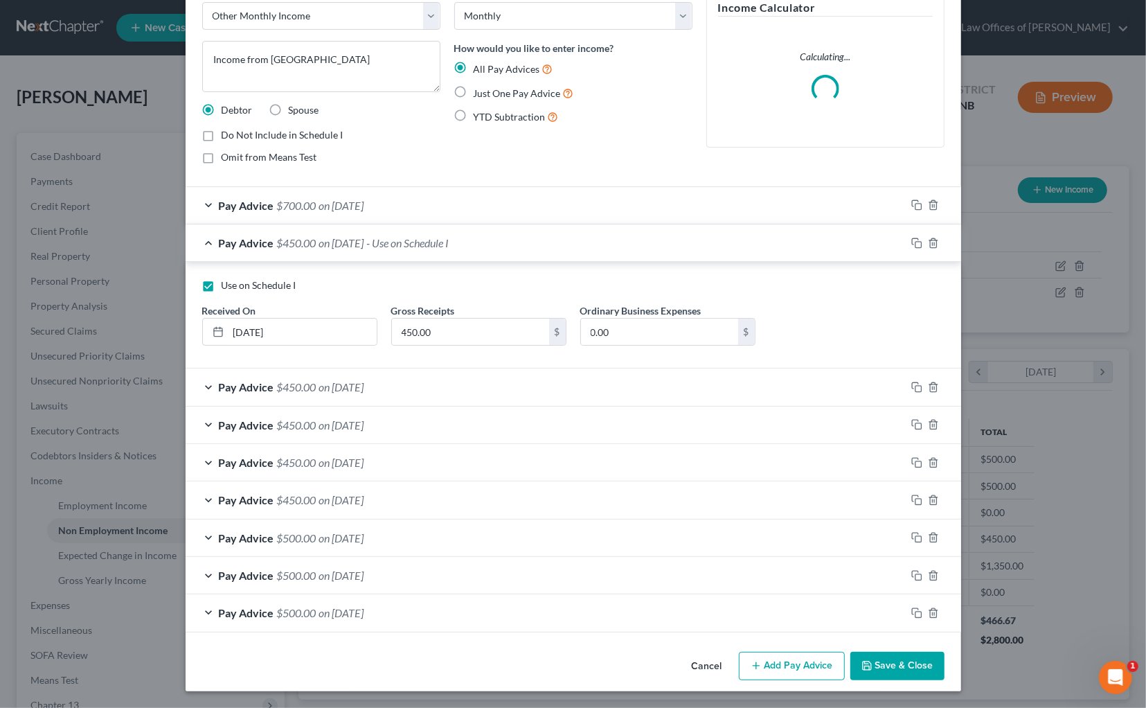
scroll to position [75, 0]
click at [893, 668] on button "Save & Close" at bounding box center [897, 667] width 94 height 29
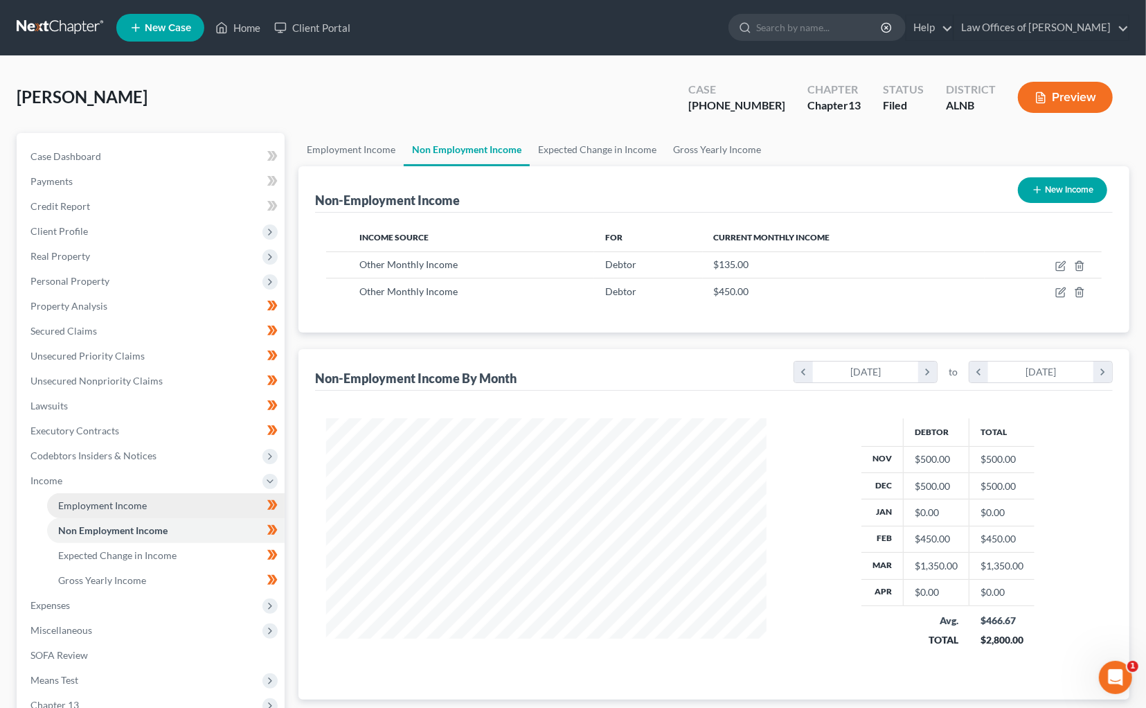
click at [148, 496] on link "Employment Income" at bounding box center [166, 505] width 238 height 25
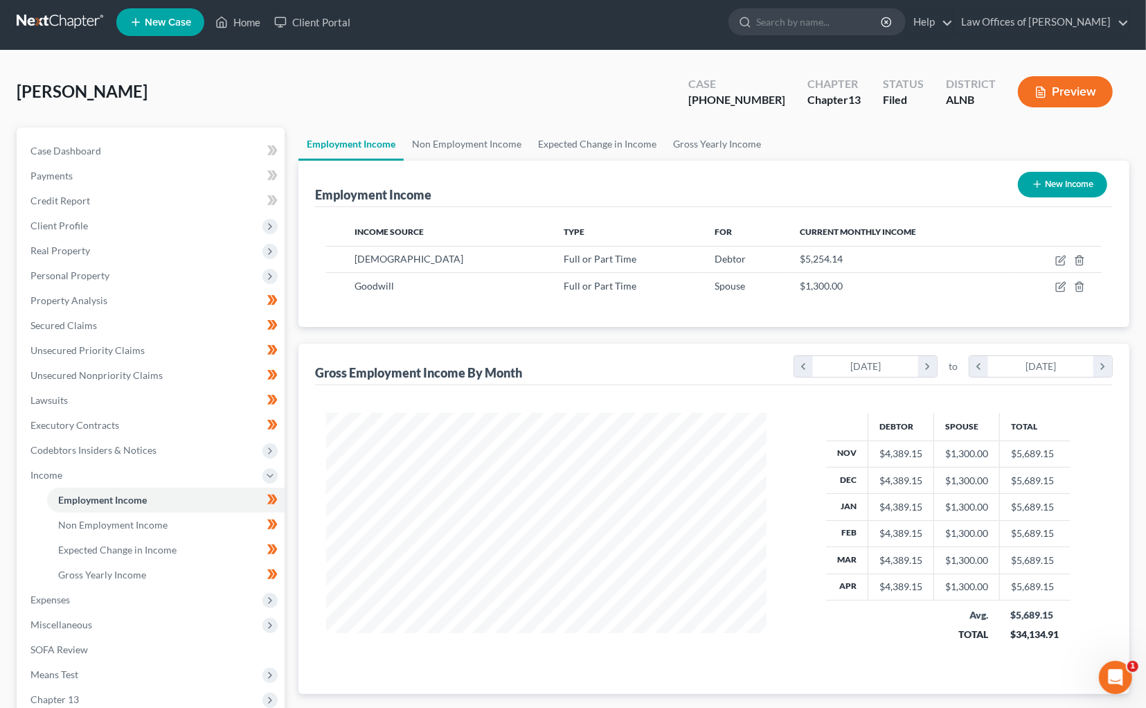
scroll to position [242, 469]
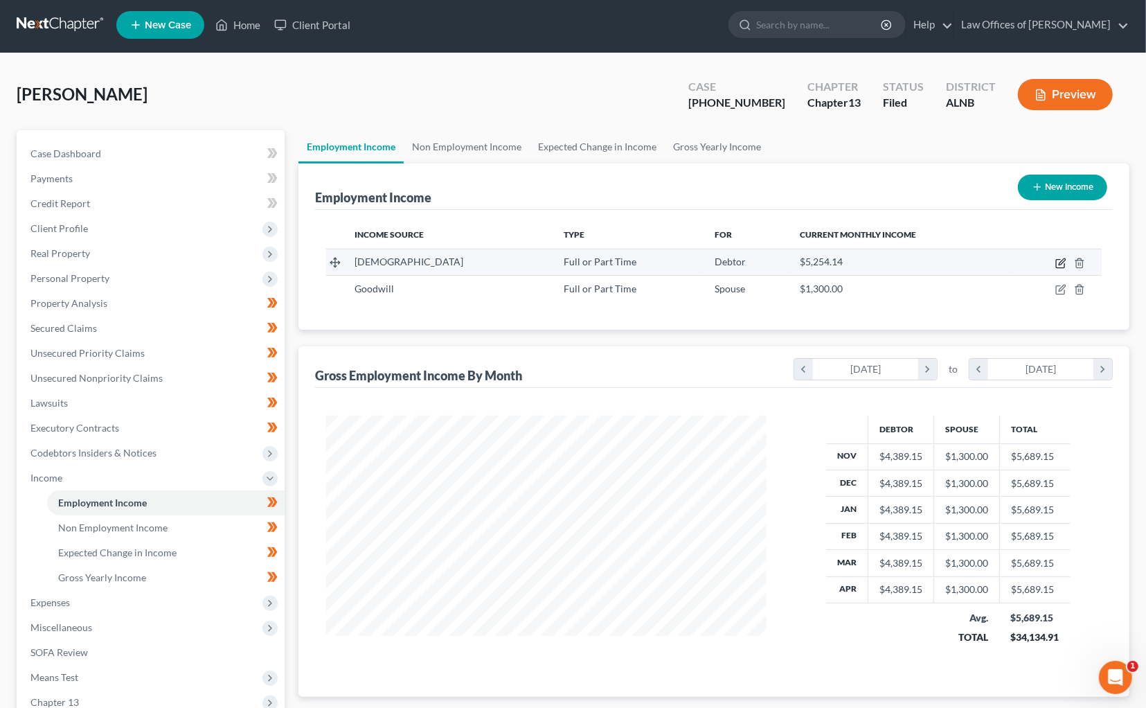
click at [1057, 258] on icon "button" at bounding box center [1060, 263] width 11 height 11
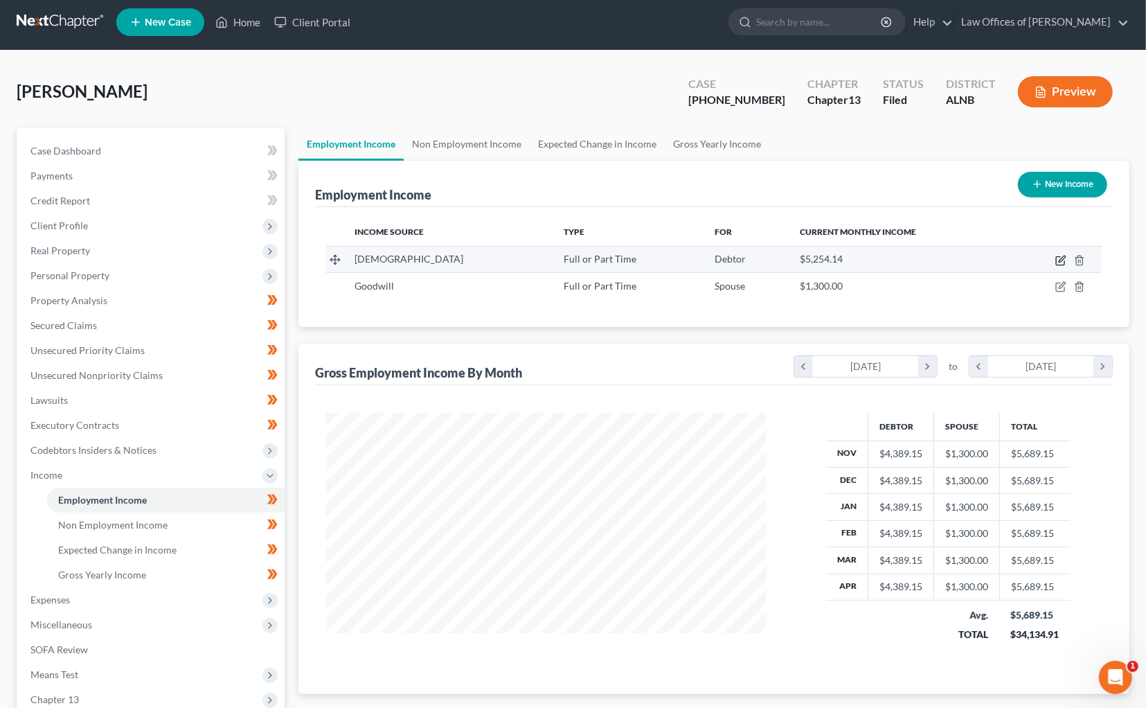
select select "0"
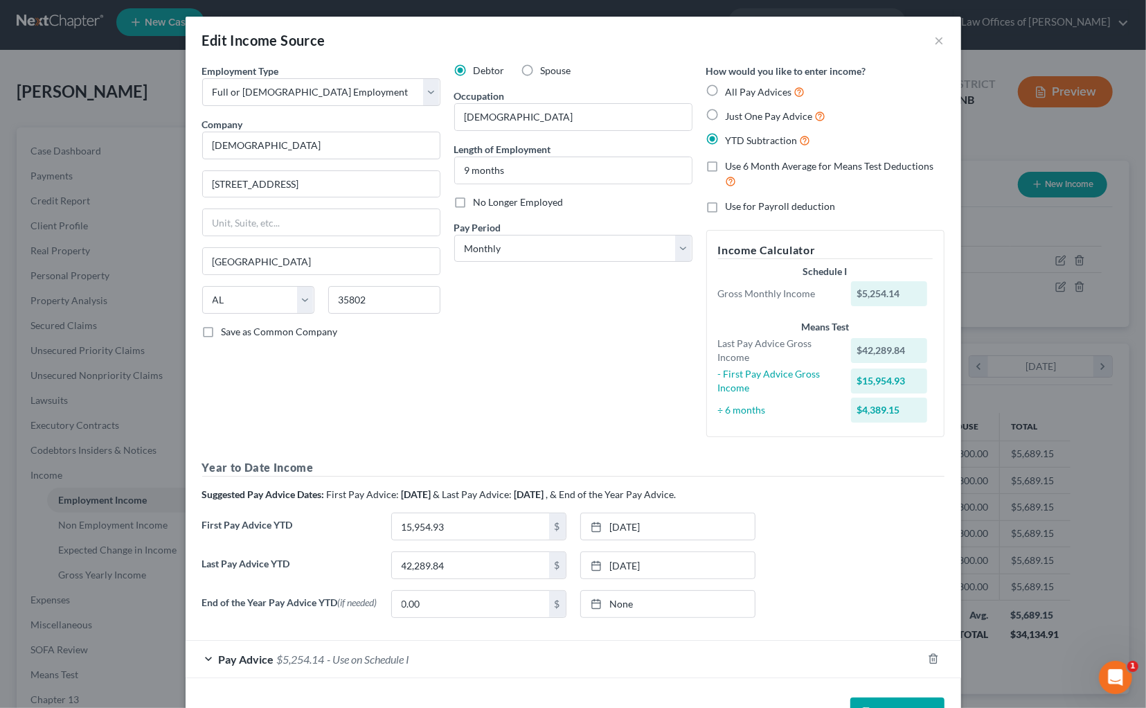
click at [741, 91] on span "All Pay Advices" at bounding box center [759, 92] width 66 height 12
click at [740, 91] on input "All Pay Advices" at bounding box center [735, 88] width 9 height 9
radio input "true"
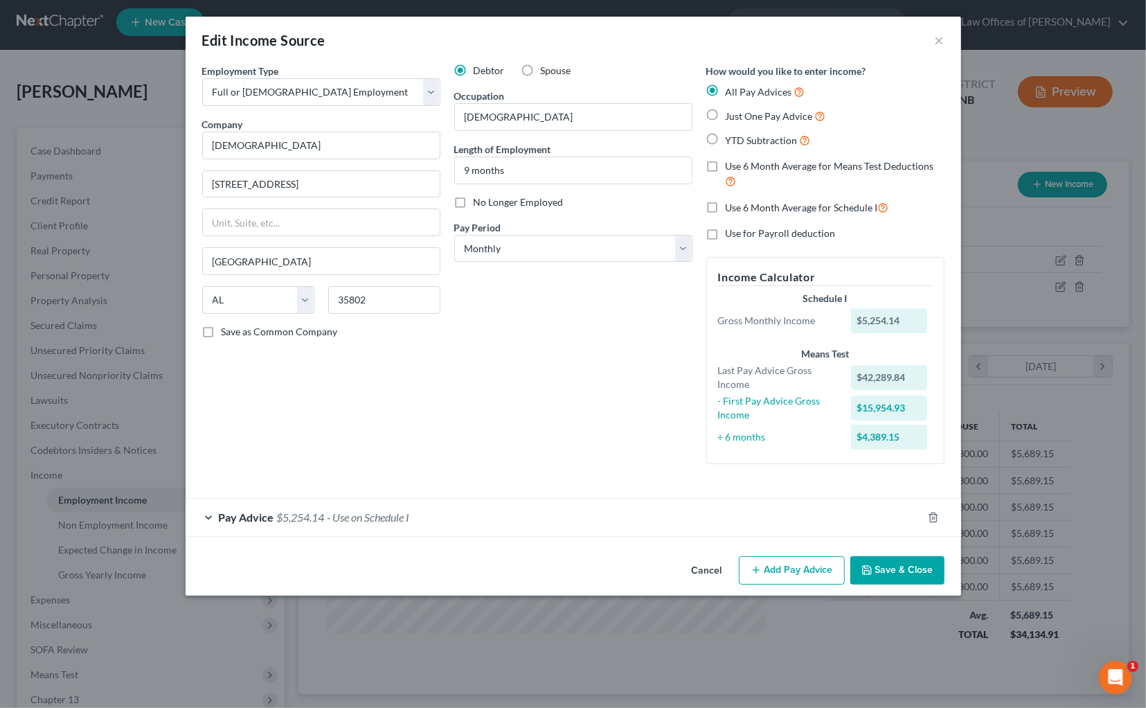
click at [346, 514] on div "Pay Advice $5,254.14 - Use on Schedule I" at bounding box center [554, 517] width 737 height 37
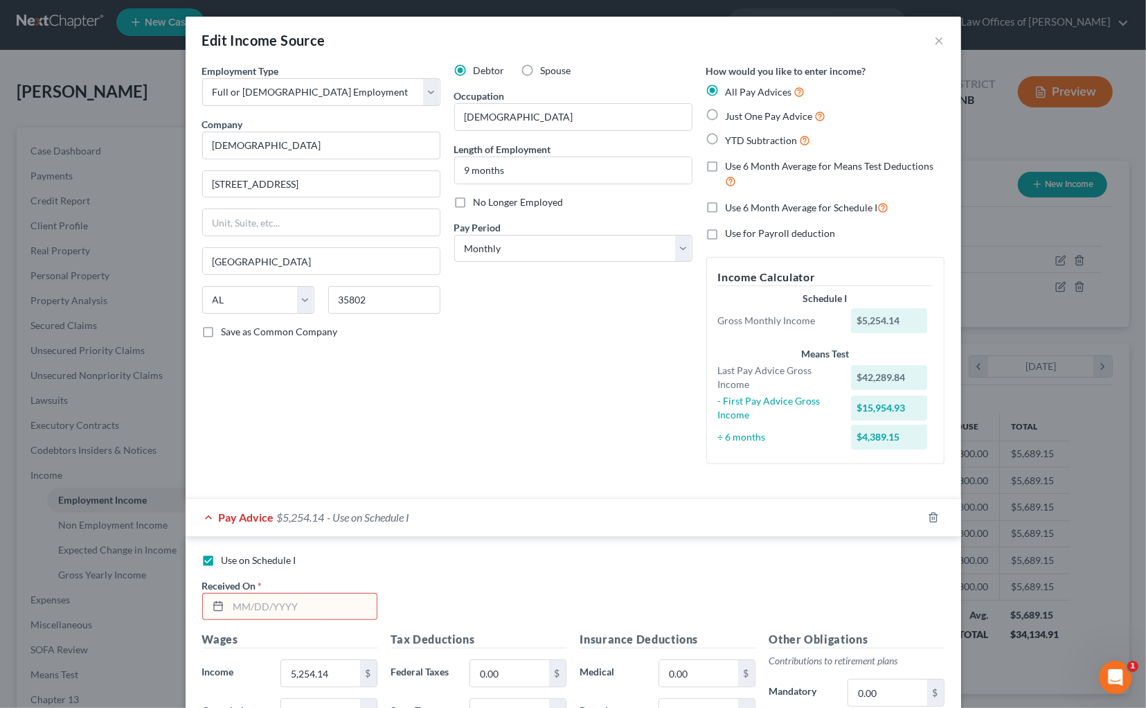
click at [312, 595] on input "text" at bounding box center [303, 606] width 148 height 26
type input "10/9/2024"
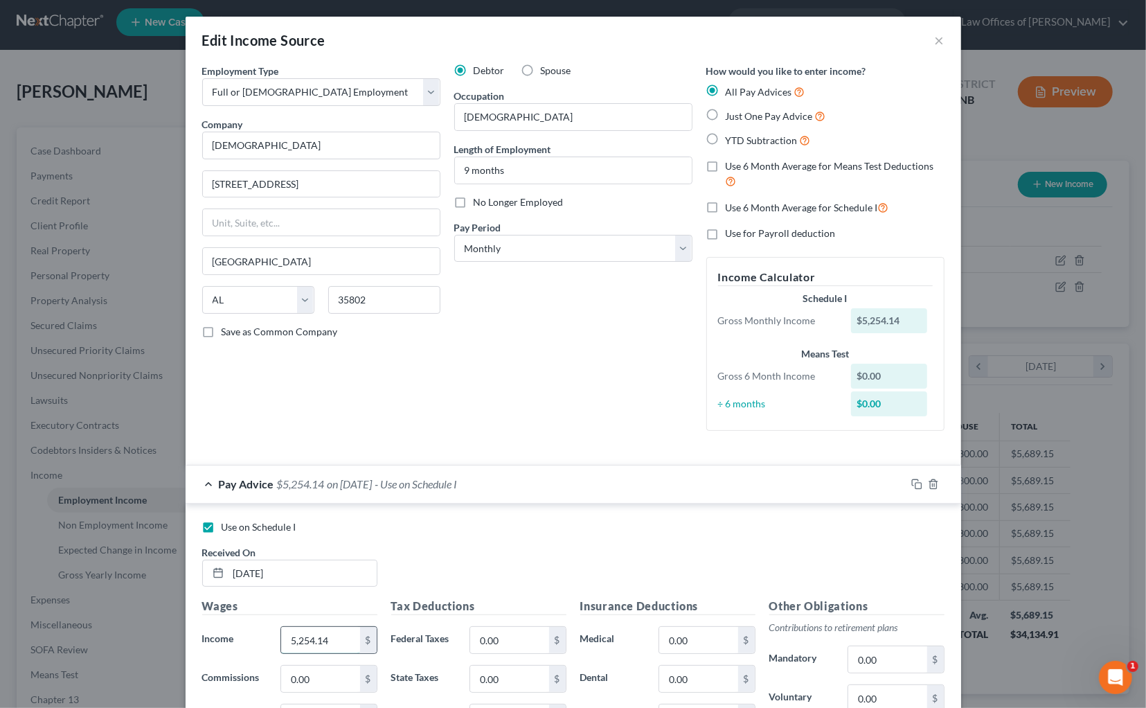
click at [321, 632] on input "5,254.14" at bounding box center [320, 640] width 78 height 26
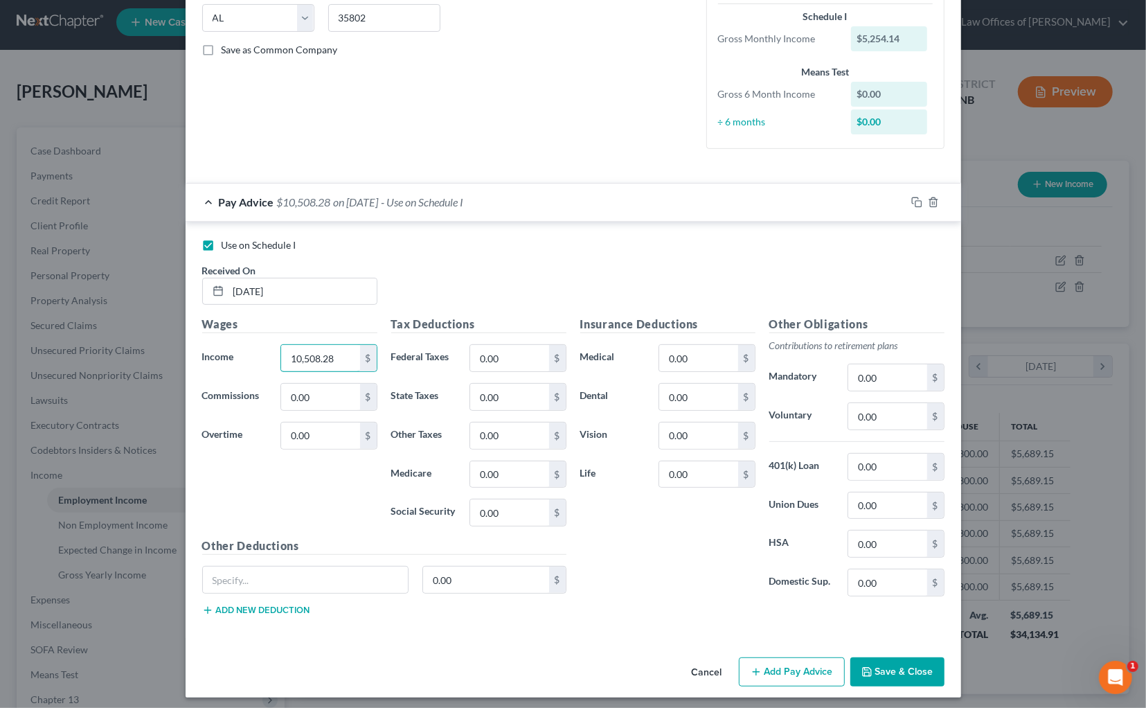
scroll to position [280, 0]
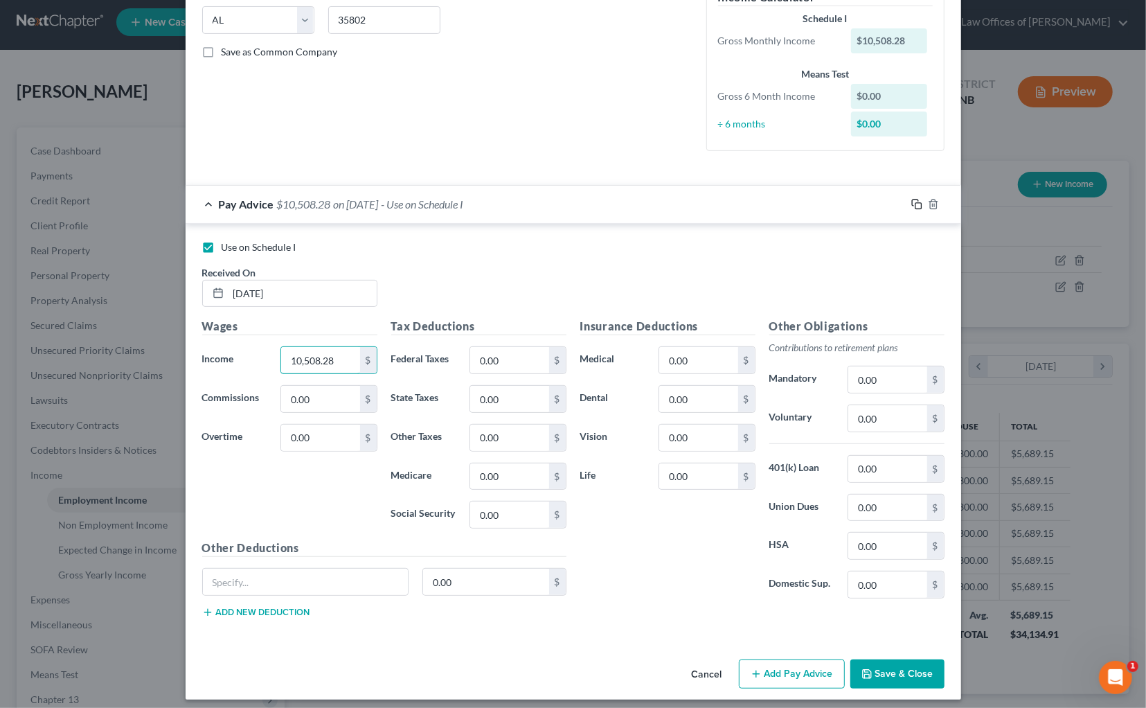
type input "10,508.28"
click at [920, 199] on icon "button" at bounding box center [916, 204] width 11 height 11
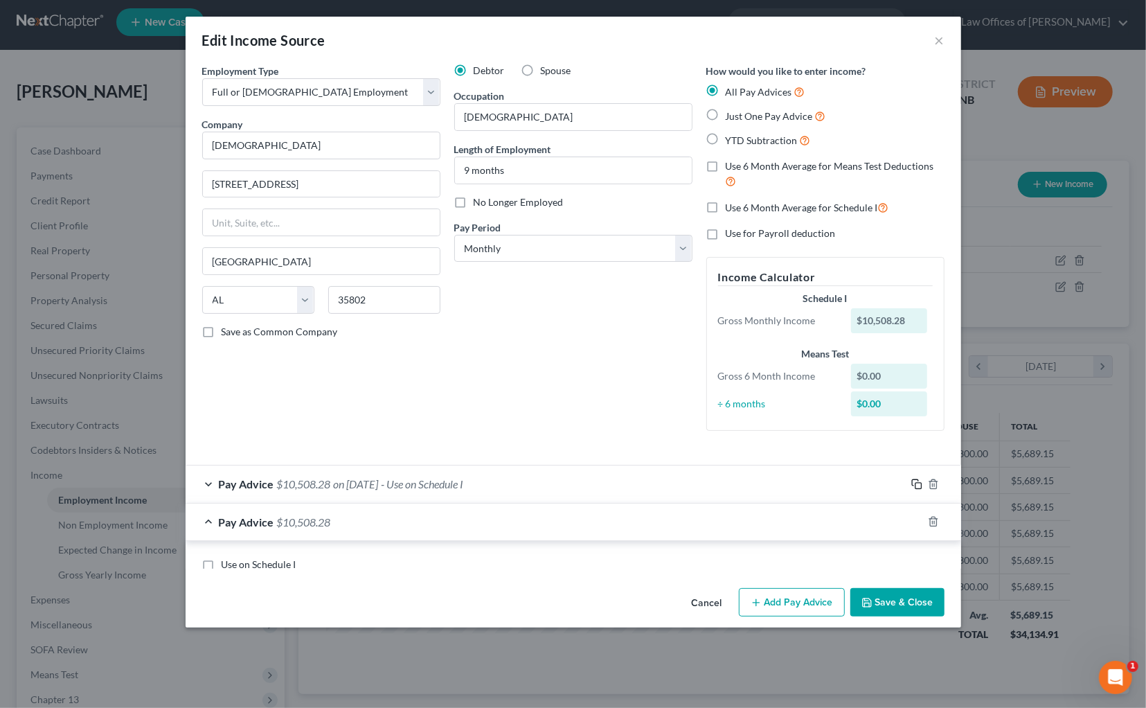
scroll to position [0, 0]
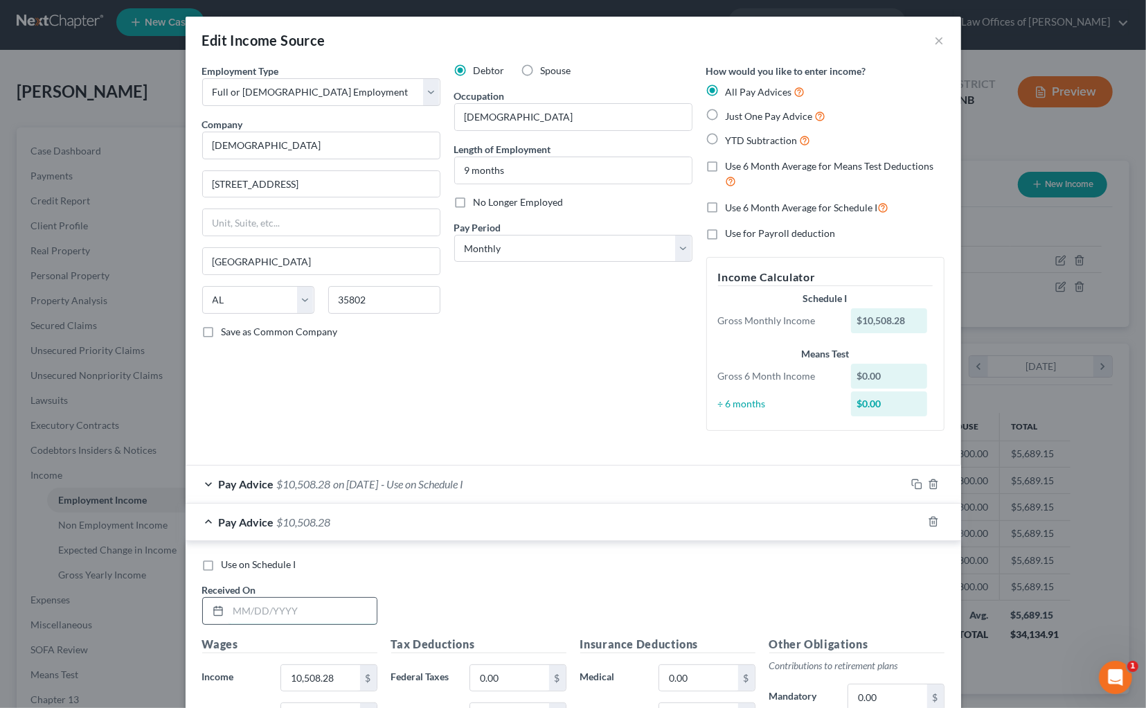
click at [298, 598] on input "text" at bounding box center [303, 611] width 148 height 26
type input "11/13/24"
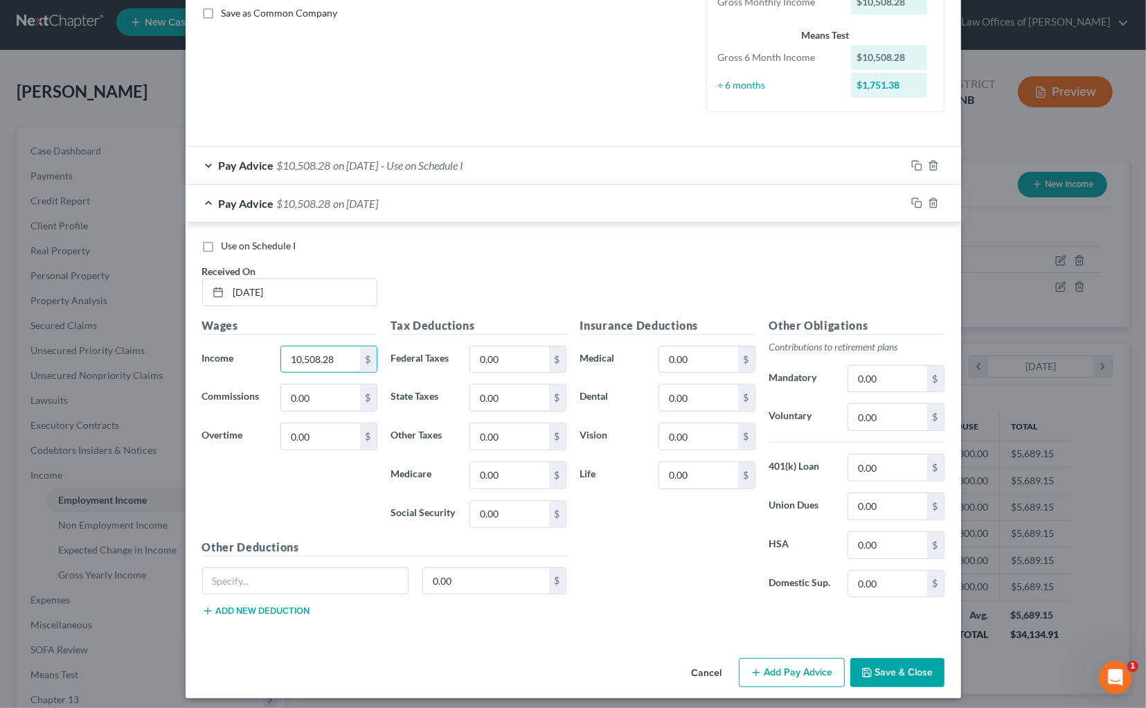
scroll to position [317, 0]
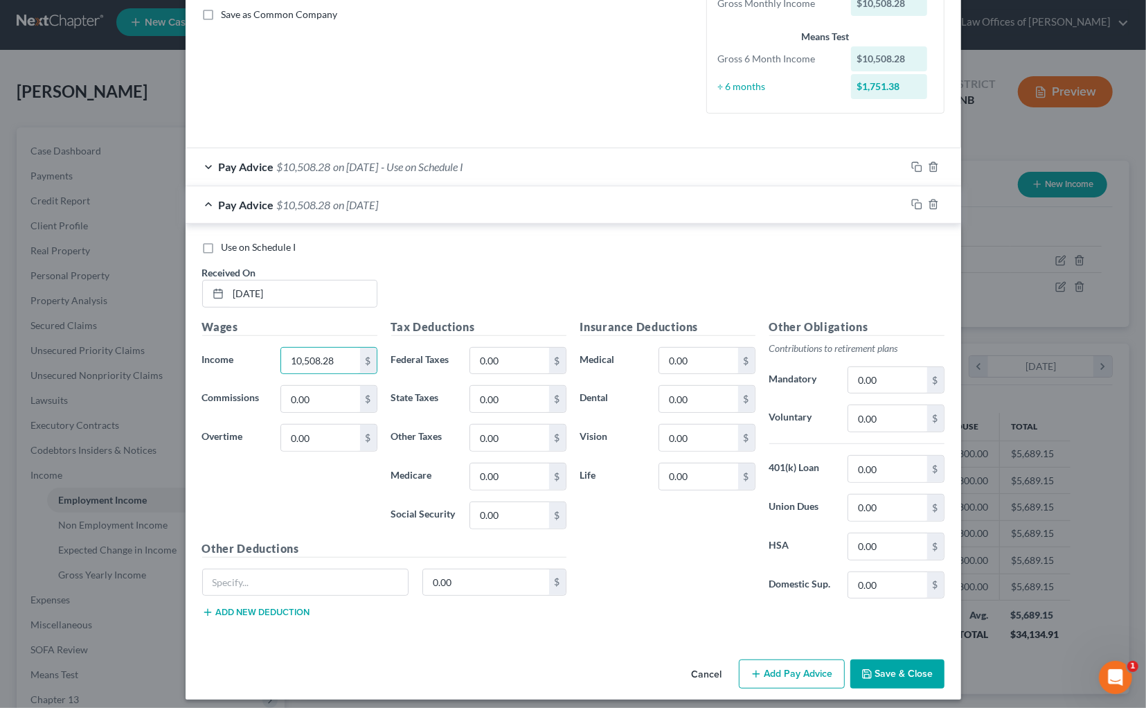
click at [767, 663] on button "Add Pay Advice" at bounding box center [792, 673] width 106 height 29
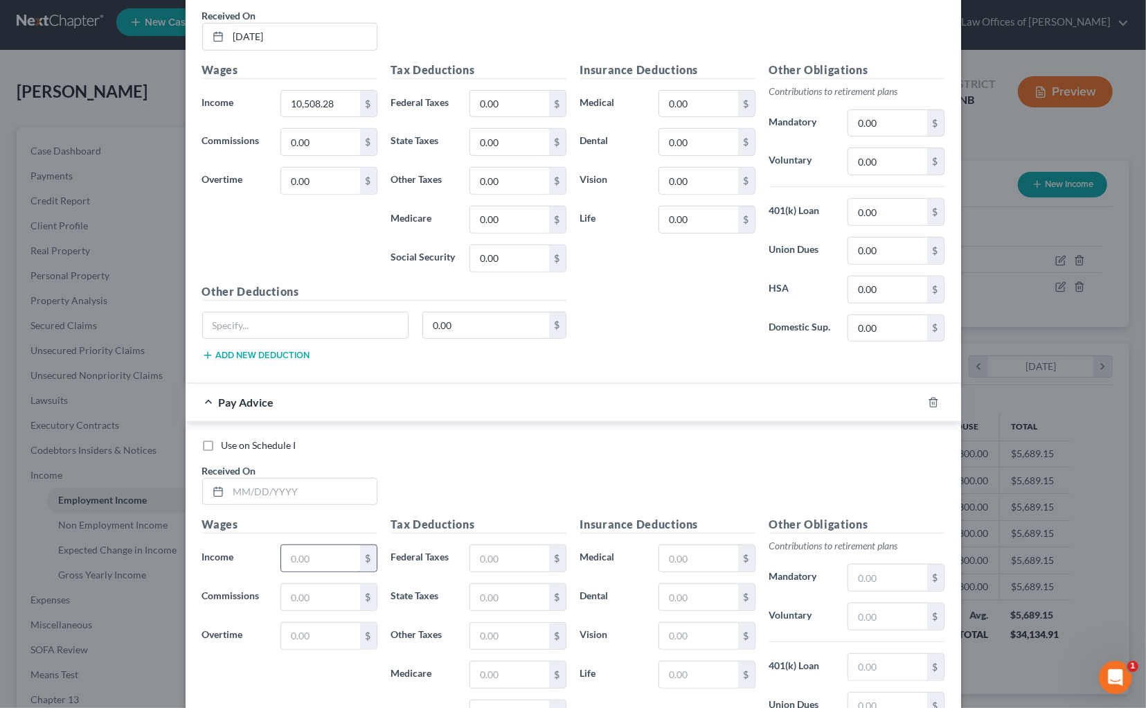
scroll to position [575, 0]
click at [321, 481] on input "text" at bounding box center [303, 490] width 148 height 26
type input "12"
click at [931, 396] on icon "button" at bounding box center [933, 400] width 6 height 9
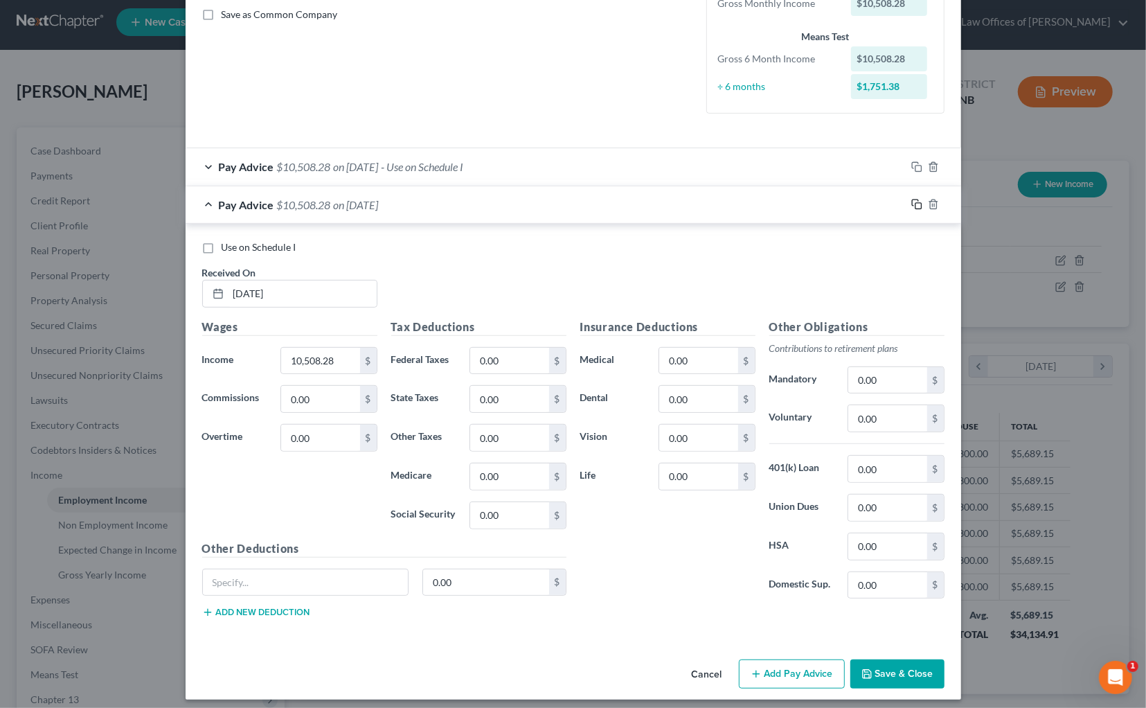
click at [917, 199] on icon "button" at bounding box center [916, 204] width 11 height 11
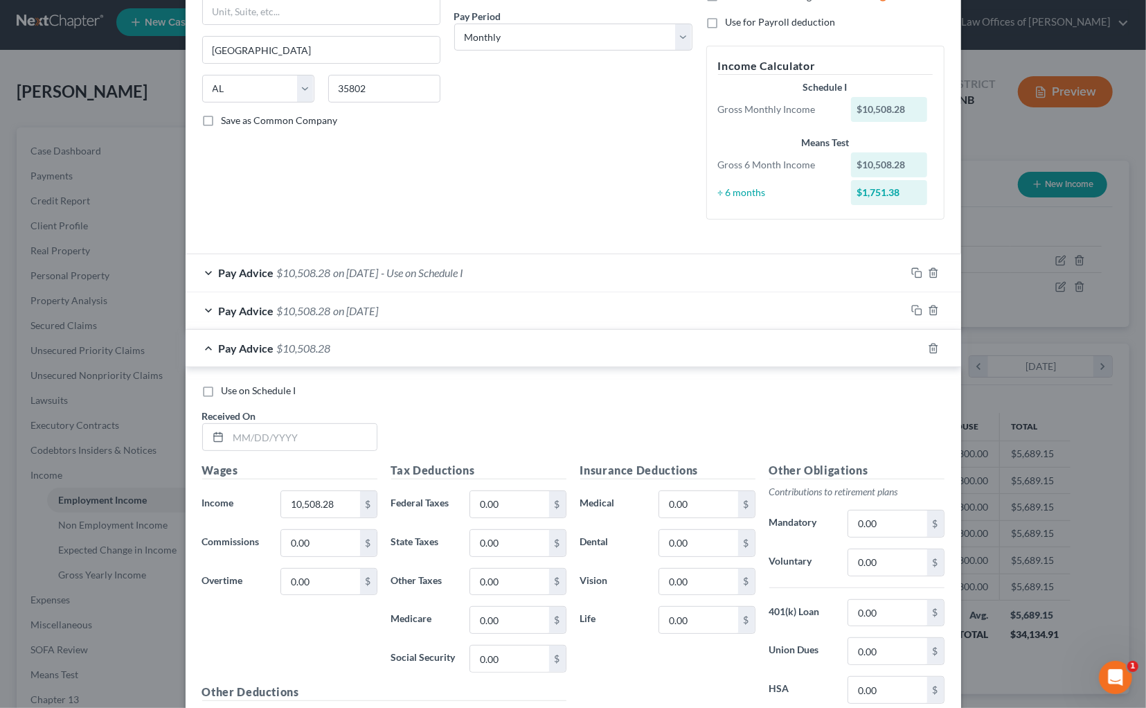
scroll to position [220, 0]
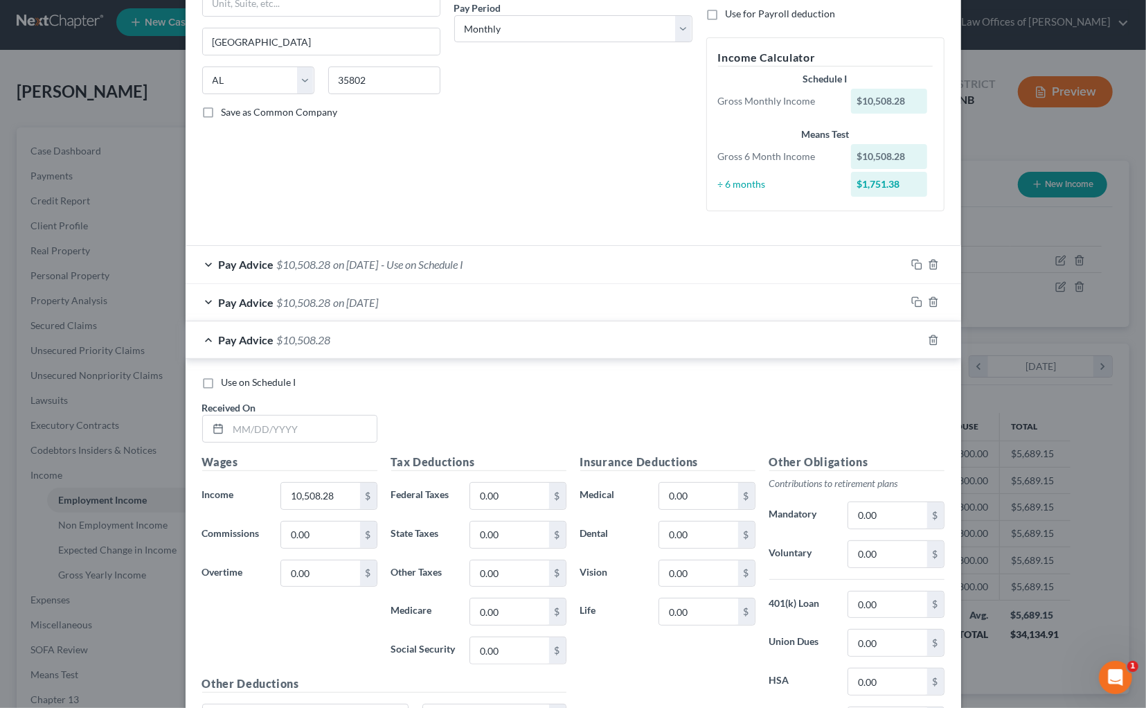
click at [298, 404] on div "Received On *" at bounding box center [289, 421] width 189 height 42
click at [287, 421] on input "text" at bounding box center [303, 429] width 148 height 26
type input "12/11/25"
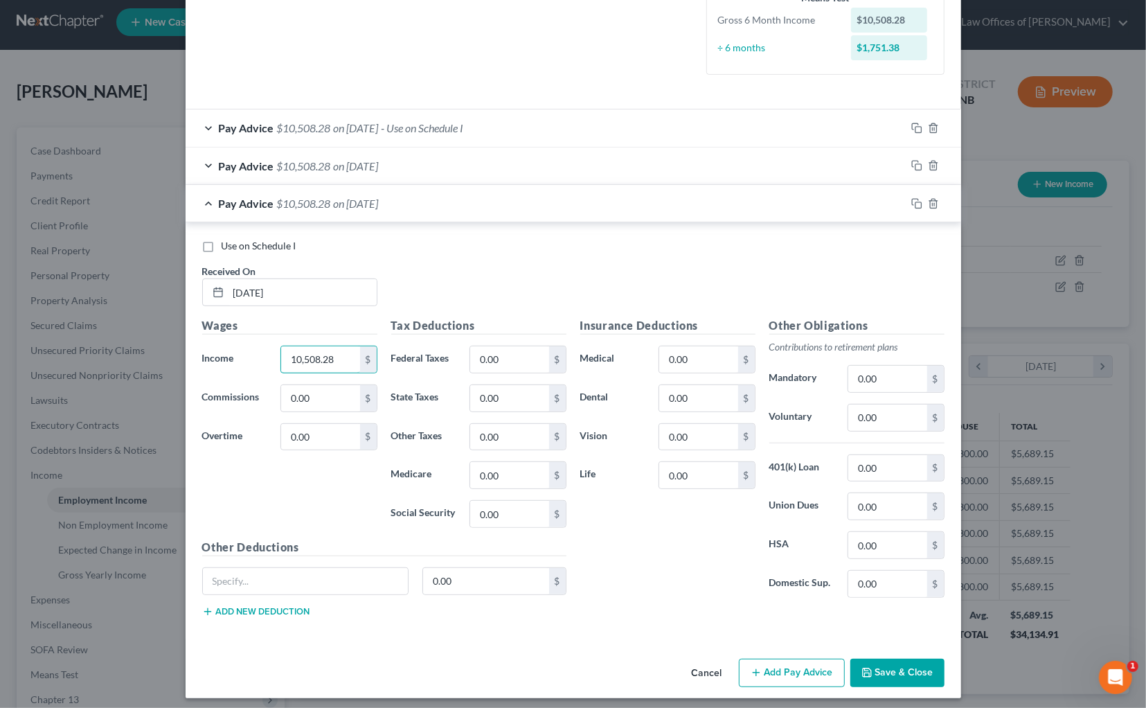
scroll to position [355, 0]
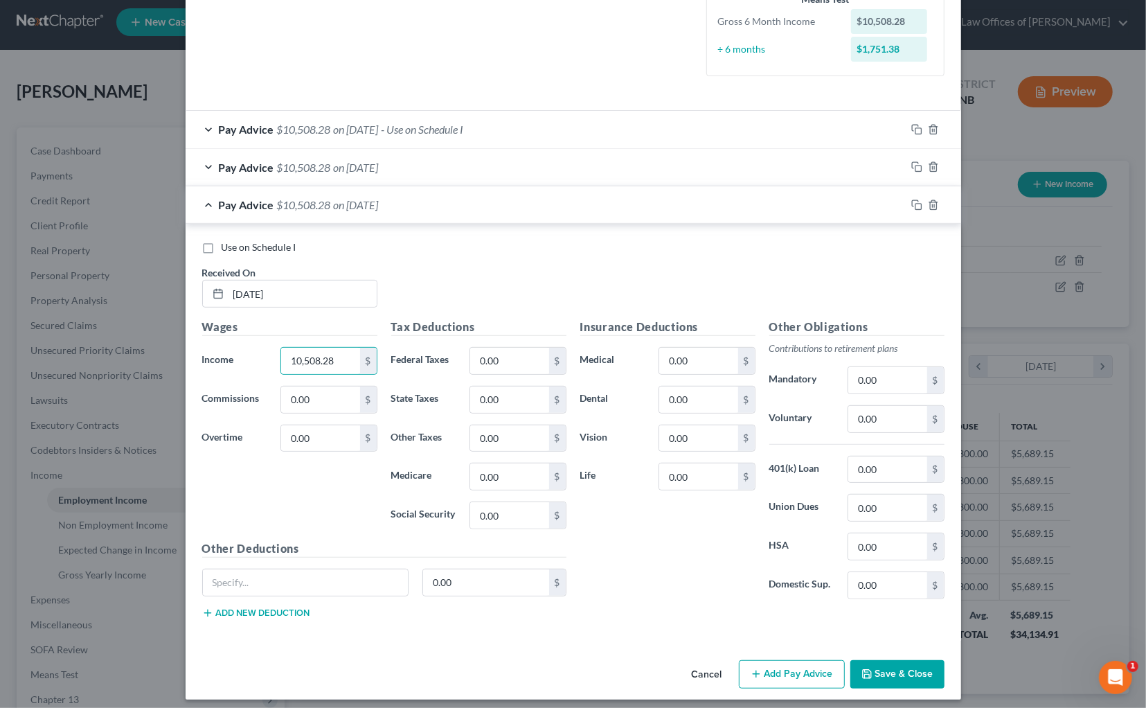
click at [799, 660] on button "Add Pay Advice" at bounding box center [792, 674] width 106 height 29
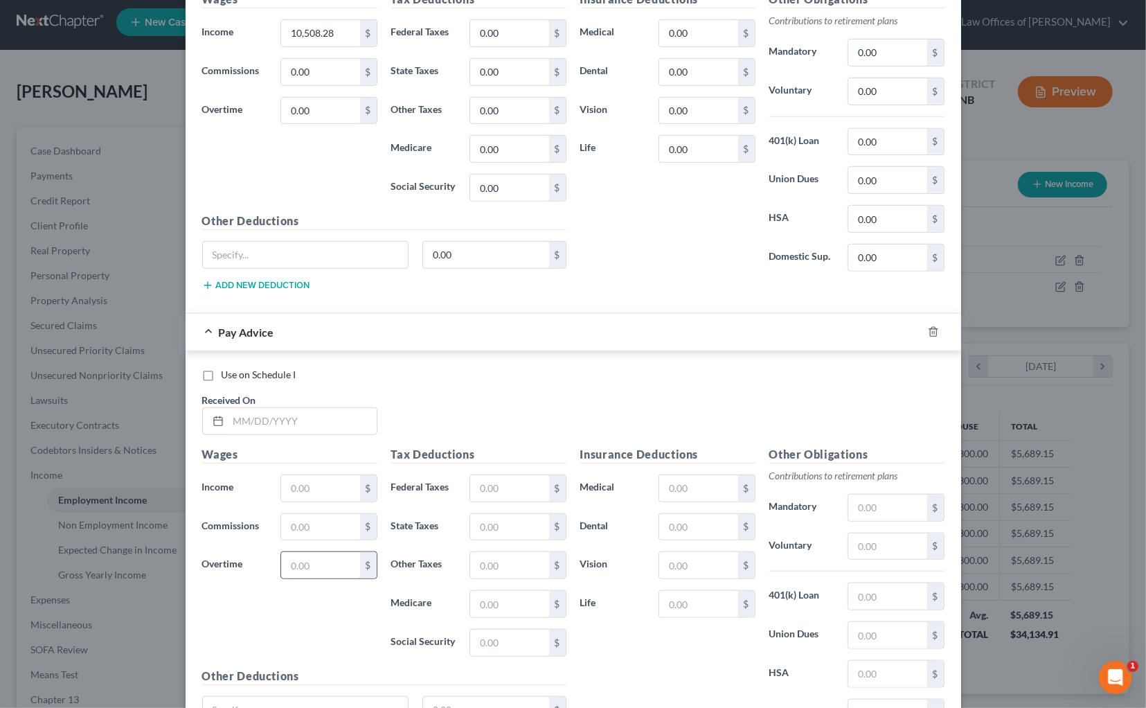
scroll to position [803, 0]
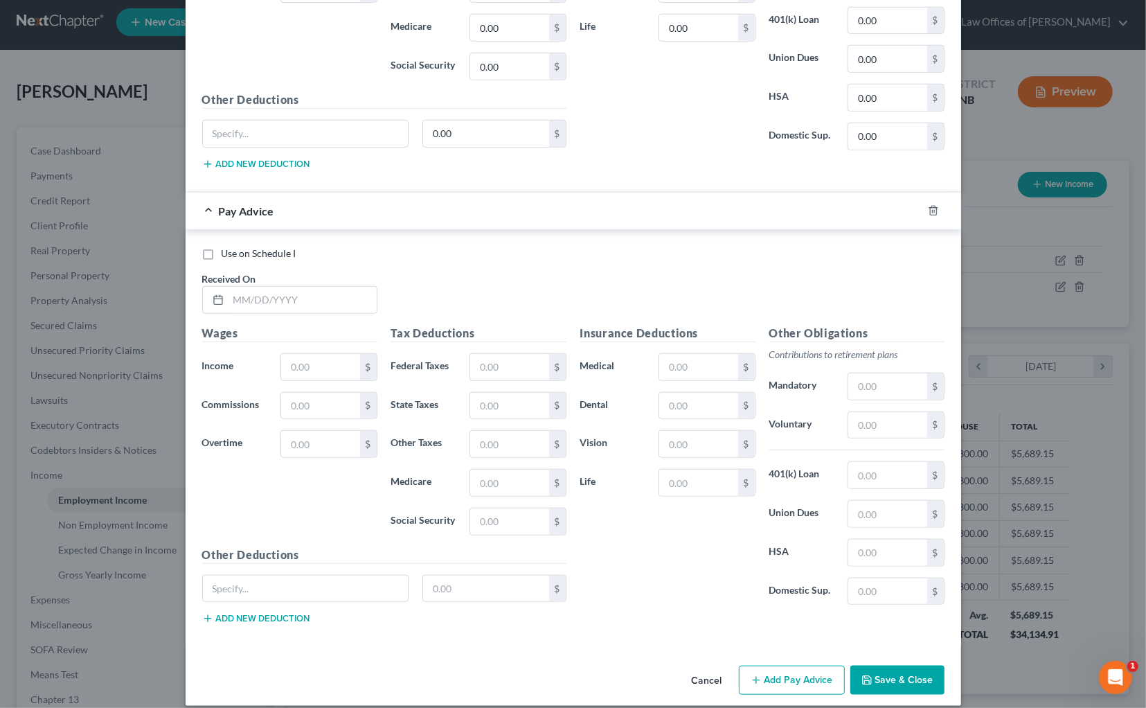
click at [323, 276] on div "Received On *" at bounding box center [289, 292] width 189 height 42
click at [319, 287] on input "text" at bounding box center [303, 300] width 148 height 26
type input "12/18/24"
type input "500"
click at [808, 668] on button "Add Pay Advice" at bounding box center [792, 680] width 106 height 29
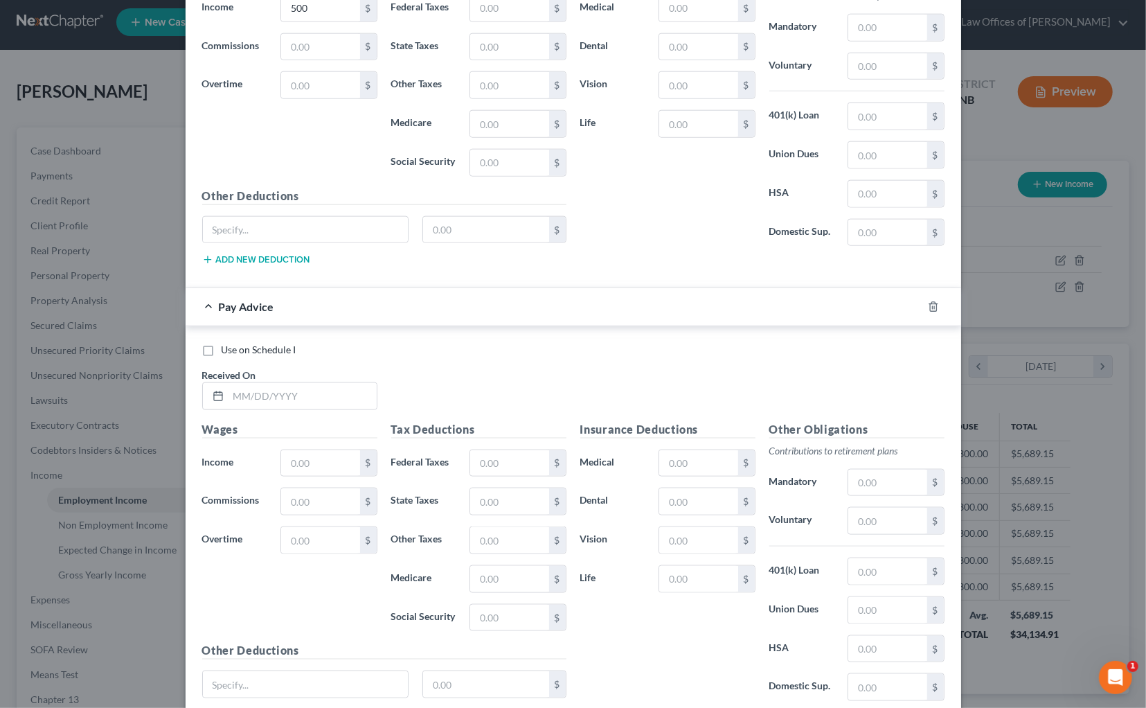
scroll to position [1216, 0]
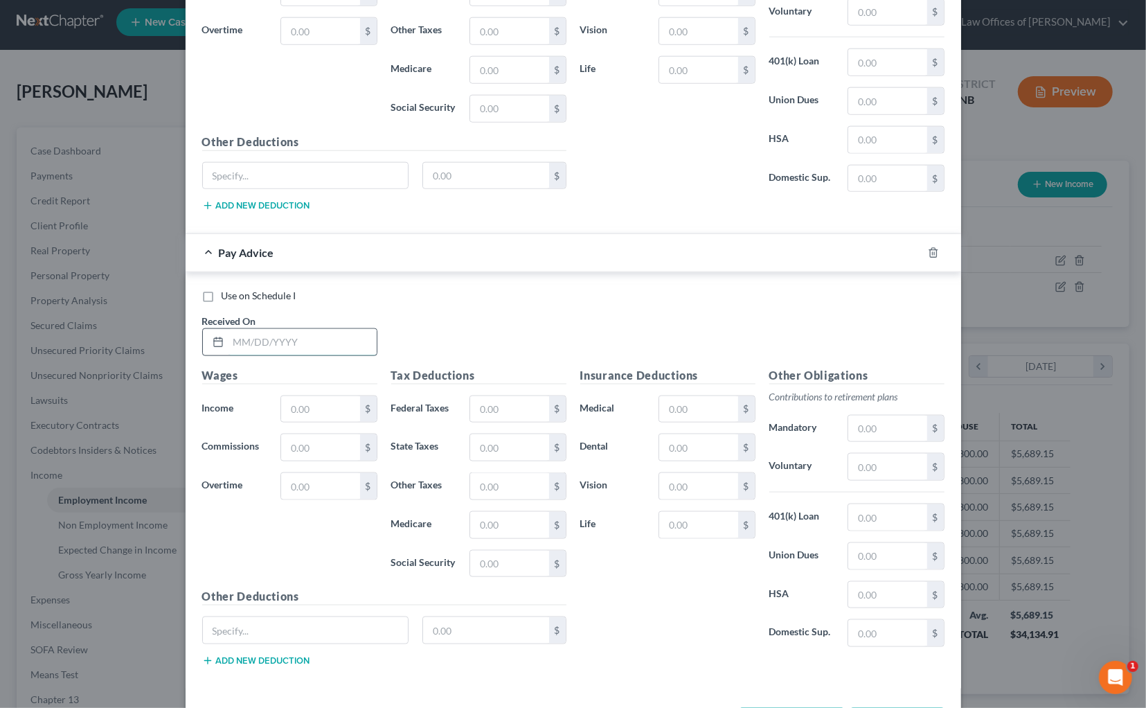
click at [301, 329] on input "text" at bounding box center [303, 342] width 148 height 26
type input "4"
type input "1/3/25"
click at [331, 396] on input "text" at bounding box center [320, 409] width 78 height 26
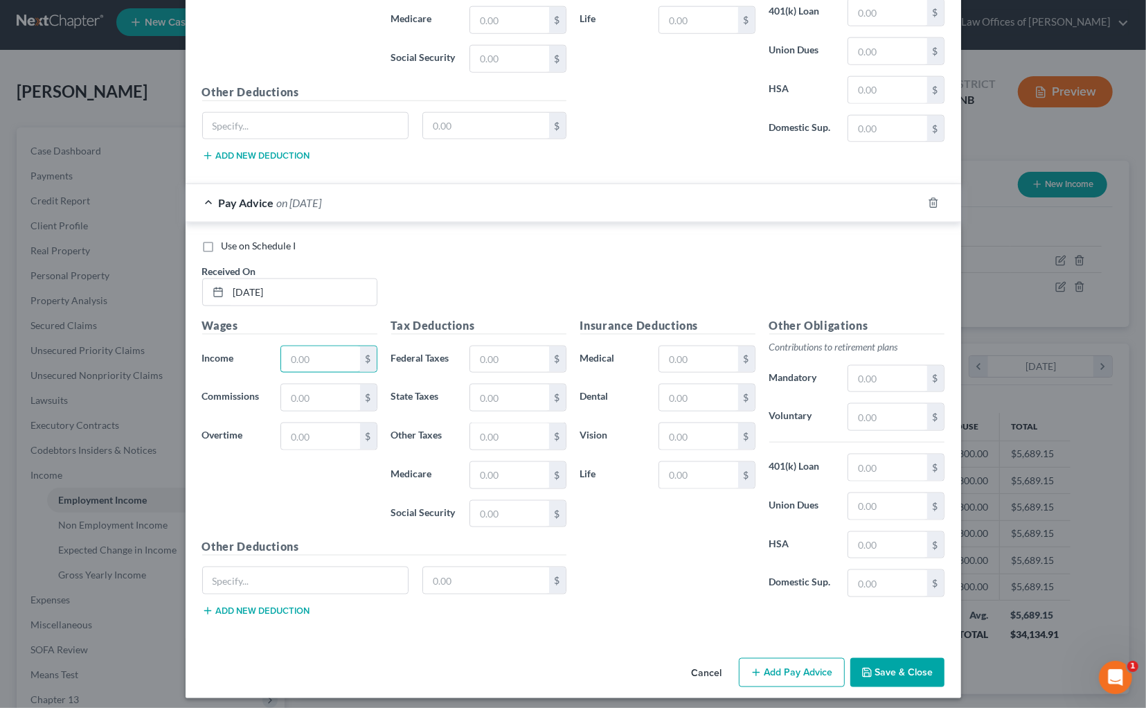
scroll to position [1248, 0]
